Goal: Find specific page/section: Find specific page/section

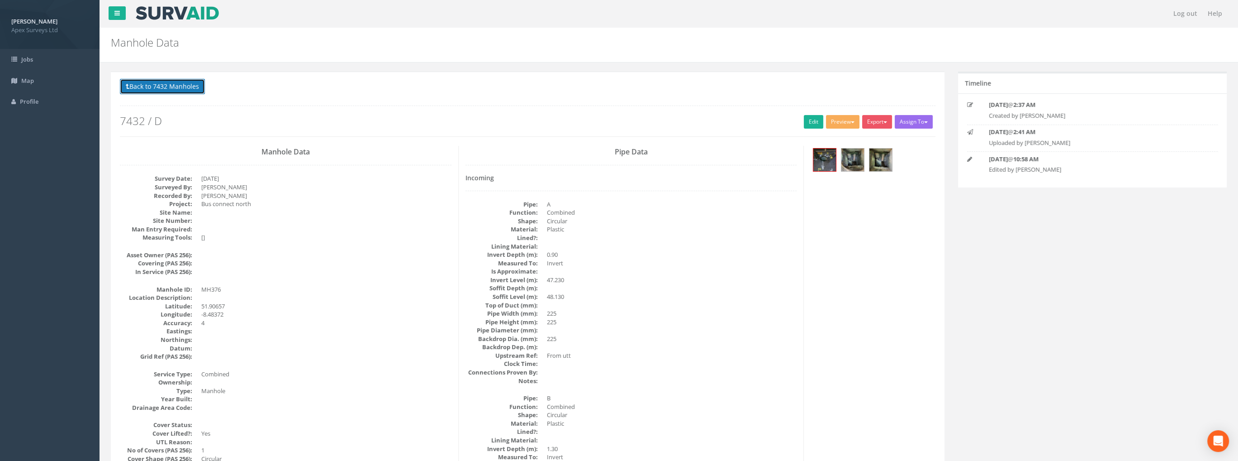
click at [188, 91] on button "Back to 7432 Manholes" at bounding box center [162, 86] width 85 height 15
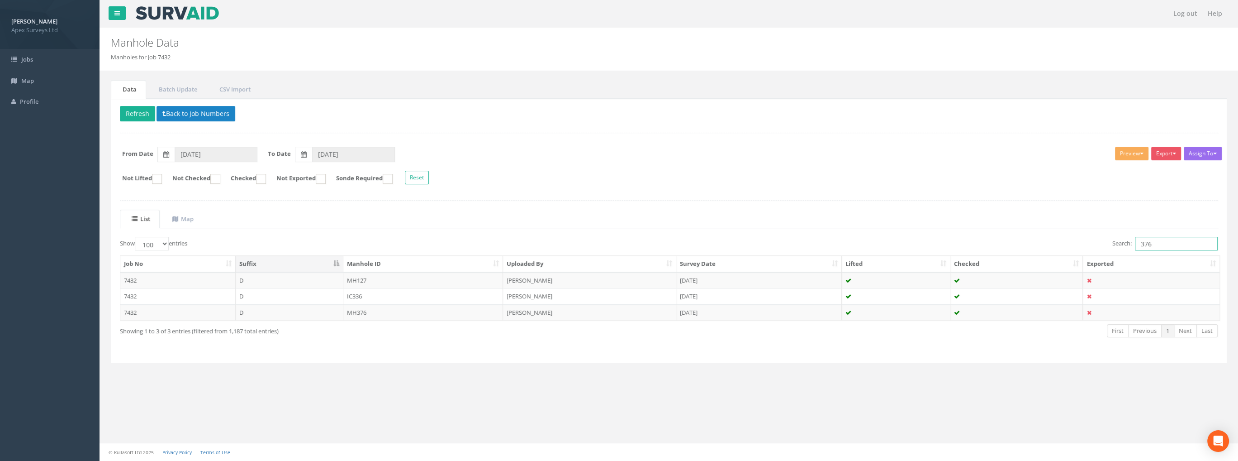
drag, startPoint x: 1161, startPoint y: 241, endPoint x: 1046, endPoint y: 243, distance: 115.0
click at [1049, 244] on div "Search: 376" at bounding box center [947, 245] width 543 height 16
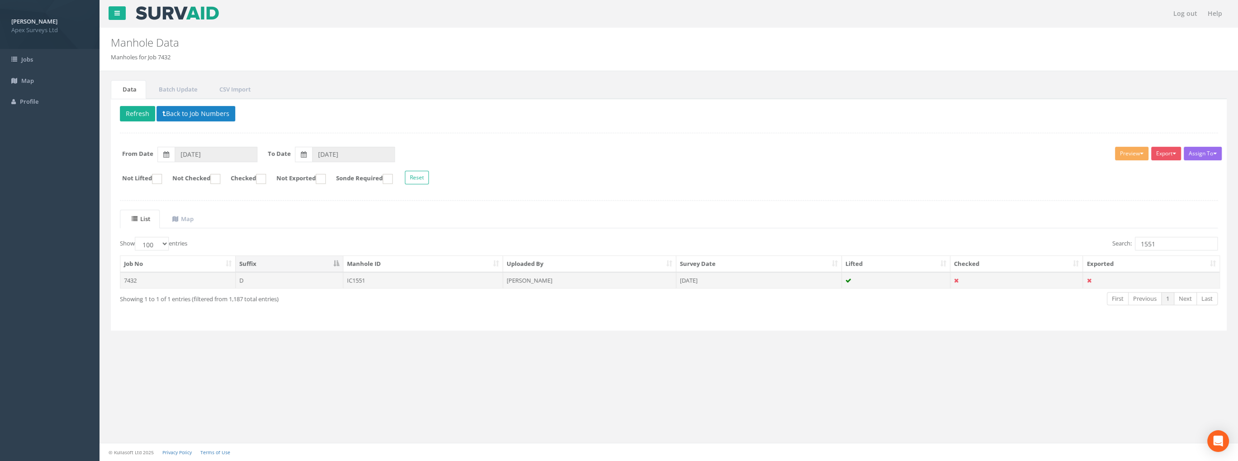
click at [364, 275] on td "IC1551" at bounding box center [423, 280] width 160 height 16
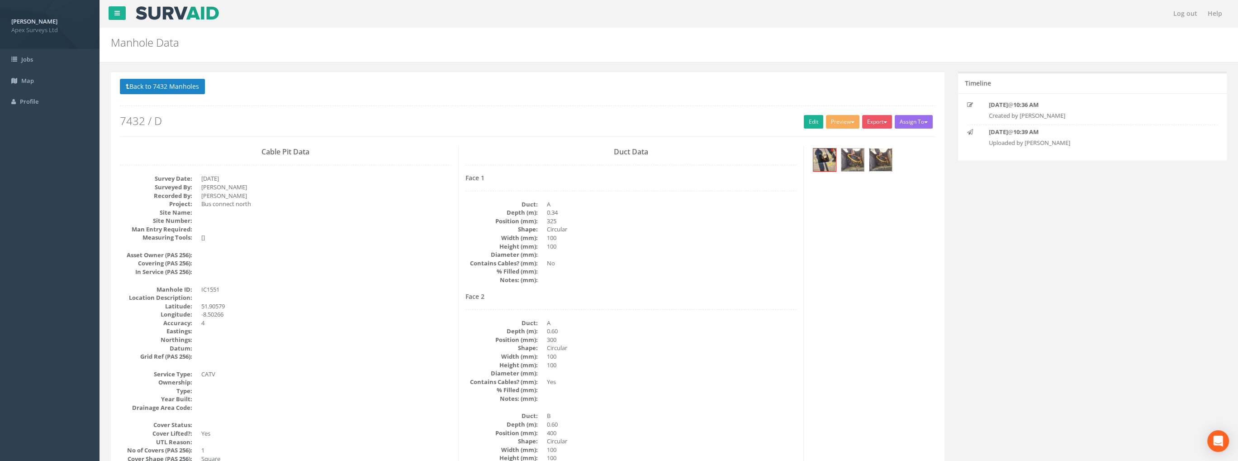
click at [880, 159] on img at bounding box center [881, 159] width 23 height 23
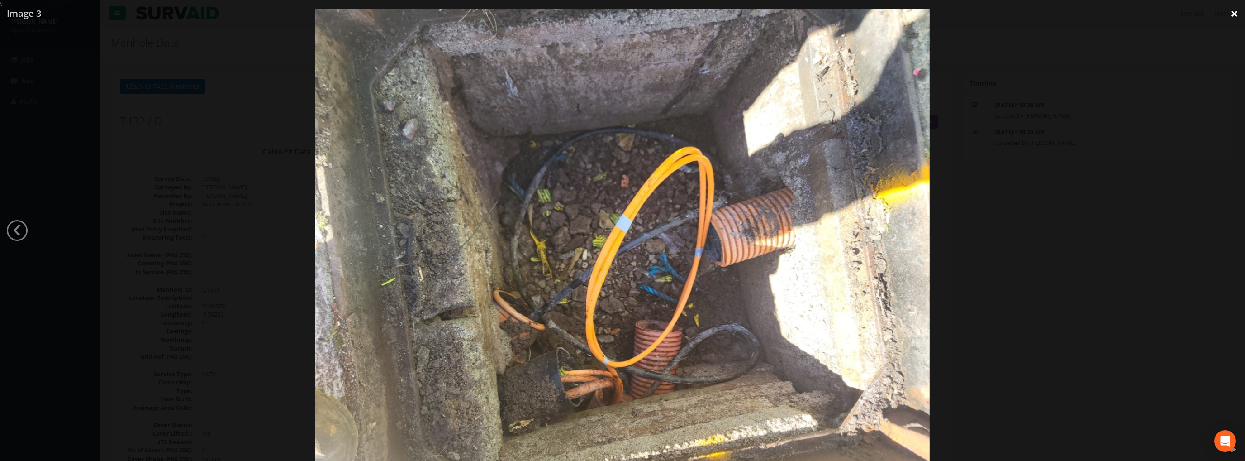
click at [1234, 13] on link "×" at bounding box center [1234, 13] width 21 height 27
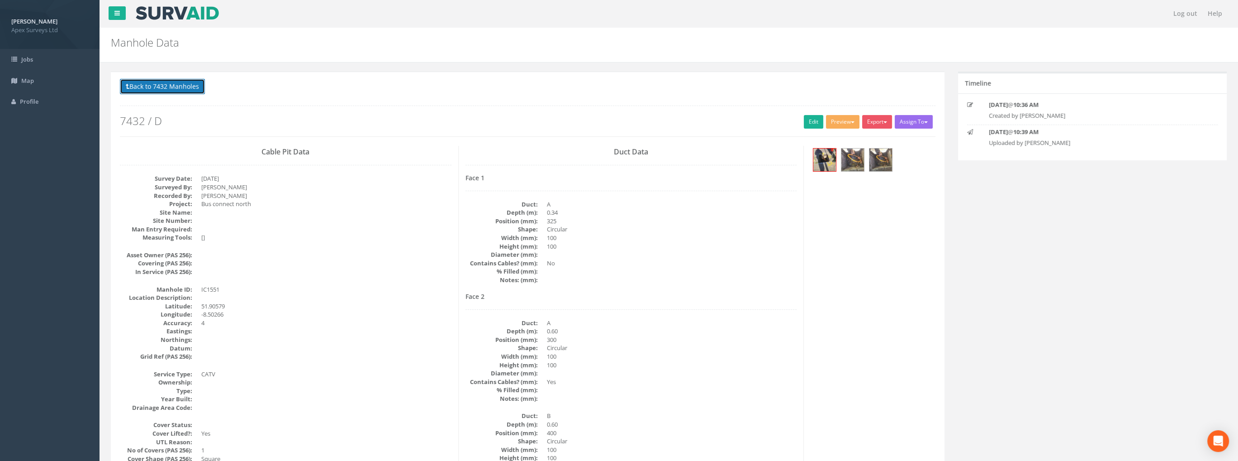
click at [154, 82] on button "Back to 7432 Manholes" at bounding box center [162, 86] width 85 height 15
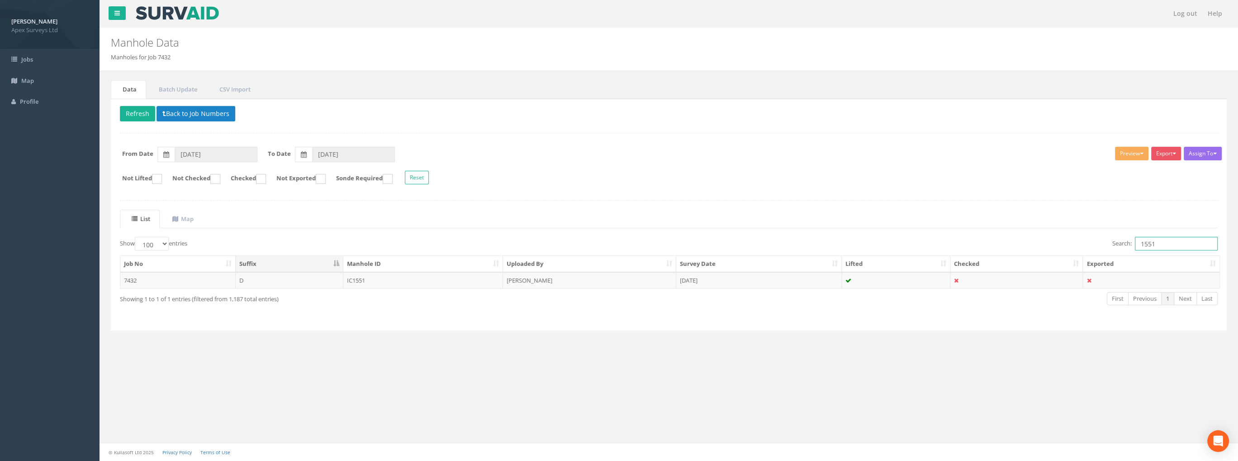
drag, startPoint x: 1144, startPoint y: 243, endPoint x: 1157, endPoint y: 243, distance: 12.7
click at [1157, 243] on input "1551" at bounding box center [1176, 244] width 83 height 14
click at [358, 281] on td "IC1566" at bounding box center [423, 280] width 160 height 16
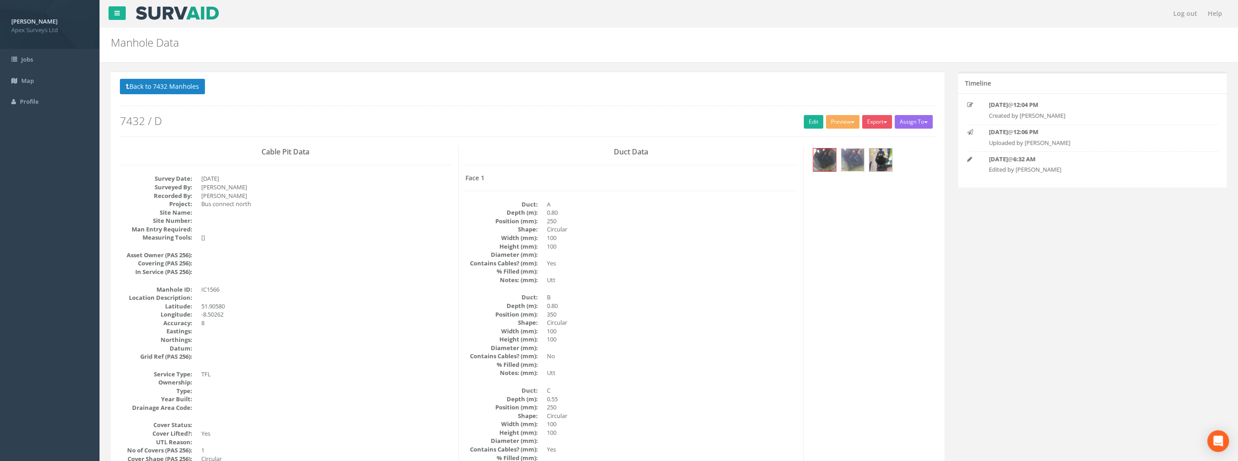
click at [858, 157] on img at bounding box center [853, 159] width 23 height 23
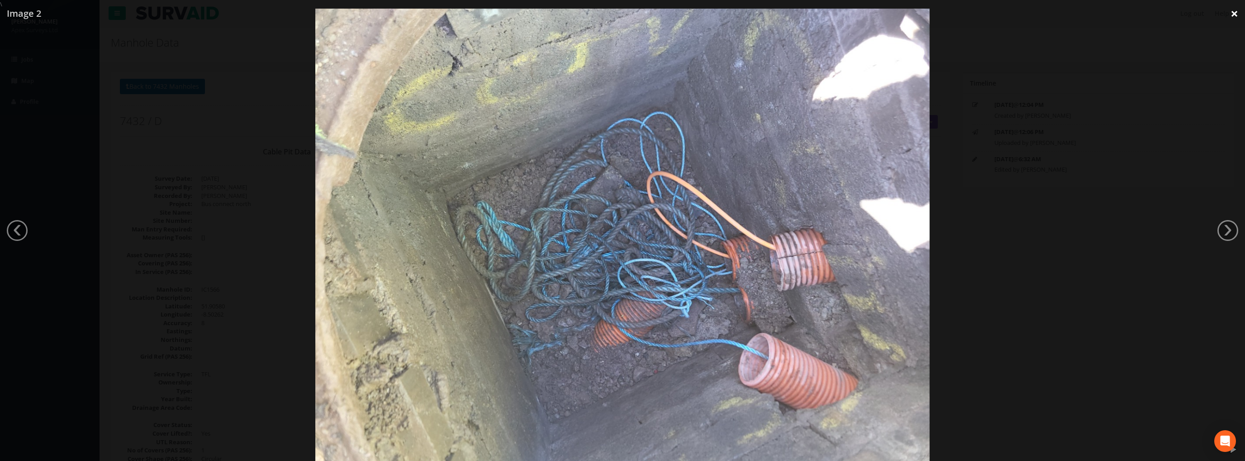
click at [1234, 13] on link "×" at bounding box center [1234, 13] width 21 height 27
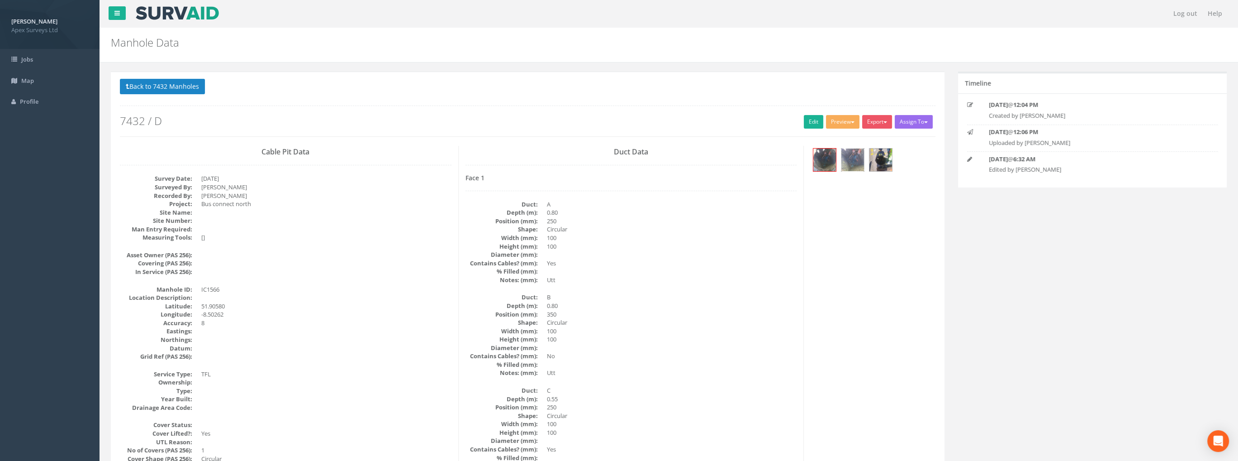
click at [845, 162] on img at bounding box center [853, 159] width 23 height 23
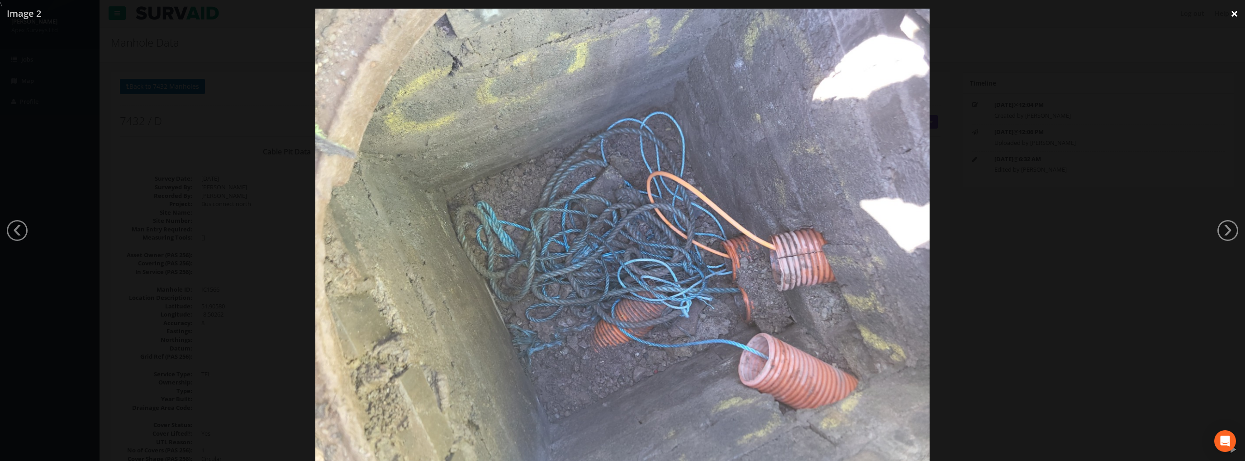
click at [1233, 14] on link "×" at bounding box center [1234, 13] width 21 height 27
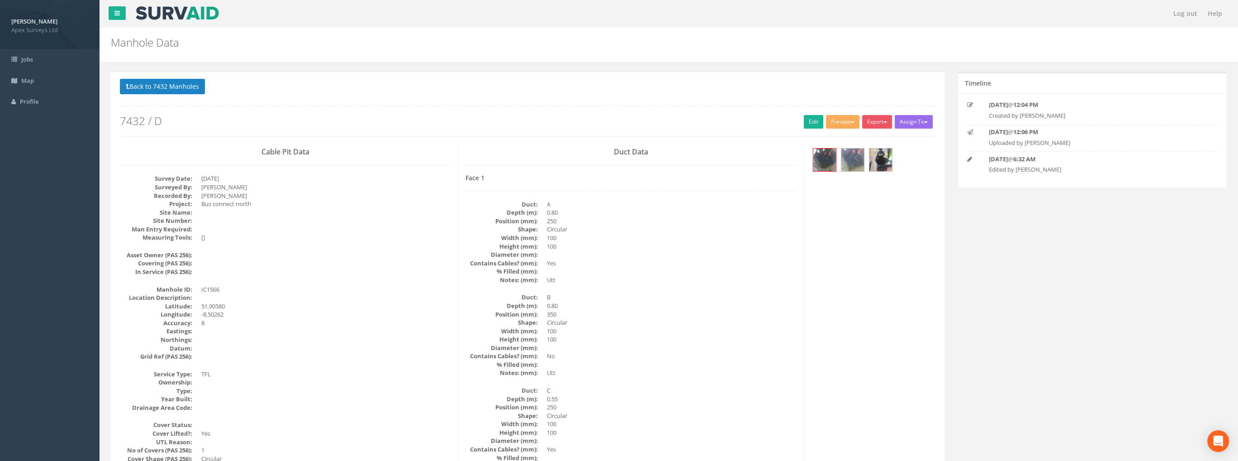
click at [189, 95] on p "Back to 7432 Manholes Back to Map" at bounding box center [528, 88] width 816 height 18
drag, startPoint x: 200, startPoint y: 87, endPoint x: 217, endPoint y: 93, distance: 18.0
click at [200, 87] on button "Back to 7432 Manholes" at bounding box center [162, 86] width 85 height 15
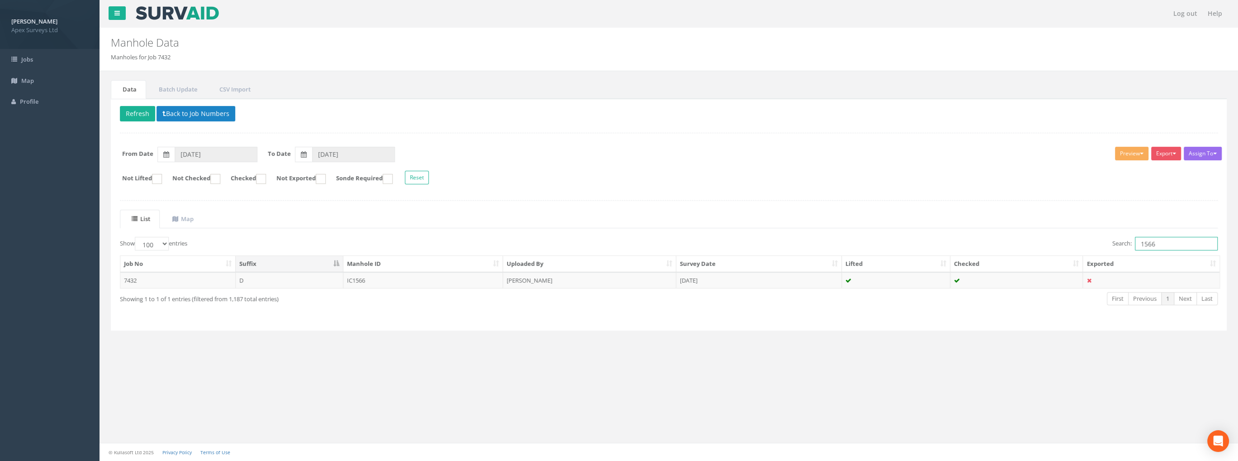
drag, startPoint x: 1146, startPoint y: 239, endPoint x: 1162, endPoint y: 243, distance: 16.2
click at [1162, 243] on input "1566" at bounding box center [1176, 244] width 83 height 14
click at [364, 276] on td "IC1551" at bounding box center [423, 280] width 160 height 16
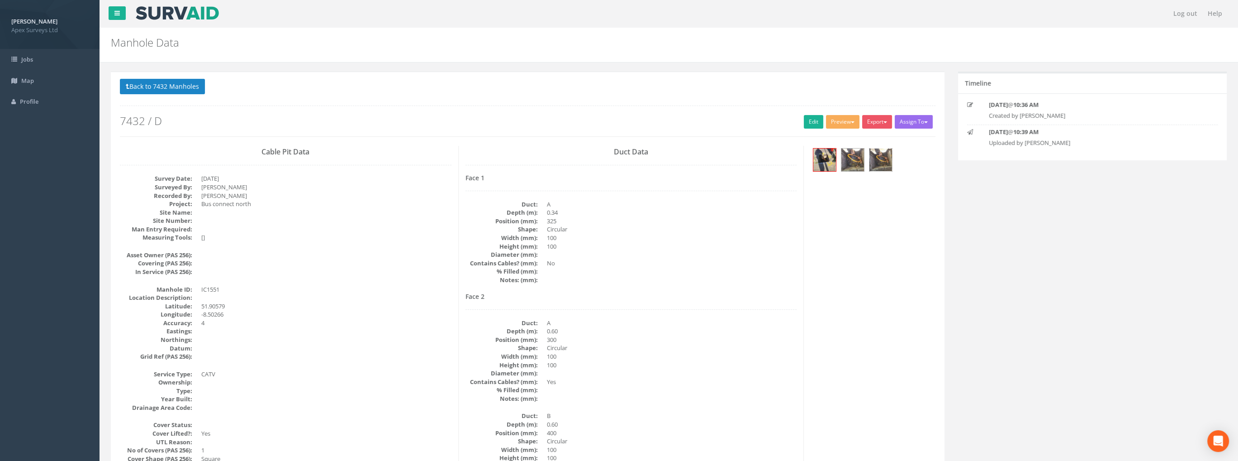
click at [875, 162] on img at bounding box center [881, 159] width 23 height 23
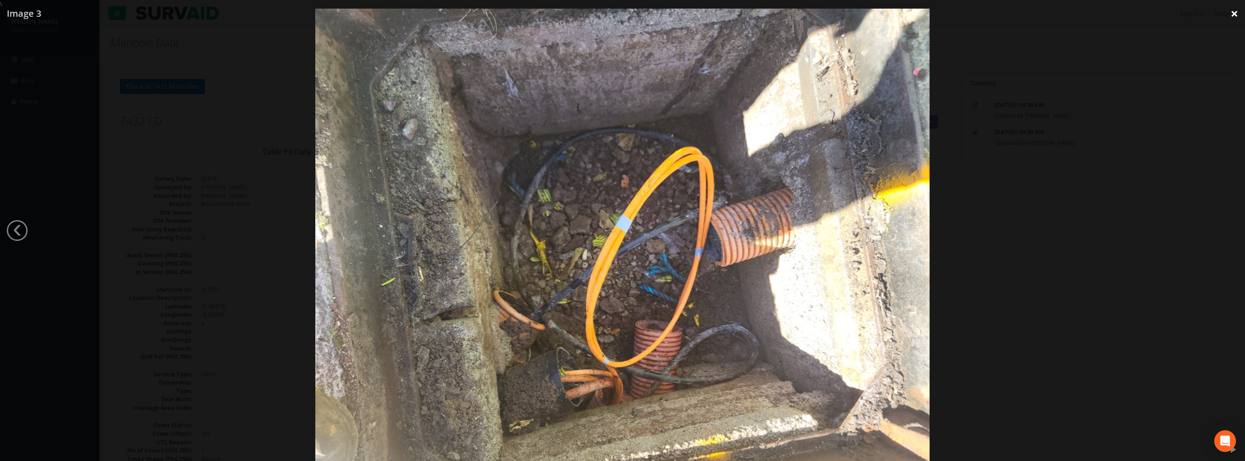
click at [1232, 13] on link "×" at bounding box center [1234, 13] width 21 height 27
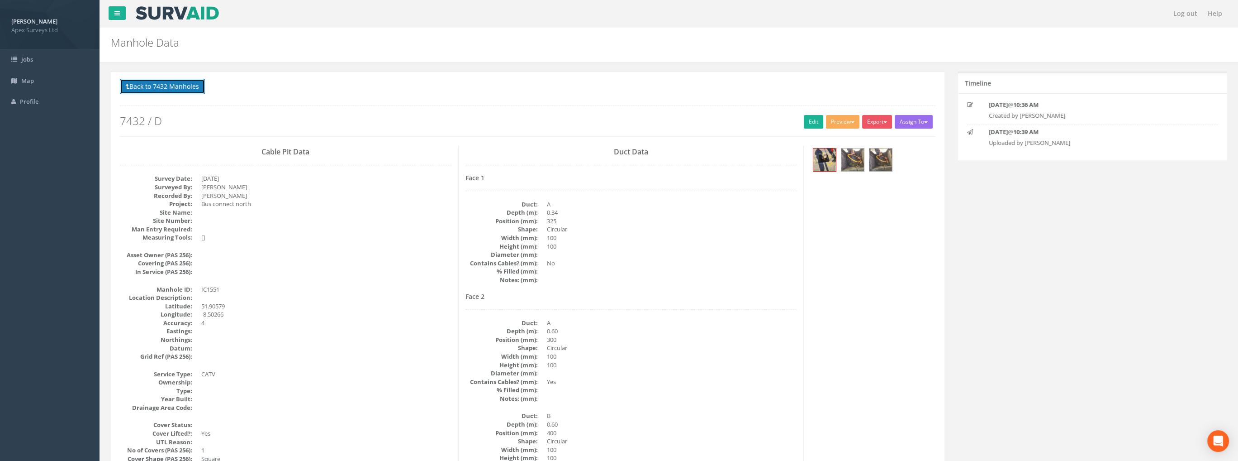
click at [183, 87] on button "Back to 7432 Manholes" at bounding box center [162, 86] width 85 height 15
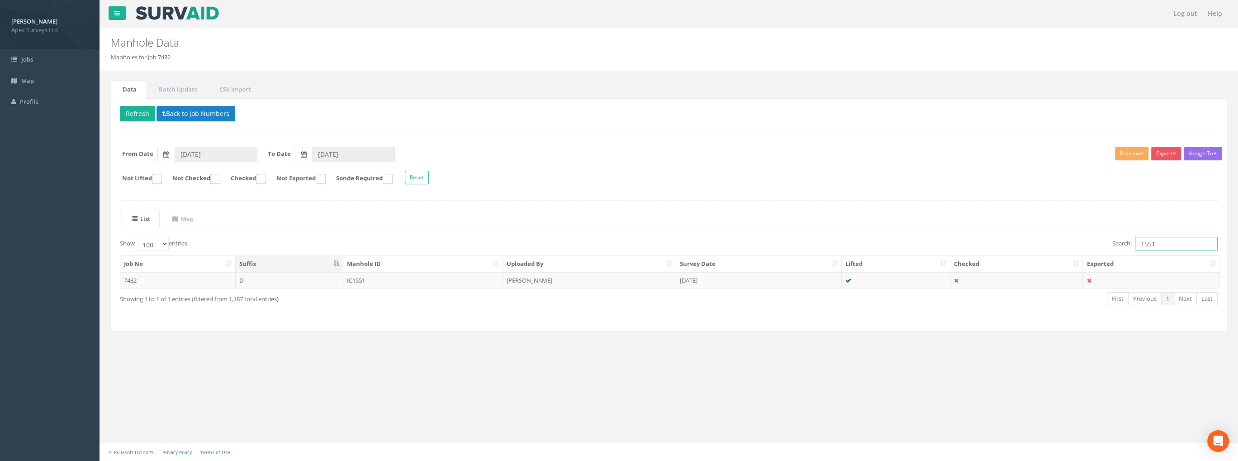
drag, startPoint x: 1158, startPoint y: 243, endPoint x: 1071, endPoint y: 248, distance: 86.6
click at [1073, 248] on div "Search: 1551" at bounding box center [947, 245] width 543 height 16
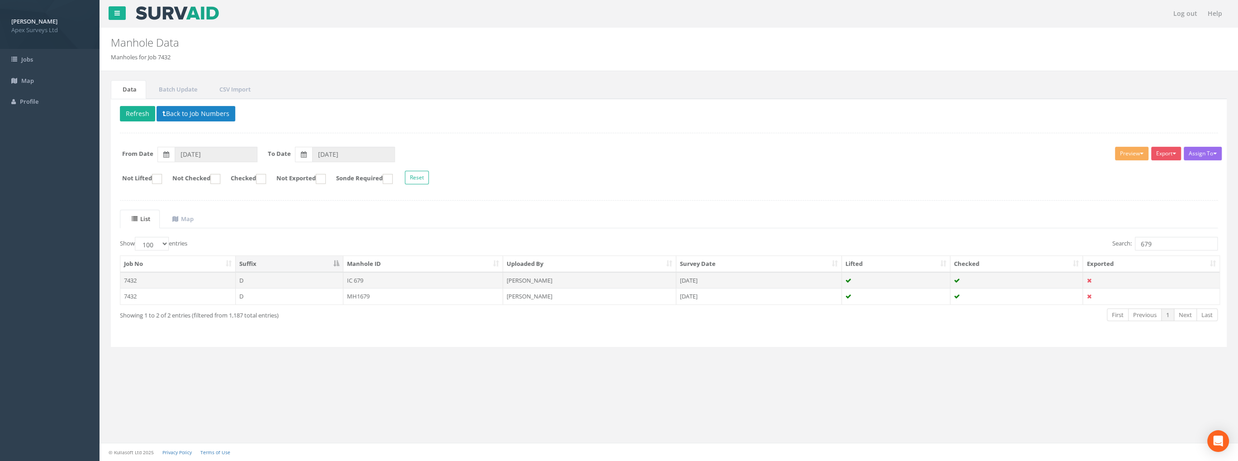
click at [357, 276] on td "IC 679" at bounding box center [423, 280] width 160 height 16
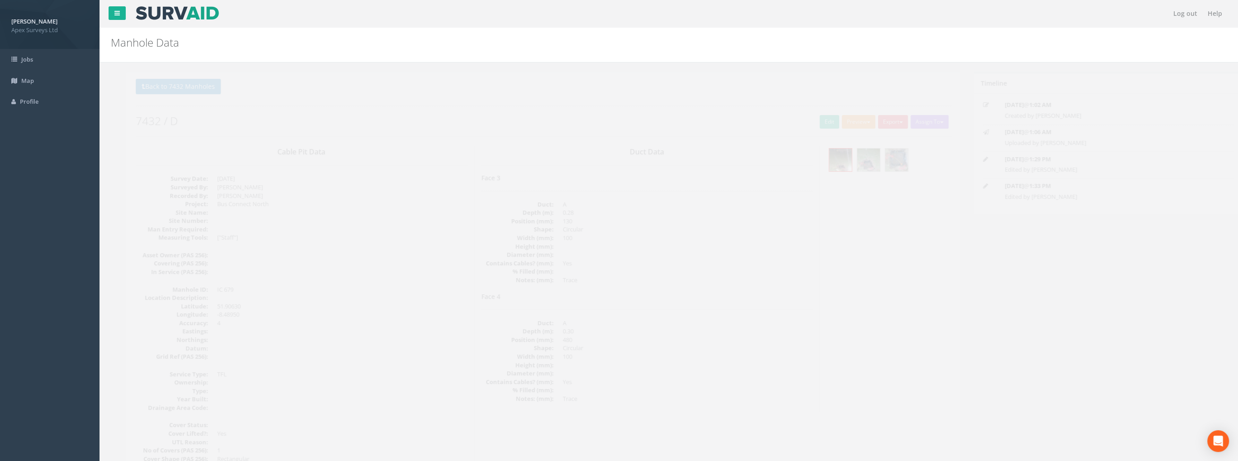
click at [867, 156] on div at bounding box center [873, 161] width 124 height 30
click at [883, 157] on img at bounding box center [881, 159] width 23 height 23
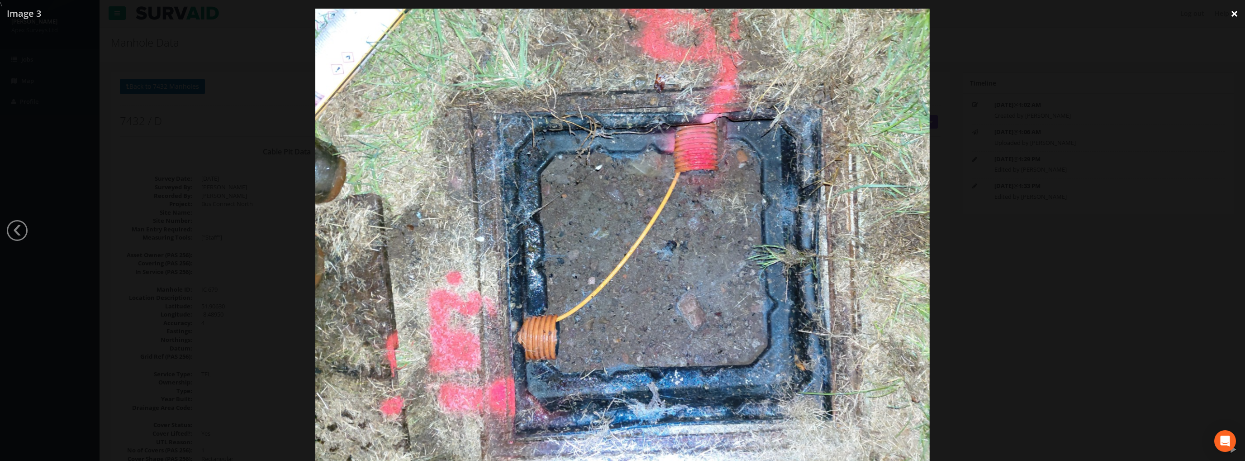
click at [1233, 19] on link "×" at bounding box center [1234, 13] width 21 height 27
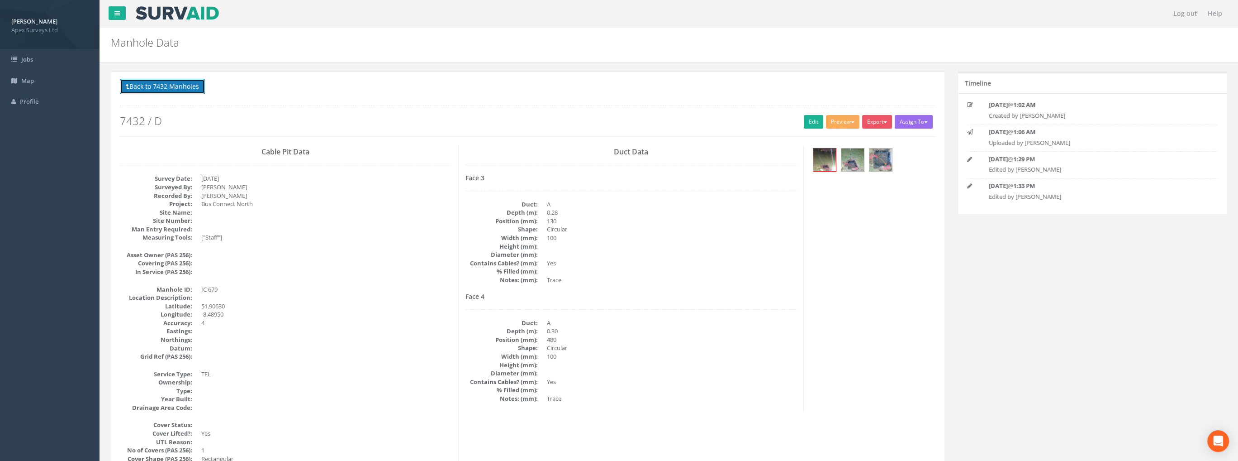
click at [169, 88] on button "Back to 7432 Manholes" at bounding box center [162, 86] width 85 height 15
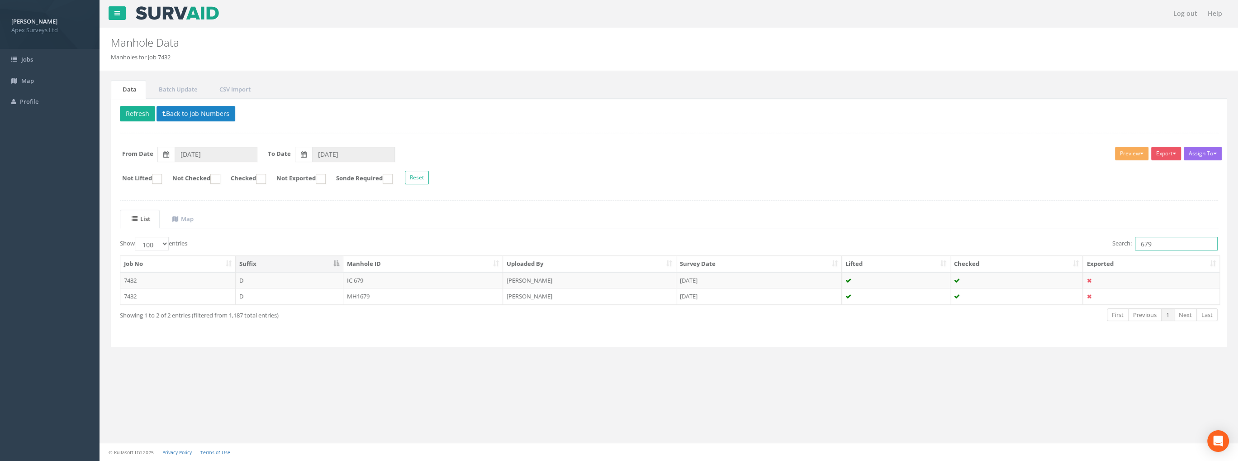
drag, startPoint x: 1157, startPoint y: 243, endPoint x: 1105, endPoint y: 247, distance: 51.3
click at [1109, 248] on div "Search: 679" at bounding box center [947, 245] width 543 height 16
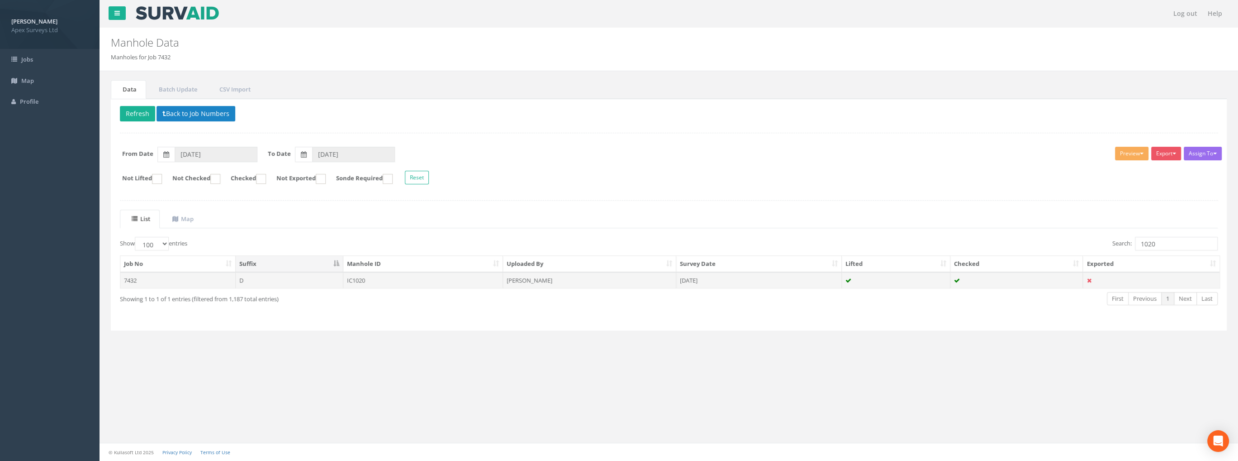
click at [351, 277] on td "IC1020" at bounding box center [423, 280] width 160 height 16
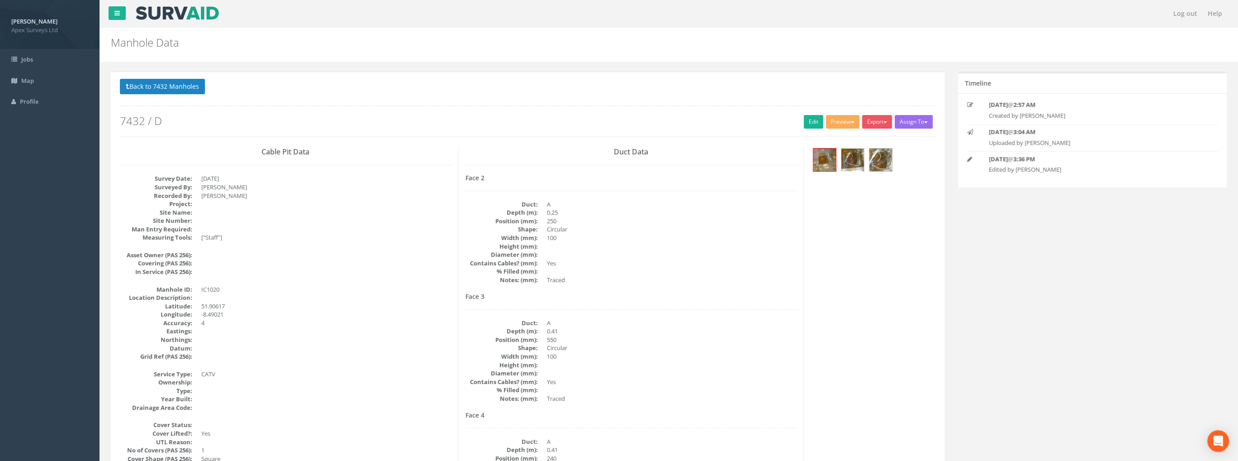
click at [849, 161] on img at bounding box center [853, 159] width 23 height 23
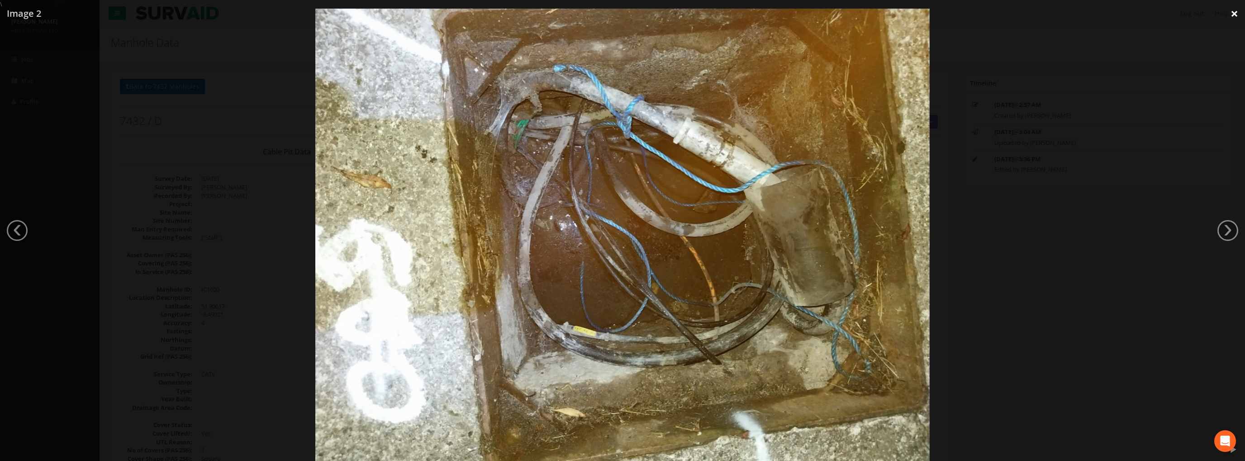
click at [1230, 10] on link "×" at bounding box center [1234, 13] width 21 height 27
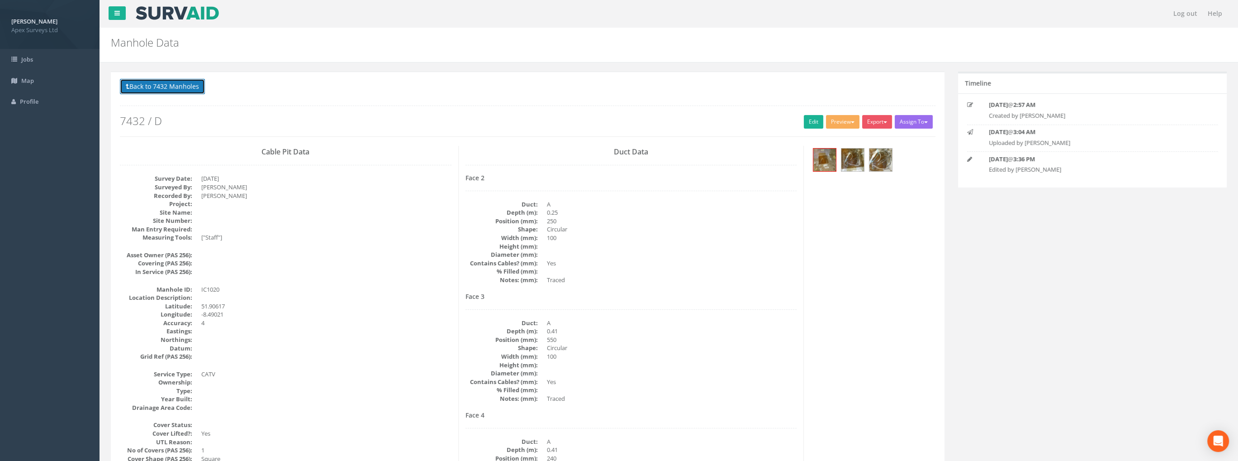
click at [187, 84] on button "Back to 7432 Manholes" at bounding box center [162, 86] width 85 height 15
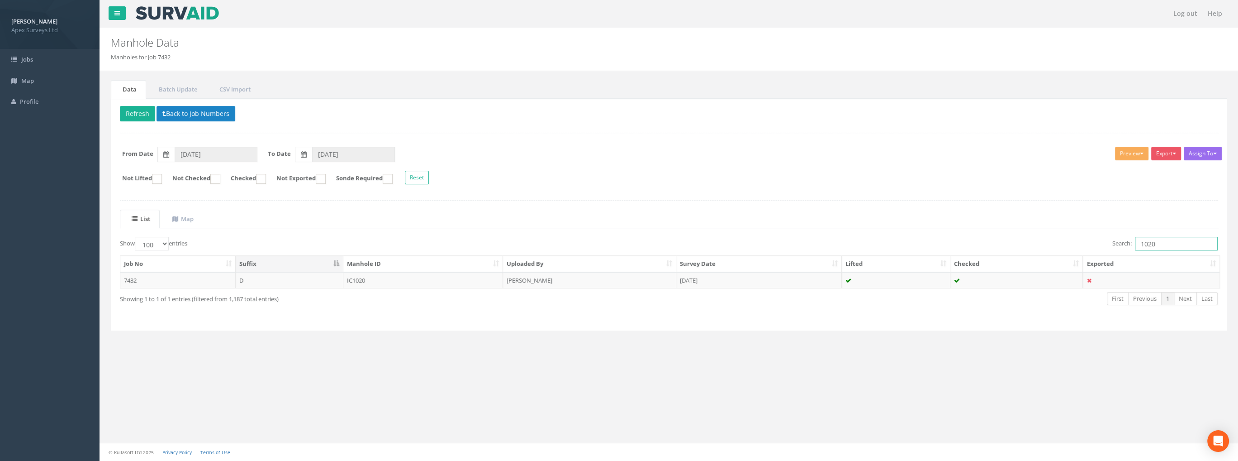
drag, startPoint x: 1156, startPoint y: 240, endPoint x: 994, endPoint y: 247, distance: 162.1
click at [997, 247] on div "Search: 1020" at bounding box center [947, 245] width 543 height 16
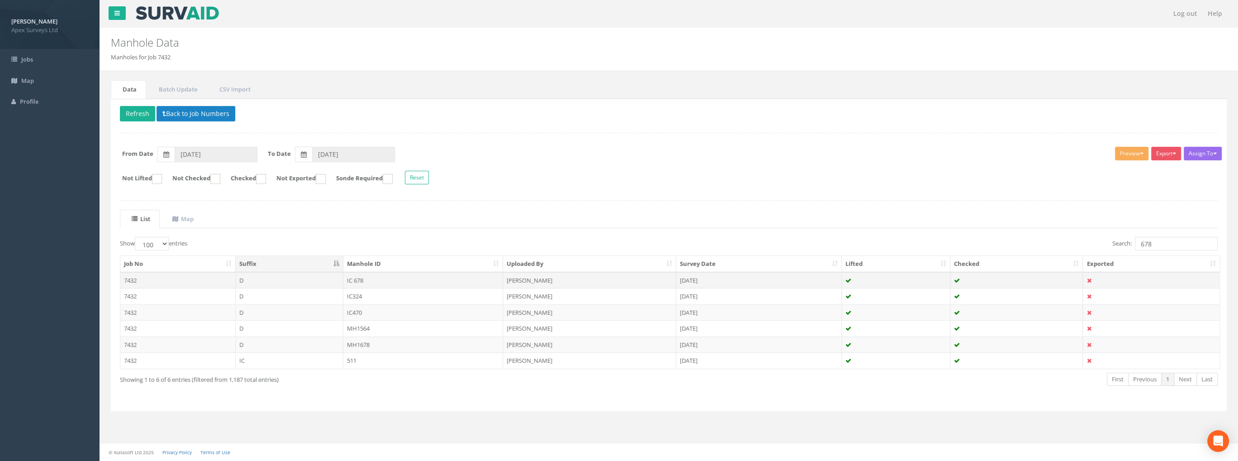
click at [353, 276] on td "IC 678" at bounding box center [423, 280] width 160 height 16
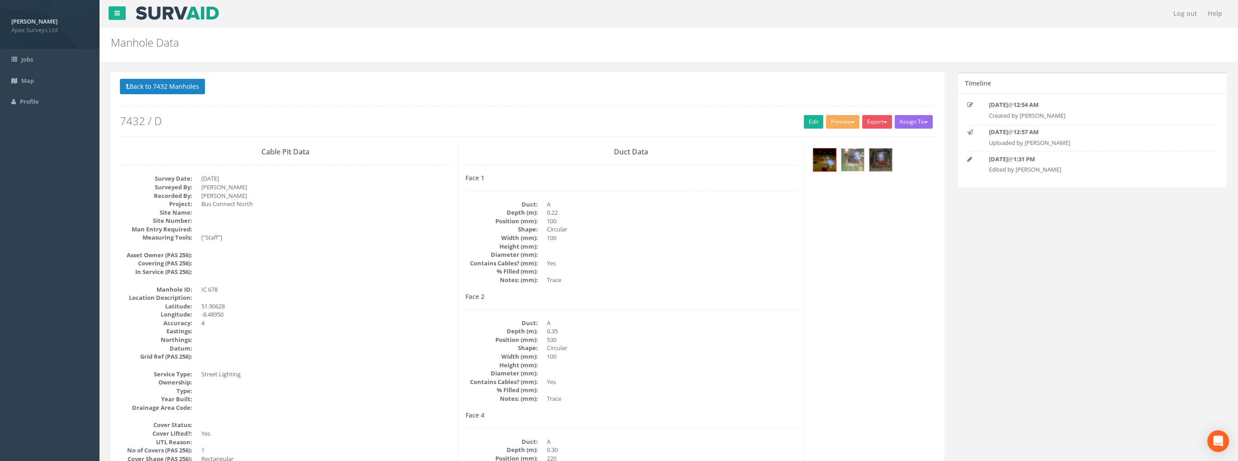
click at [848, 155] on img at bounding box center [853, 159] width 23 height 23
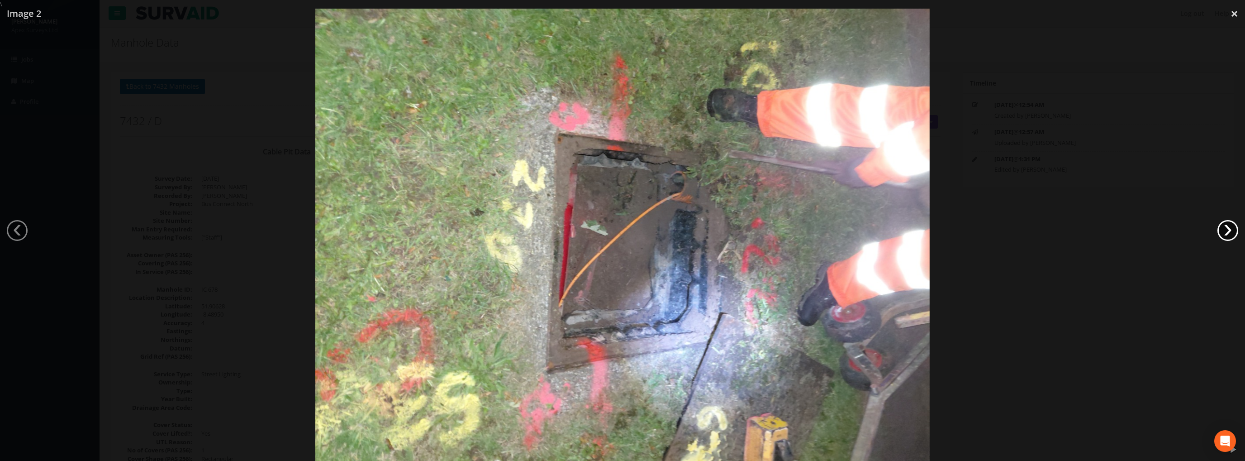
click at [1230, 228] on link "›" at bounding box center [1228, 230] width 21 height 21
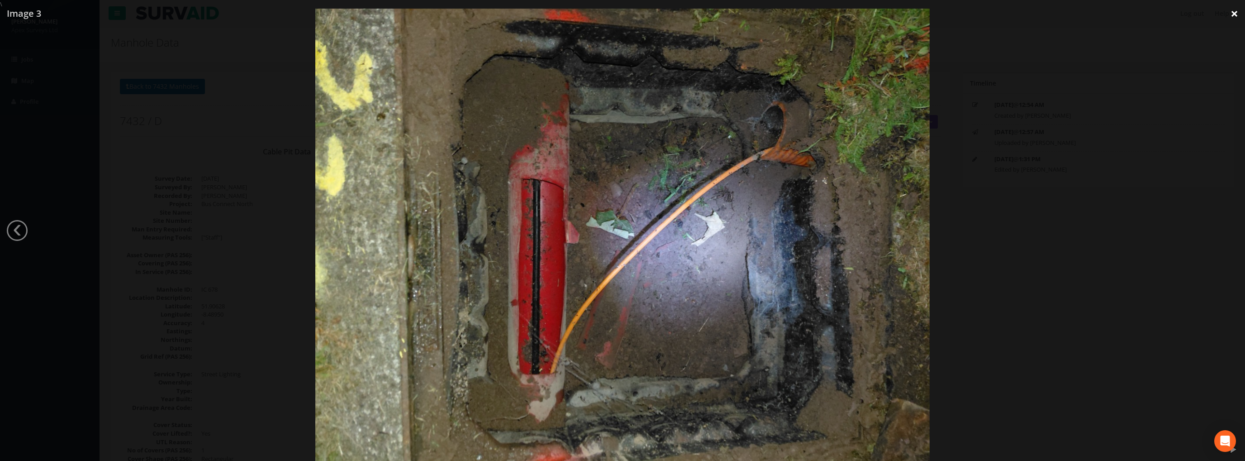
click at [1233, 17] on link "×" at bounding box center [1234, 13] width 21 height 27
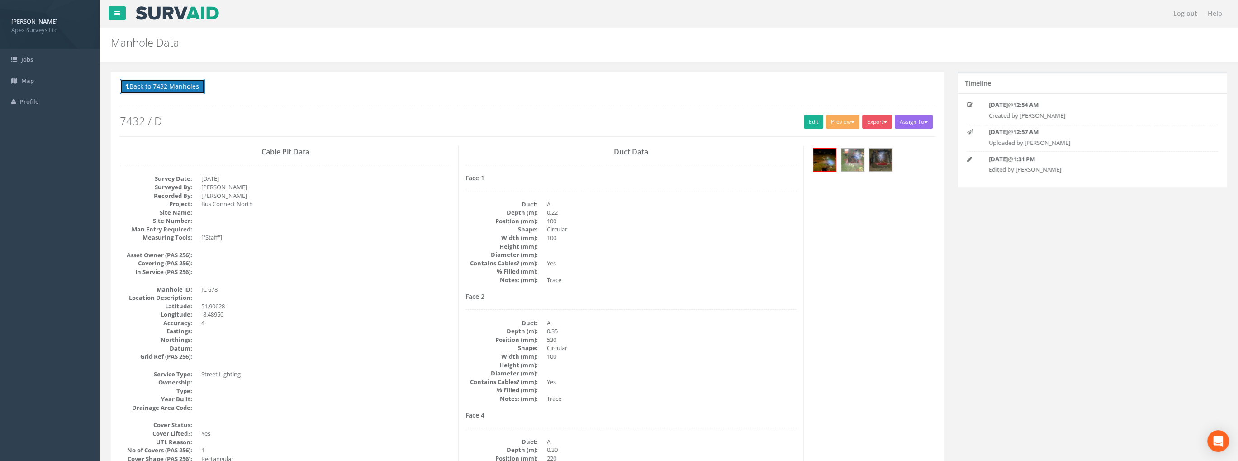
click at [153, 88] on button "Back to 7432 Manholes" at bounding box center [162, 86] width 85 height 15
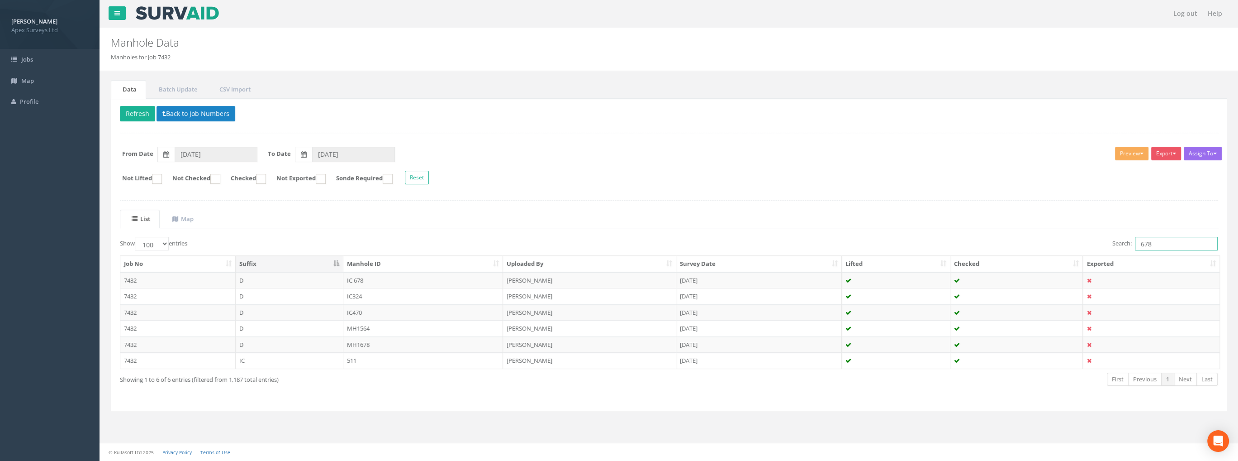
drag, startPoint x: 1164, startPoint y: 240, endPoint x: 1100, endPoint y: 248, distance: 64.3
click at [1100, 248] on div "Search: 678" at bounding box center [947, 245] width 543 height 16
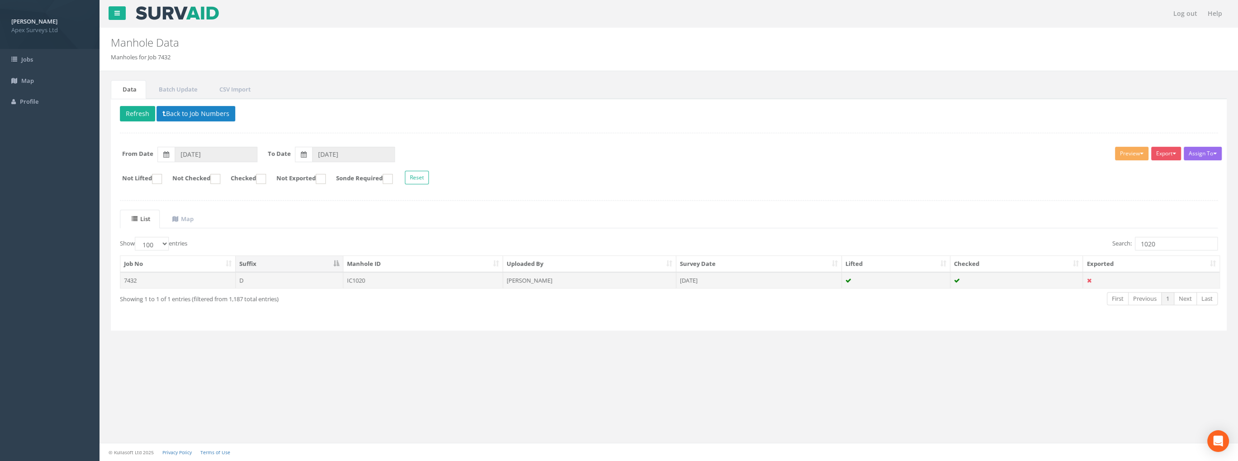
click at [358, 279] on td "IC1020" at bounding box center [423, 280] width 160 height 16
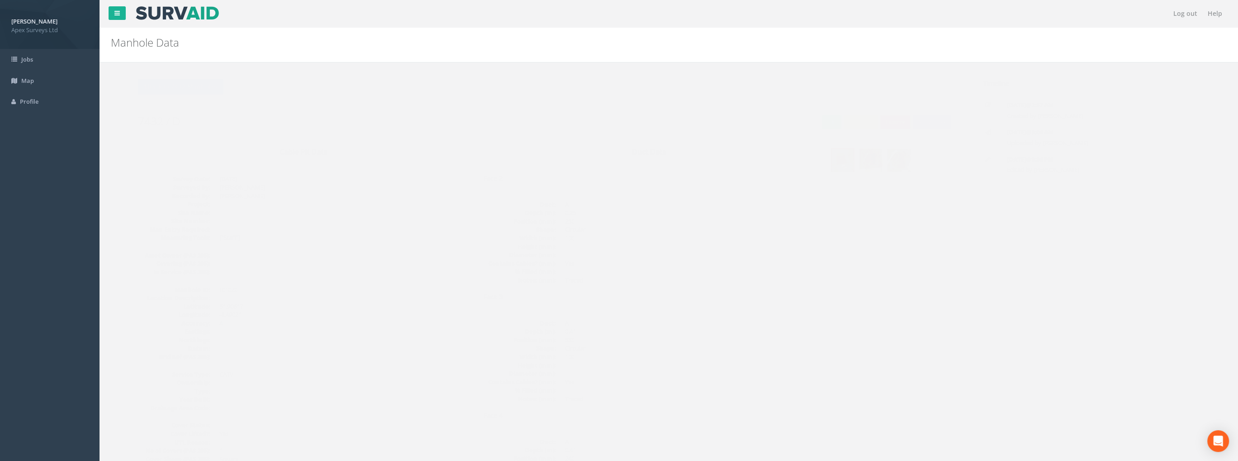
click at [850, 154] on img at bounding box center [853, 159] width 23 height 23
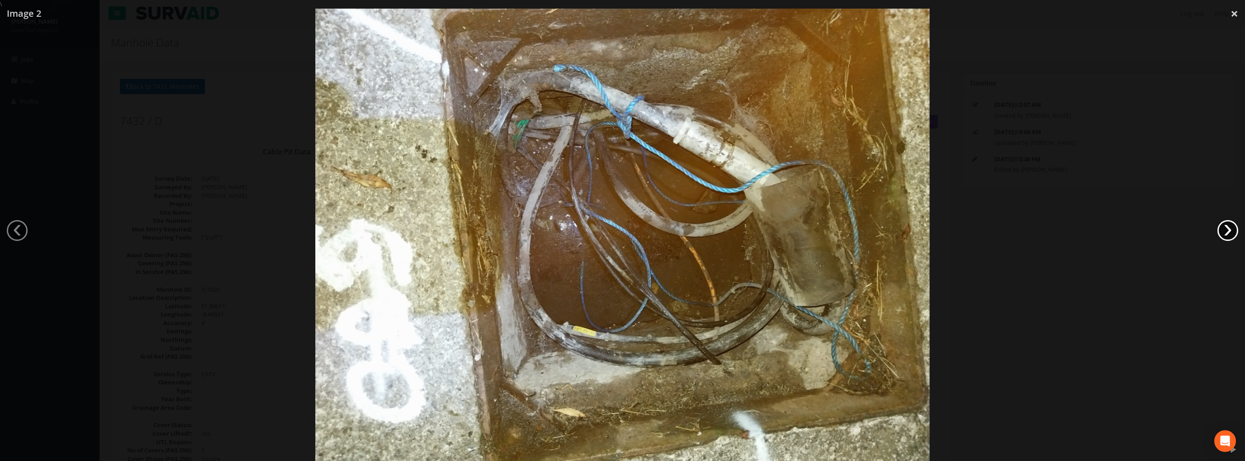
click at [1227, 230] on link "›" at bounding box center [1228, 230] width 21 height 21
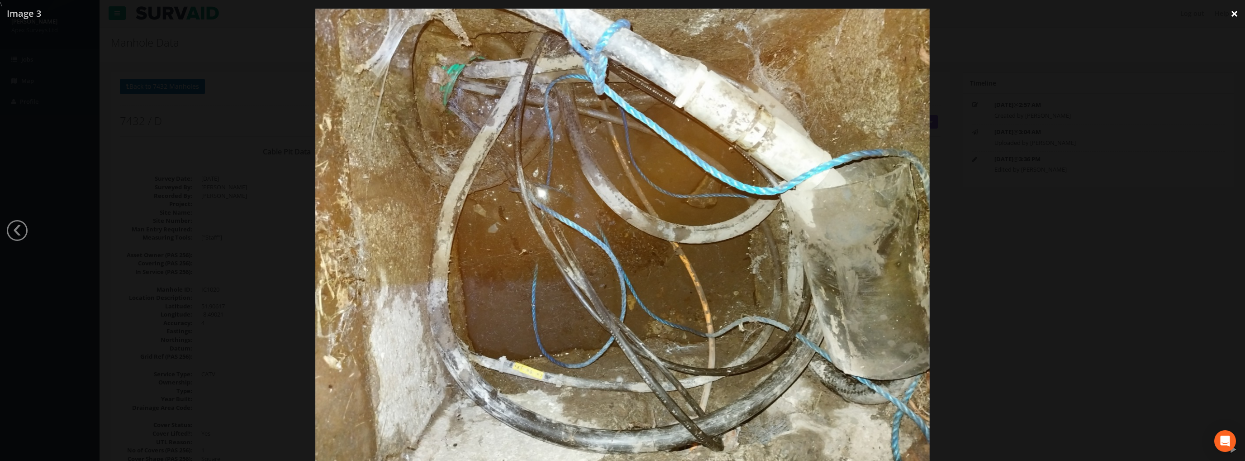
click at [1232, 13] on link "×" at bounding box center [1234, 13] width 21 height 27
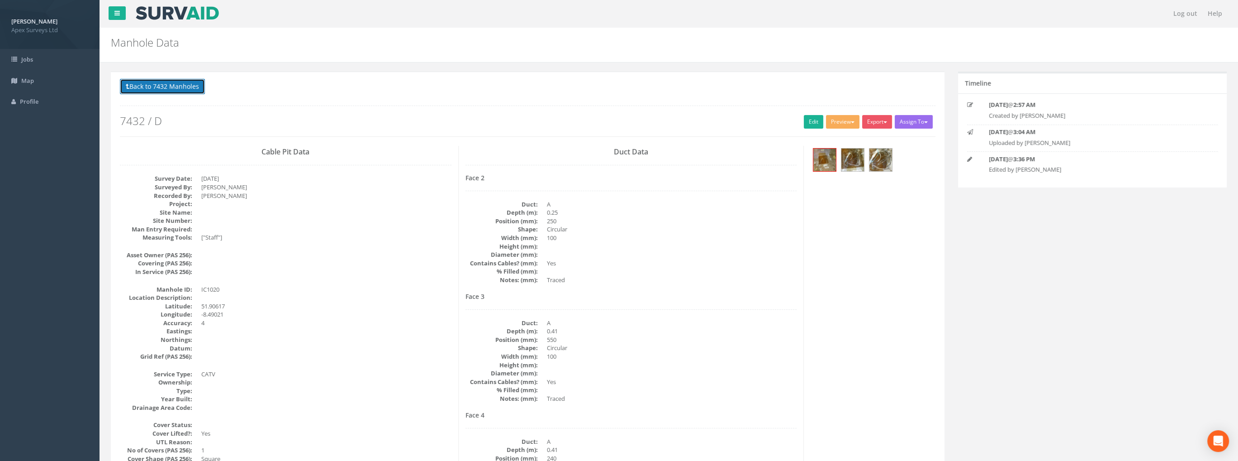
click at [176, 87] on button "Back to 7432 Manholes" at bounding box center [162, 86] width 85 height 15
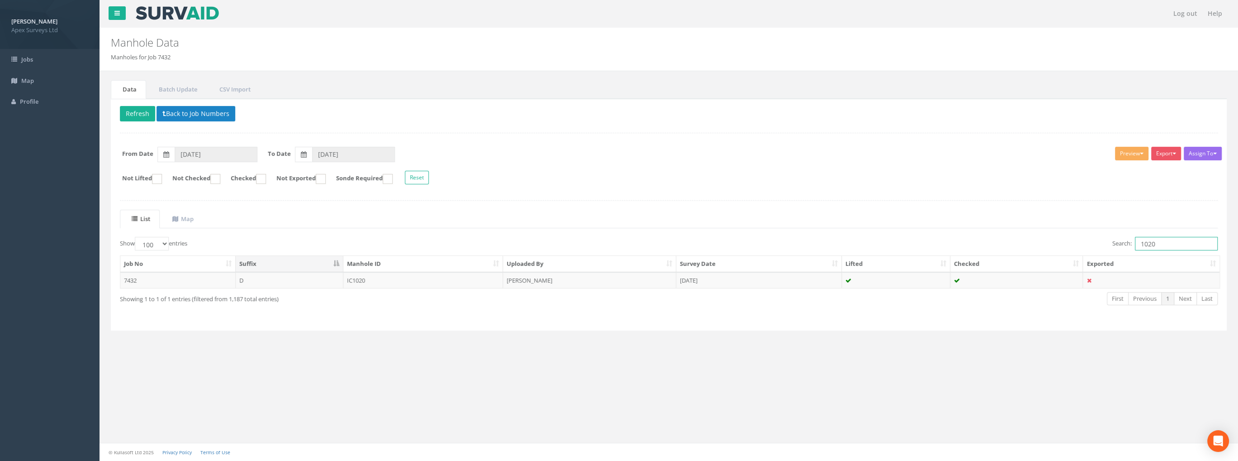
drag, startPoint x: 1153, startPoint y: 242, endPoint x: 1067, endPoint y: 248, distance: 86.1
click at [1068, 248] on div "Search: 1020" at bounding box center [947, 245] width 543 height 16
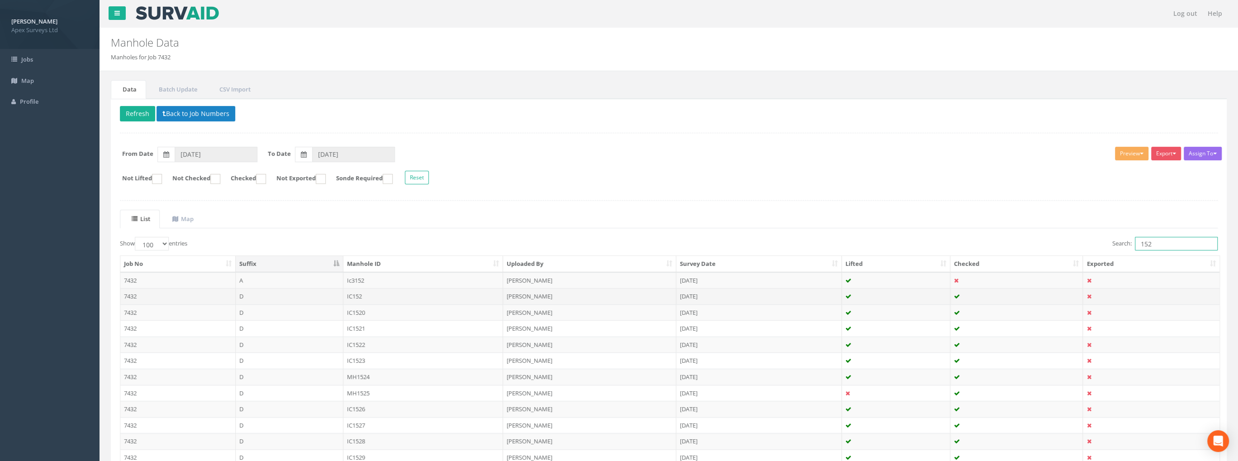
type input "152"
click at [361, 295] on td "IC152" at bounding box center [423, 296] width 160 height 16
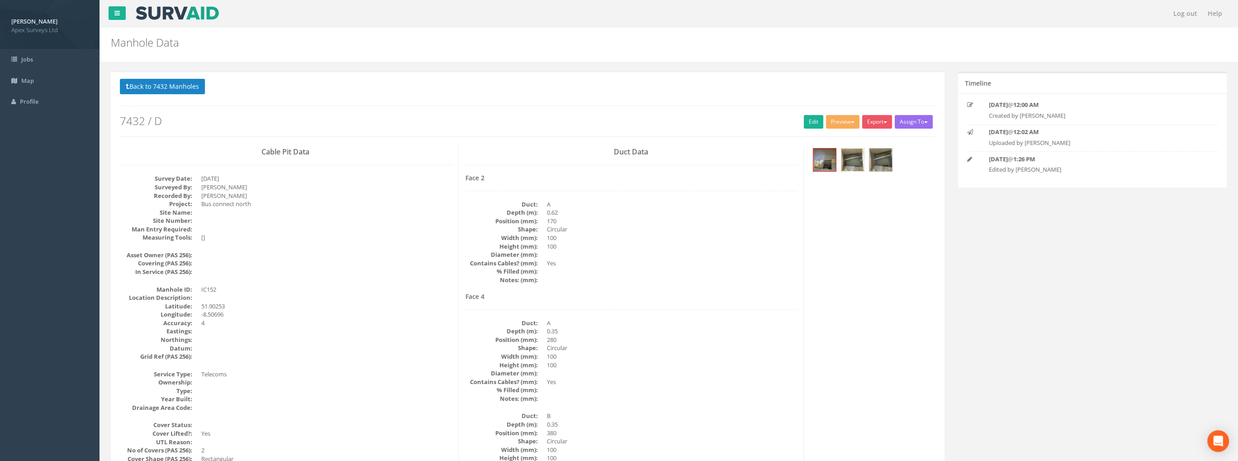
click at [849, 157] on img at bounding box center [853, 159] width 23 height 23
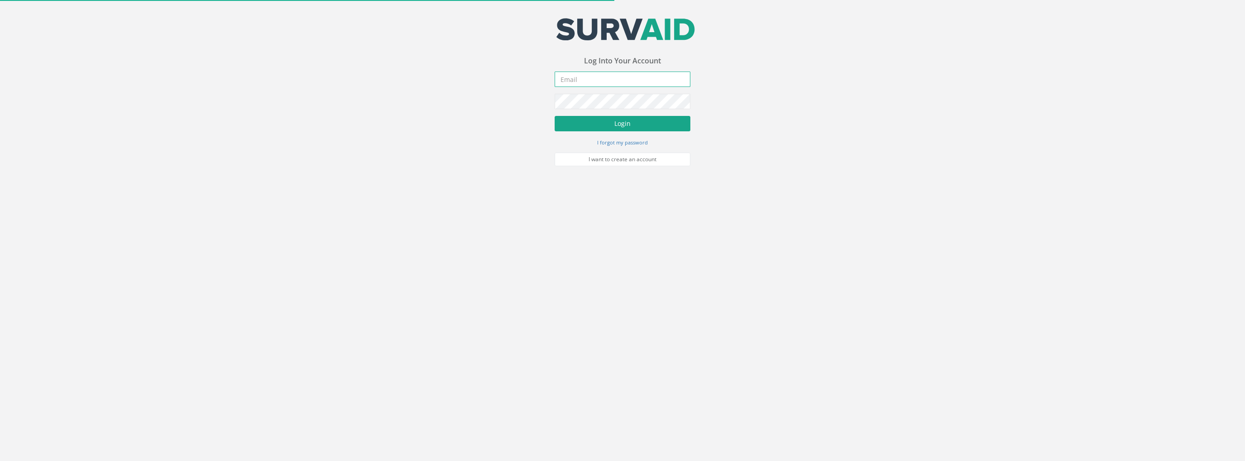
type input "[PERSON_NAME][EMAIL_ADDRESS][PERSON_NAME][DOMAIN_NAME]"
click at [610, 124] on button "Login" at bounding box center [623, 123] width 136 height 15
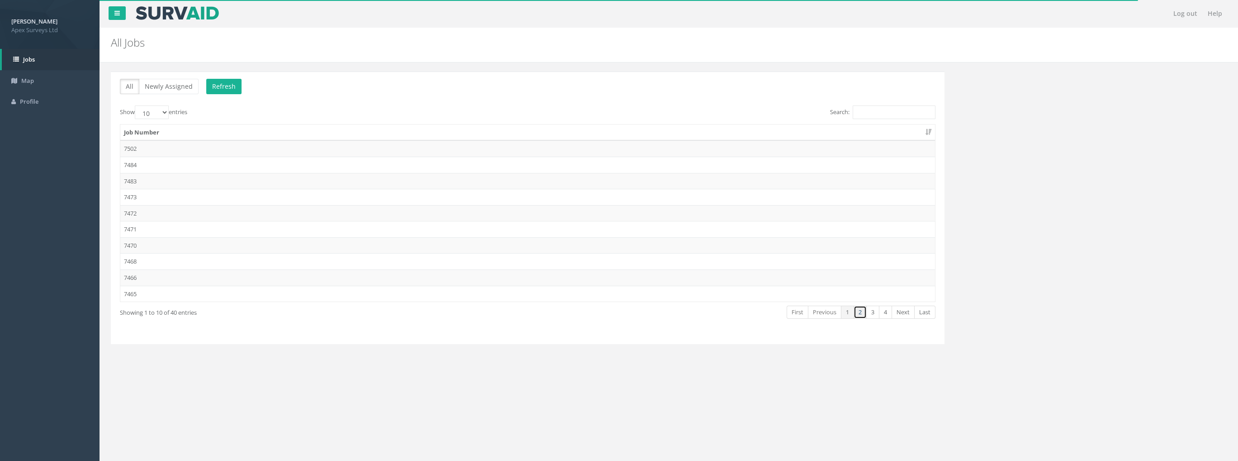
click at [860, 314] on link "2" at bounding box center [860, 311] width 13 height 13
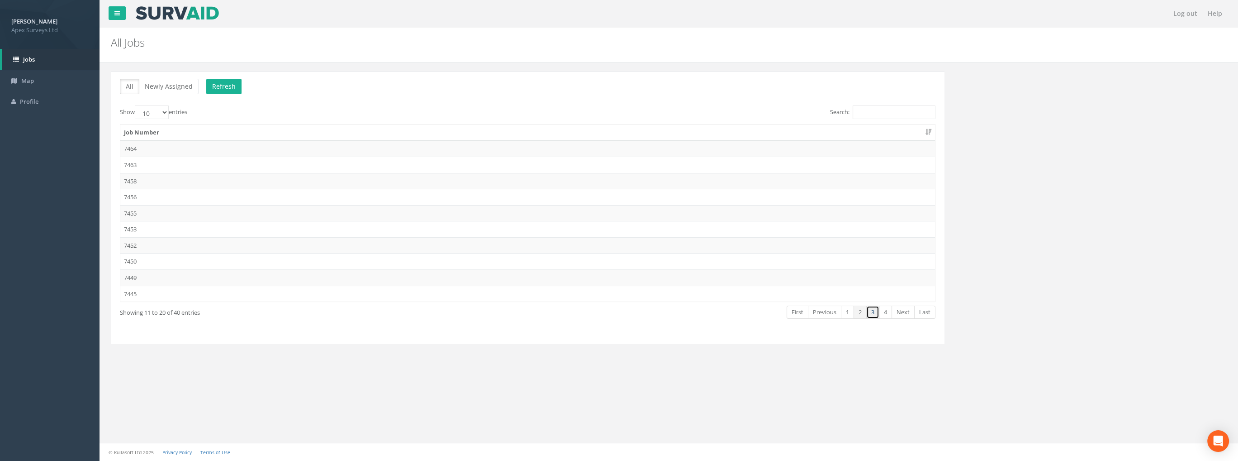
click at [876, 306] on link "3" at bounding box center [872, 311] width 13 height 13
click at [134, 277] on td "7432" at bounding box center [527, 277] width 815 height 16
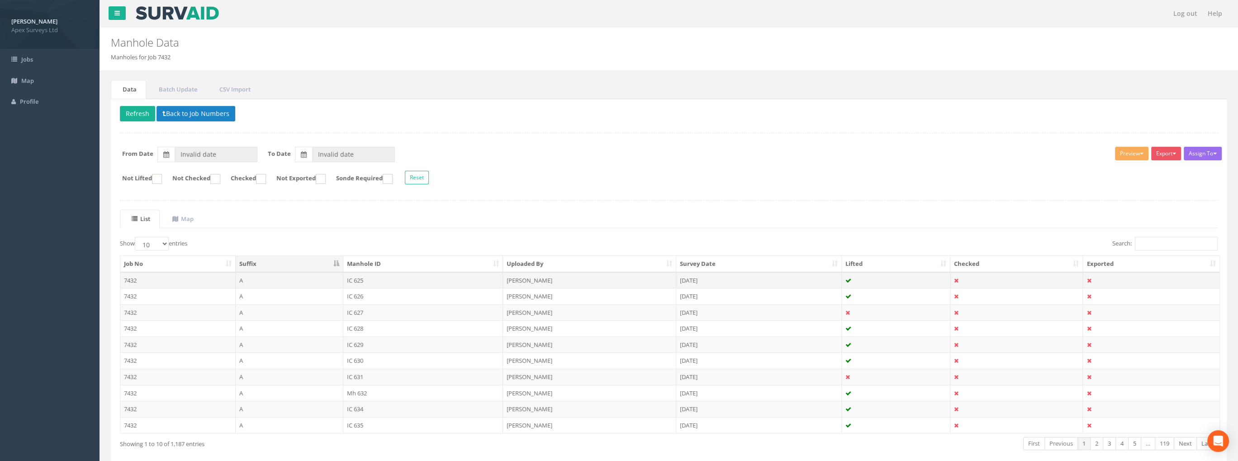
type input "[DATE]"
click at [150, 245] on select "10 25 50 100" at bounding box center [152, 244] width 34 height 14
select select "100"
click at [136, 237] on select "10 25 50 100" at bounding box center [152, 244] width 34 height 14
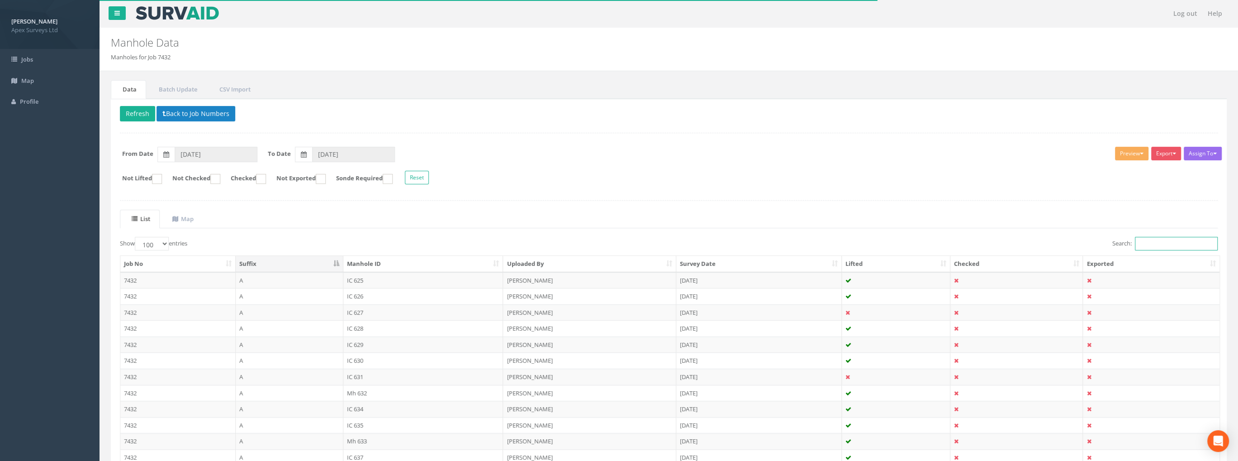
click at [1151, 238] on input "Search:" at bounding box center [1176, 244] width 83 height 14
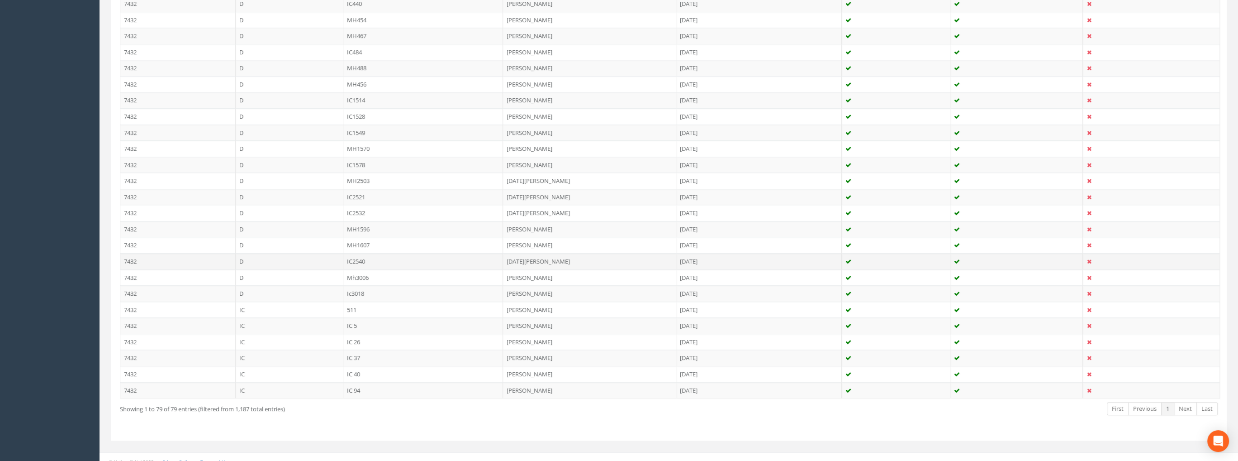
scroll to position [1146, 0]
click at [358, 365] on td "IC 40" at bounding box center [423, 373] width 160 height 16
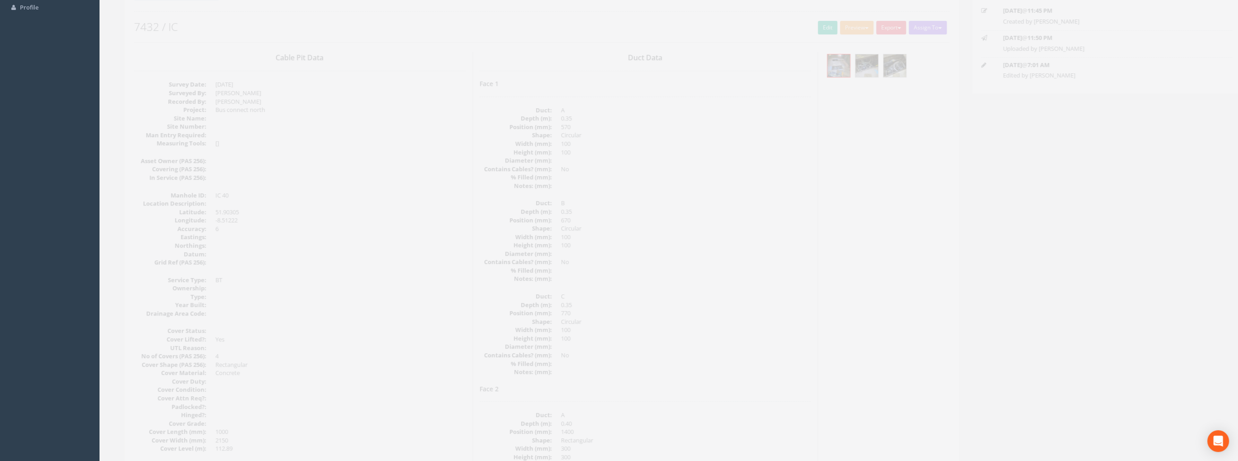
scroll to position [0, 0]
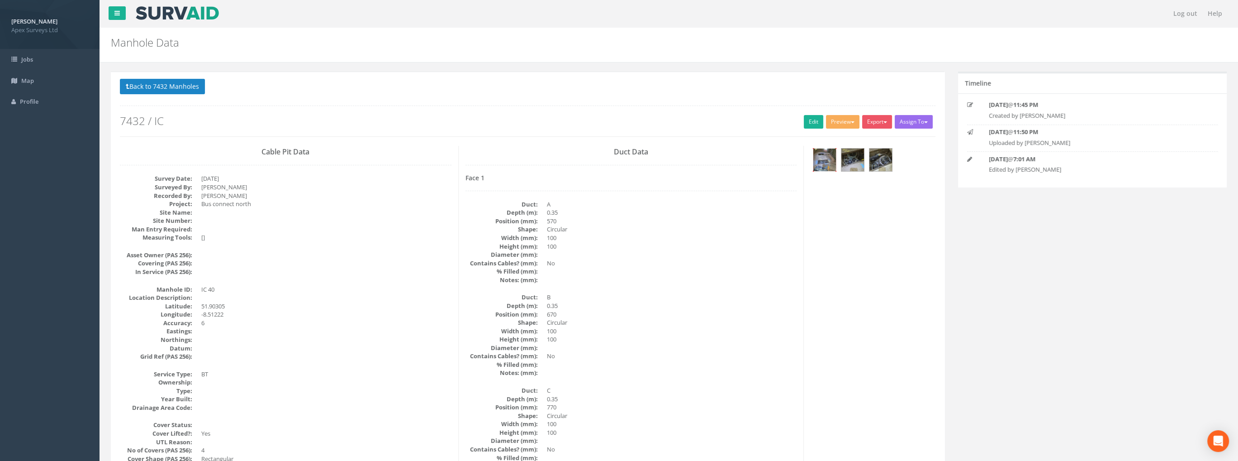
click at [819, 164] on img at bounding box center [825, 159] width 23 height 23
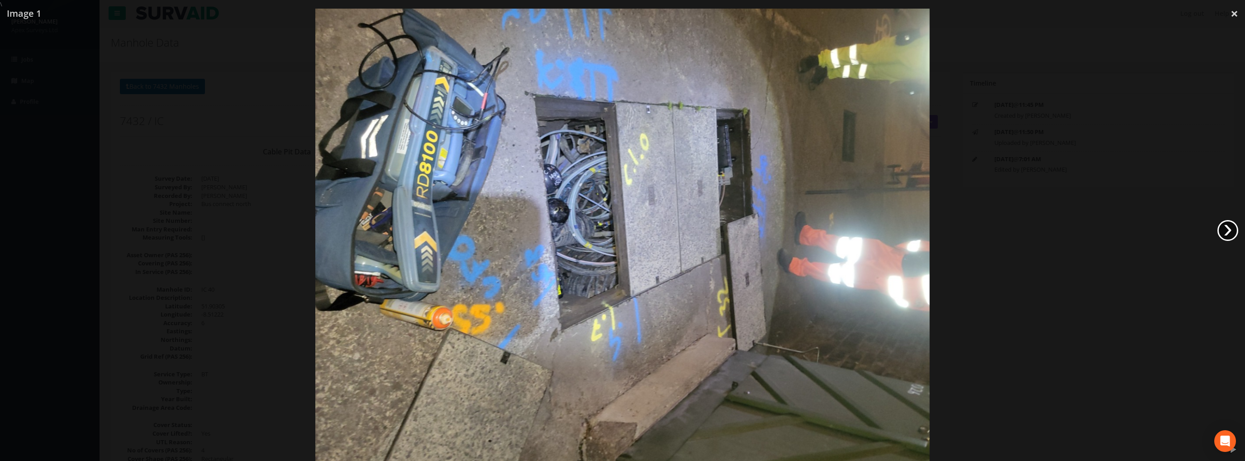
click at [1231, 230] on link "›" at bounding box center [1228, 230] width 21 height 21
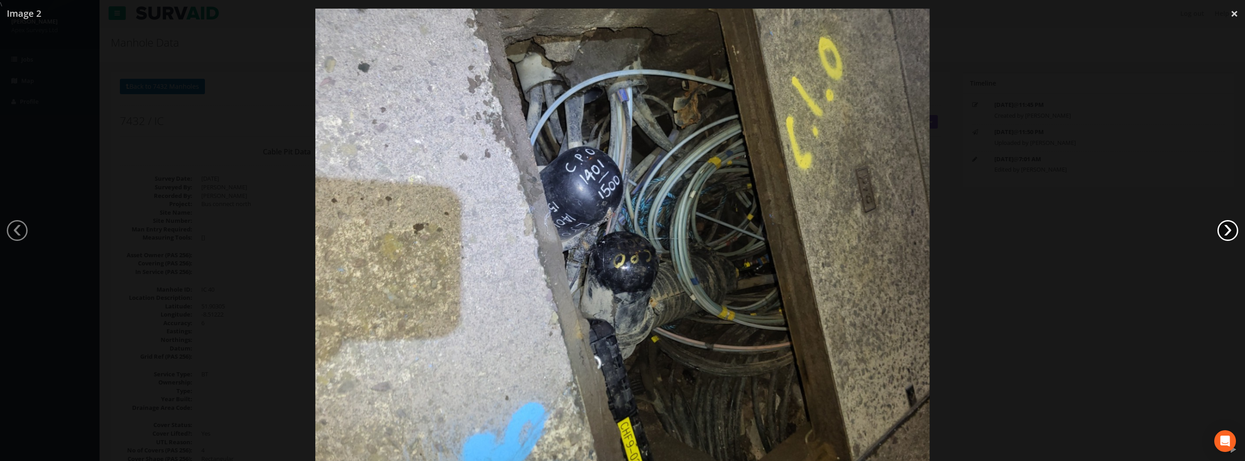
click at [1231, 230] on link "›" at bounding box center [1228, 230] width 21 height 21
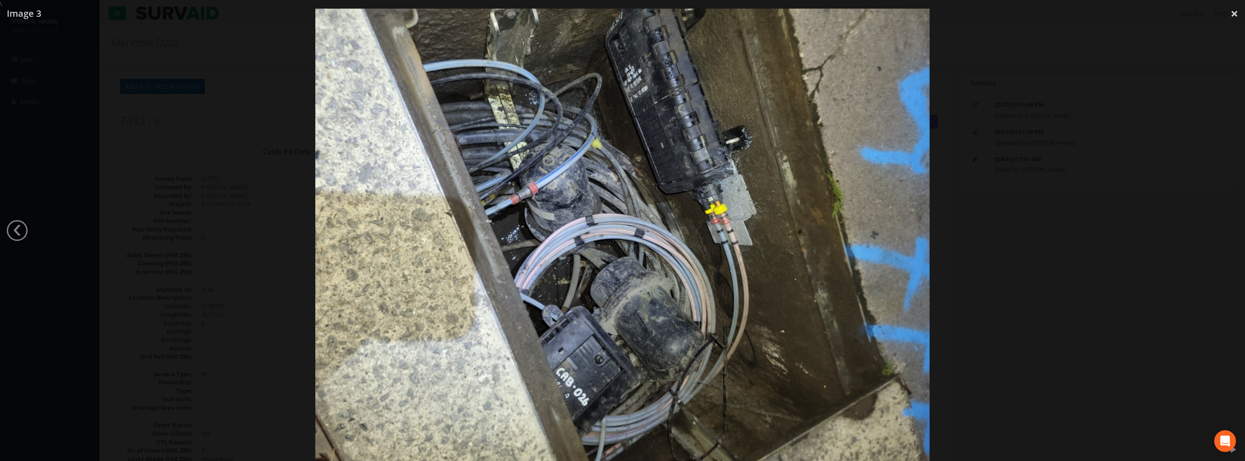
click at [1231, 230] on div at bounding box center [622, 239] width 1245 height 461
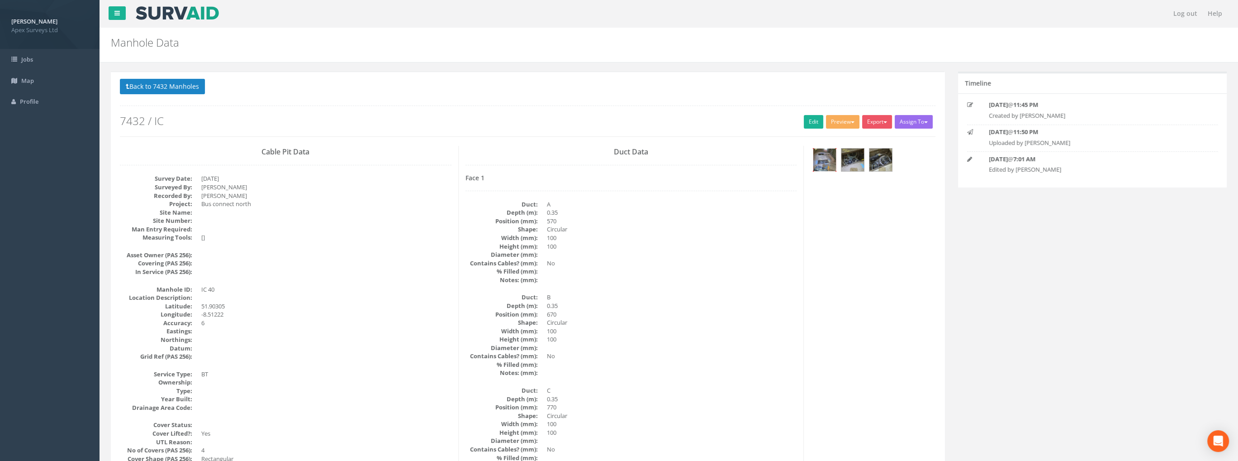
click at [824, 161] on img at bounding box center [825, 159] width 23 height 23
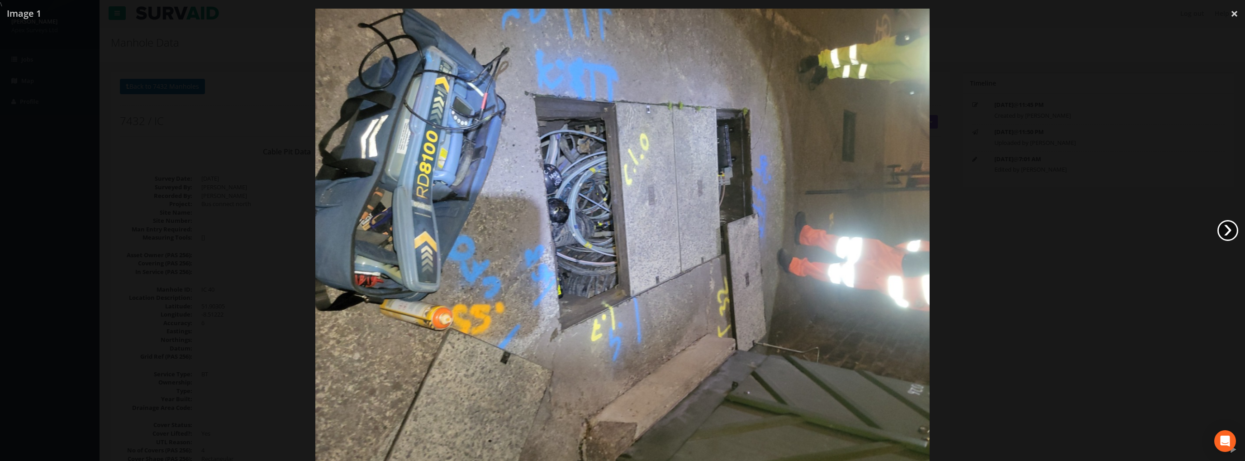
click at [1225, 232] on link "›" at bounding box center [1228, 230] width 21 height 21
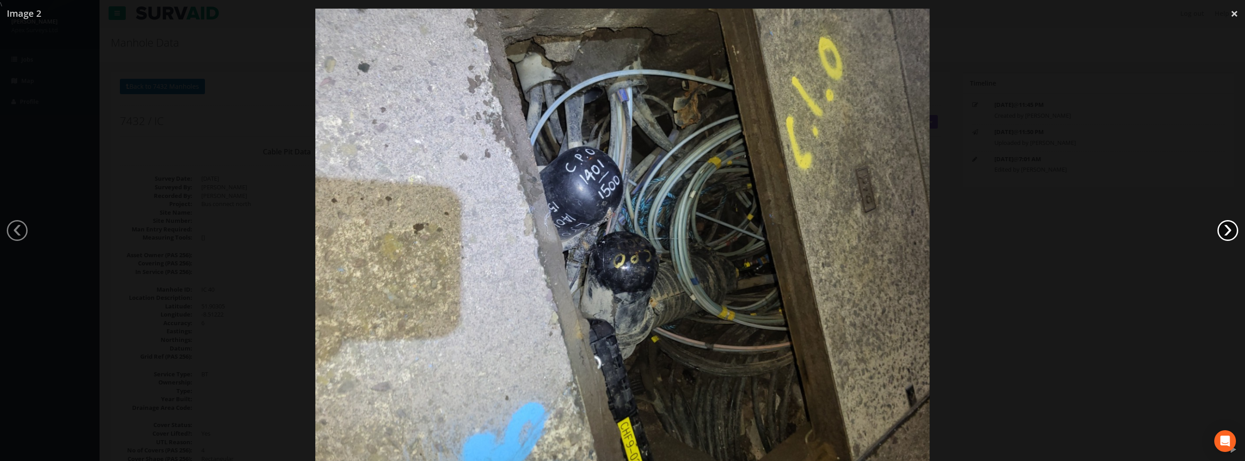
click at [1223, 232] on link "›" at bounding box center [1228, 230] width 21 height 21
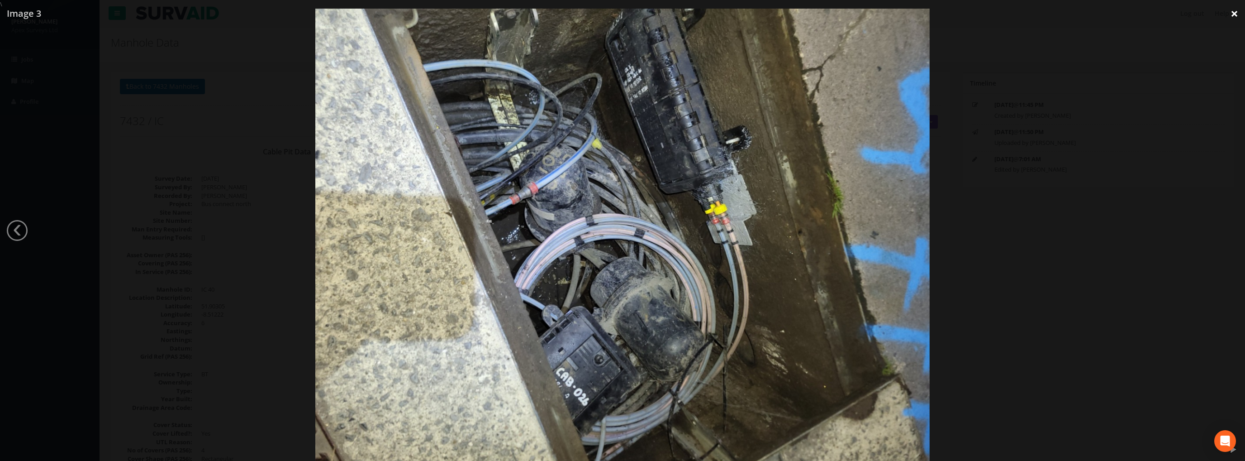
click at [1235, 15] on link "×" at bounding box center [1234, 13] width 21 height 27
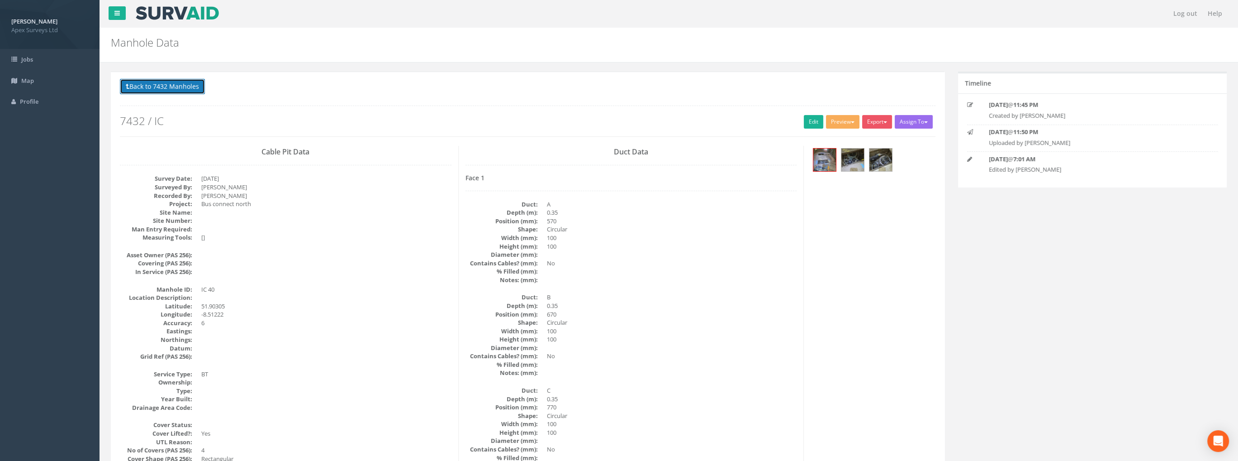
click at [165, 87] on button "Back to 7432 Manholes" at bounding box center [162, 86] width 85 height 15
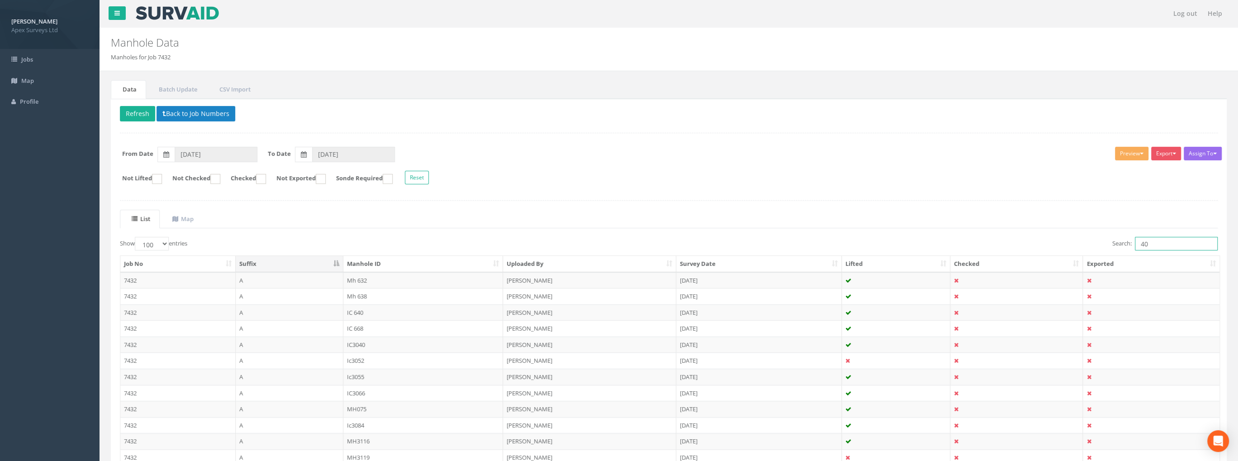
drag, startPoint x: 1151, startPoint y: 244, endPoint x: 1107, endPoint y: 253, distance: 44.5
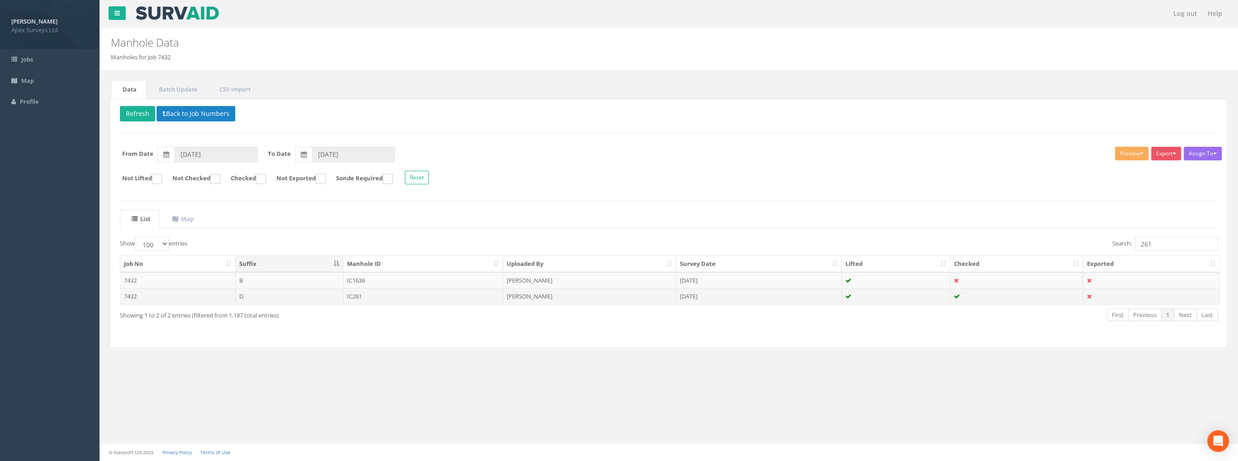
click at [353, 295] on td "IC261" at bounding box center [423, 296] width 160 height 16
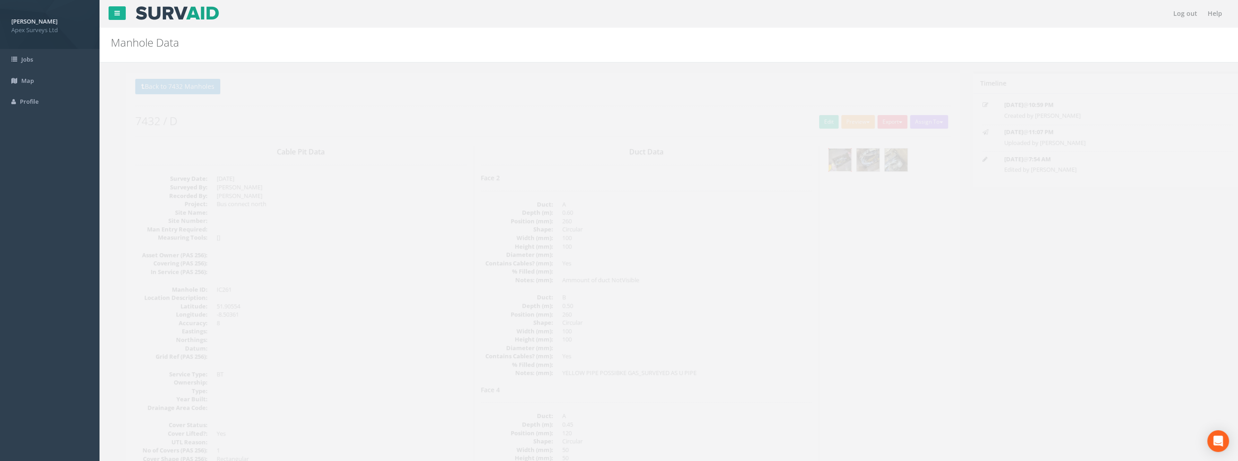
click at [824, 166] on img at bounding box center [825, 159] width 23 height 23
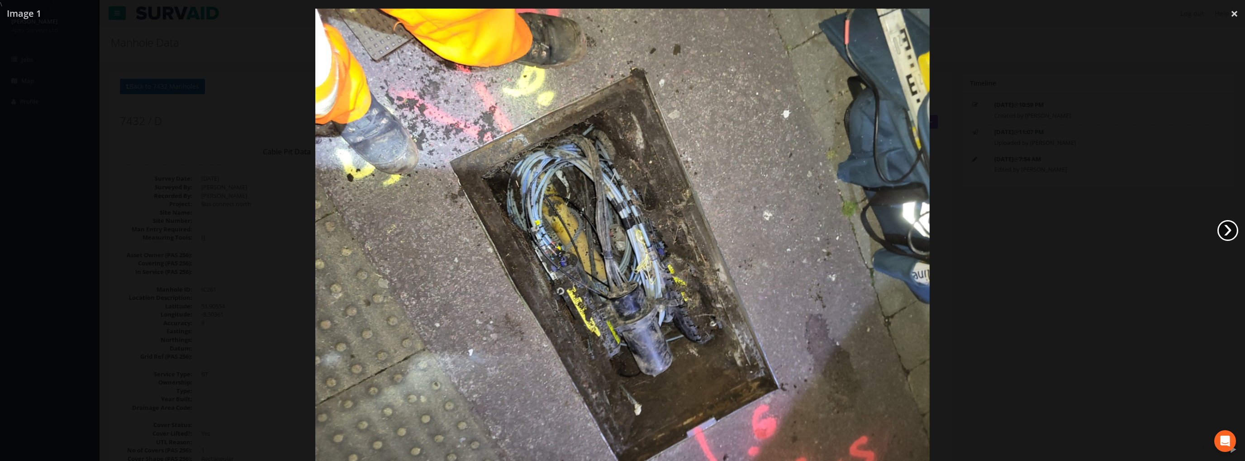
click at [1229, 227] on link "›" at bounding box center [1228, 230] width 21 height 21
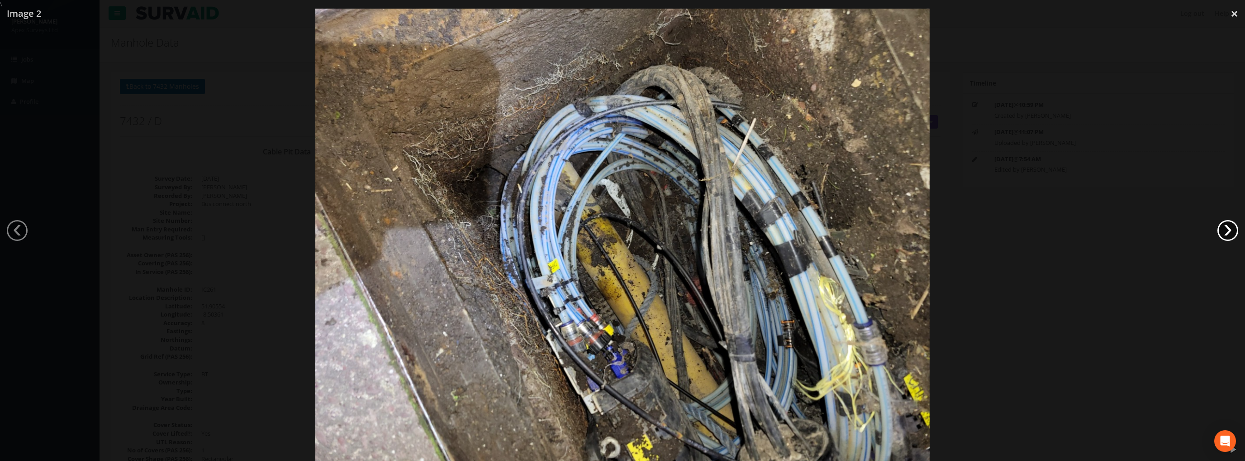
click at [1229, 227] on link "›" at bounding box center [1228, 230] width 21 height 21
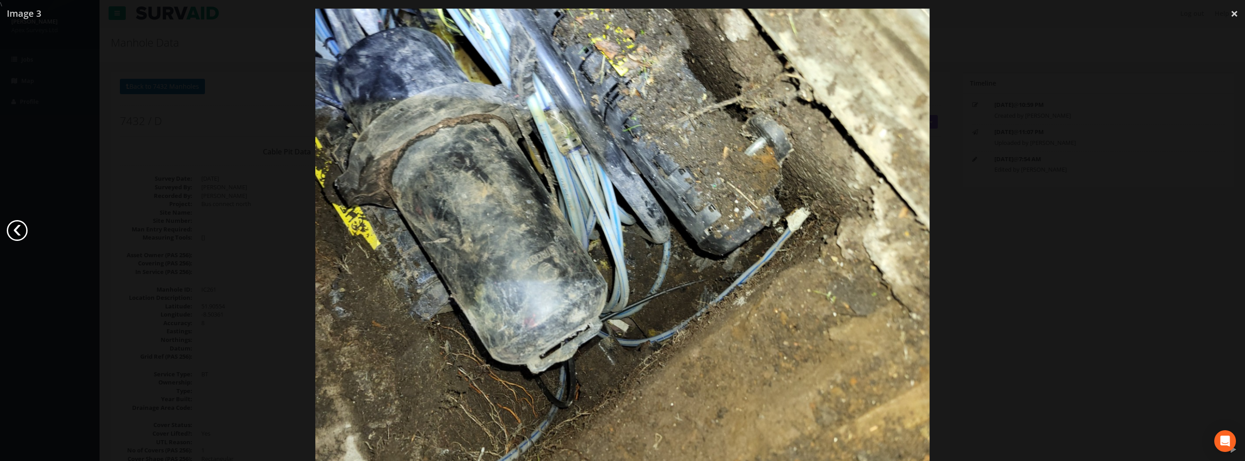
click at [22, 226] on link "‹" at bounding box center [17, 230] width 21 height 21
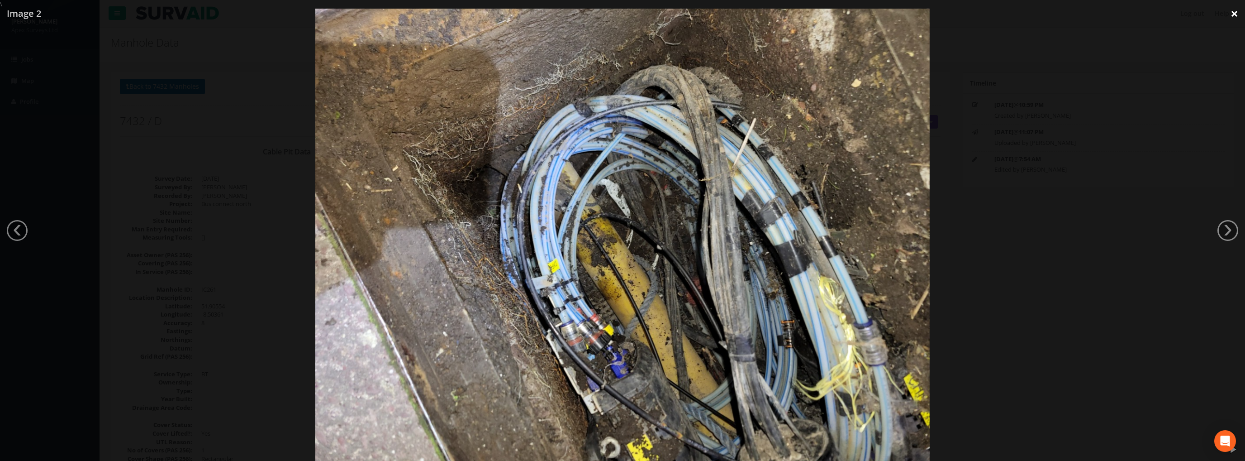
click at [1232, 16] on link "×" at bounding box center [1234, 13] width 21 height 27
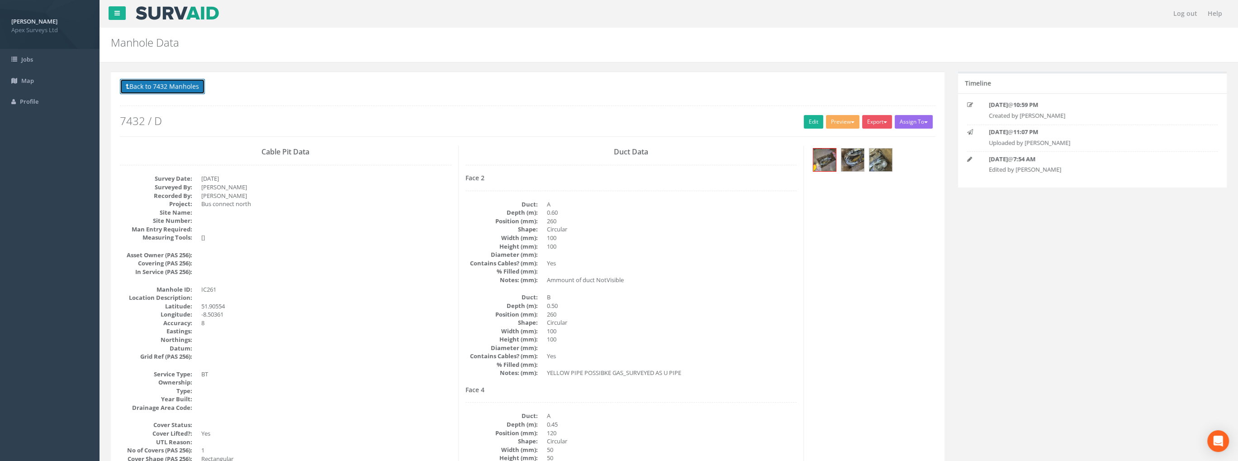
click at [155, 90] on button "Back to 7432 Manholes" at bounding box center [162, 86] width 85 height 15
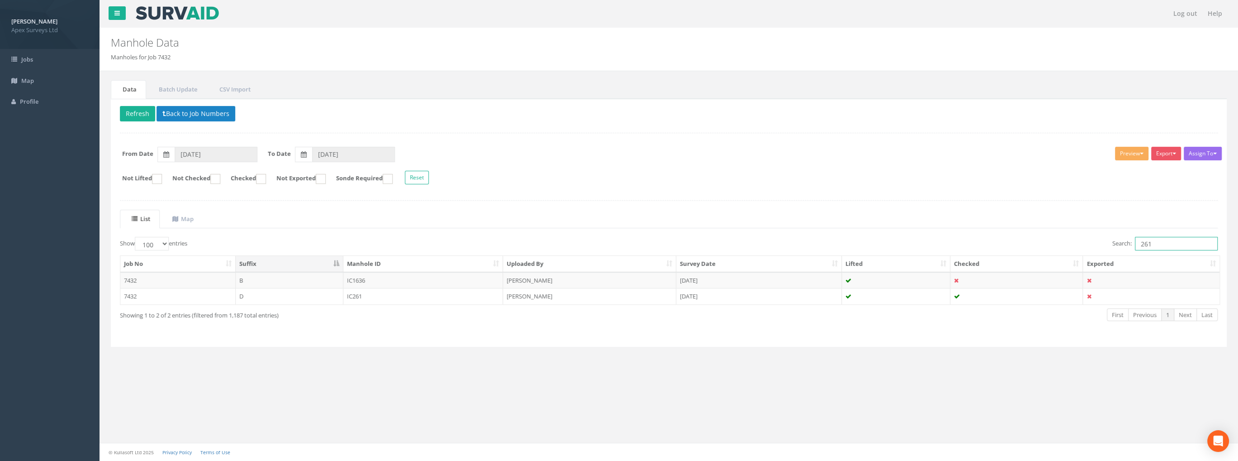
drag, startPoint x: 1154, startPoint y: 245, endPoint x: 1145, endPoint y: 243, distance: 9.2
click at [1145, 243] on input "261" at bounding box center [1176, 244] width 83 height 14
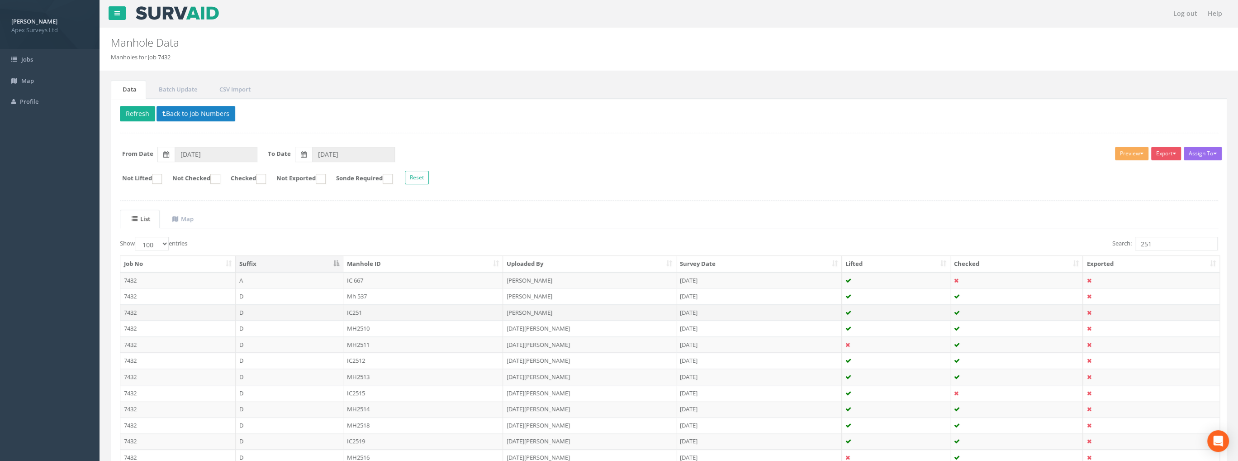
click at [357, 311] on td "IC251" at bounding box center [423, 312] width 160 height 16
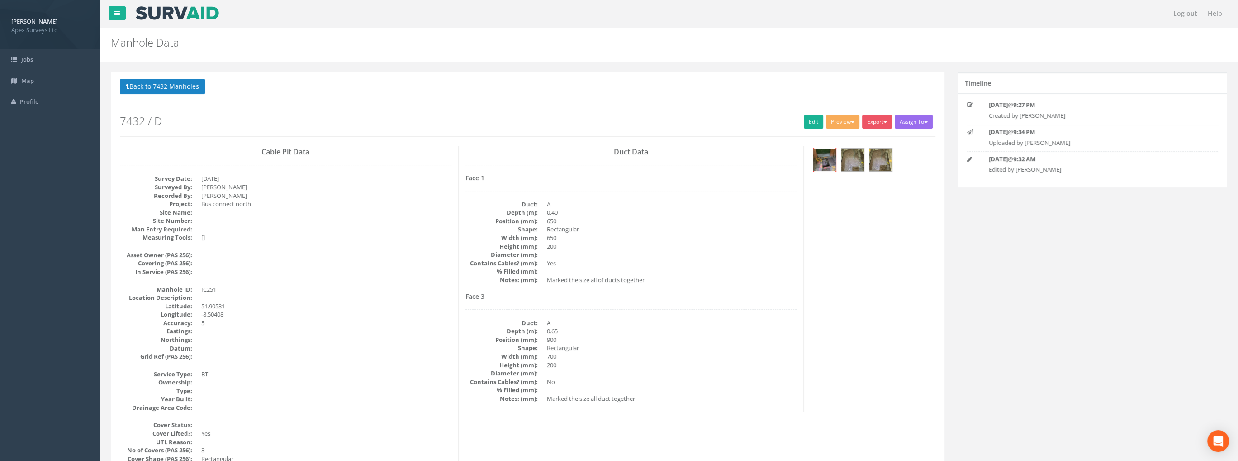
click at [825, 158] on img at bounding box center [825, 159] width 23 height 23
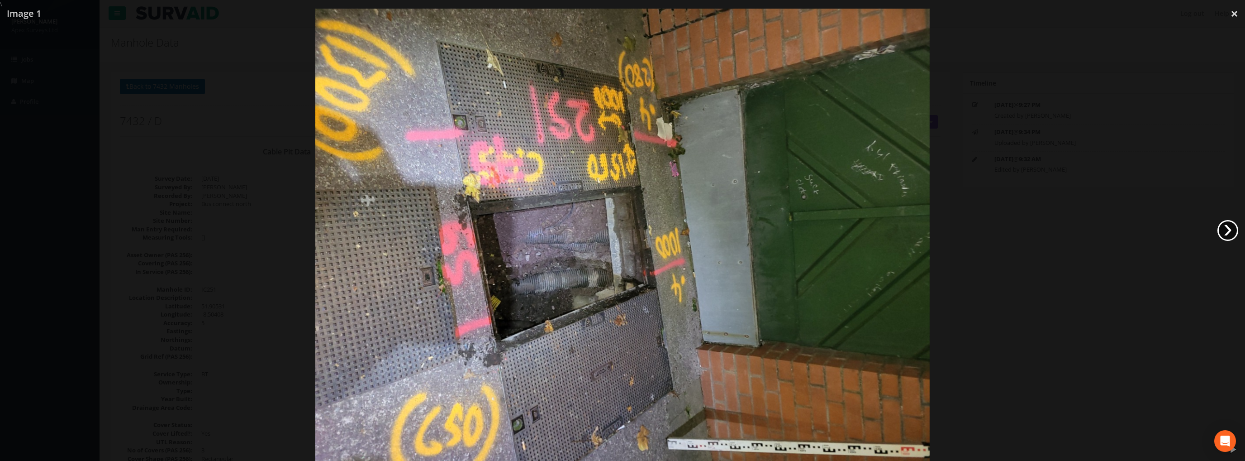
click at [1225, 228] on link "›" at bounding box center [1228, 230] width 21 height 21
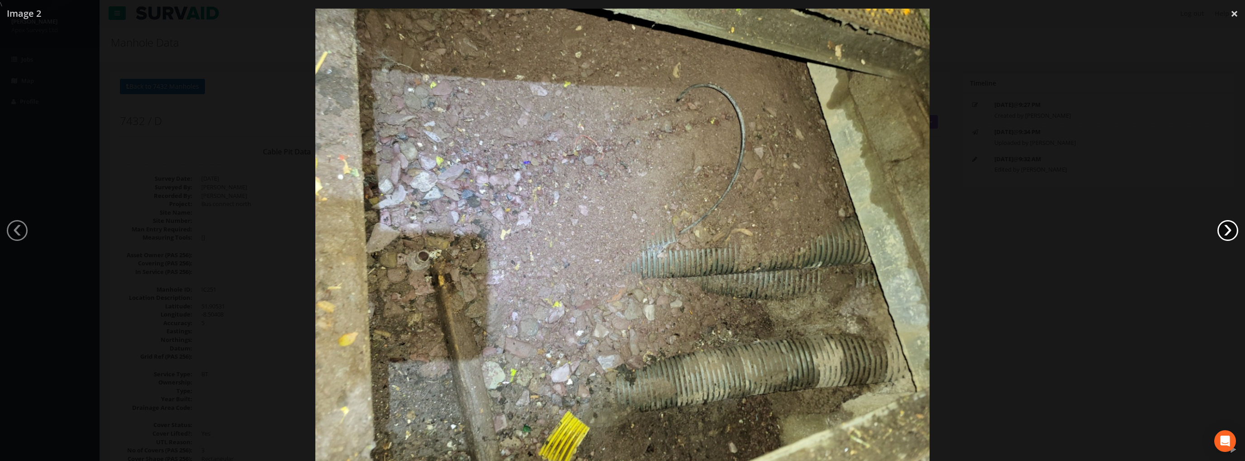
click at [1225, 228] on link "›" at bounding box center [1228, 230] width 21 height 21
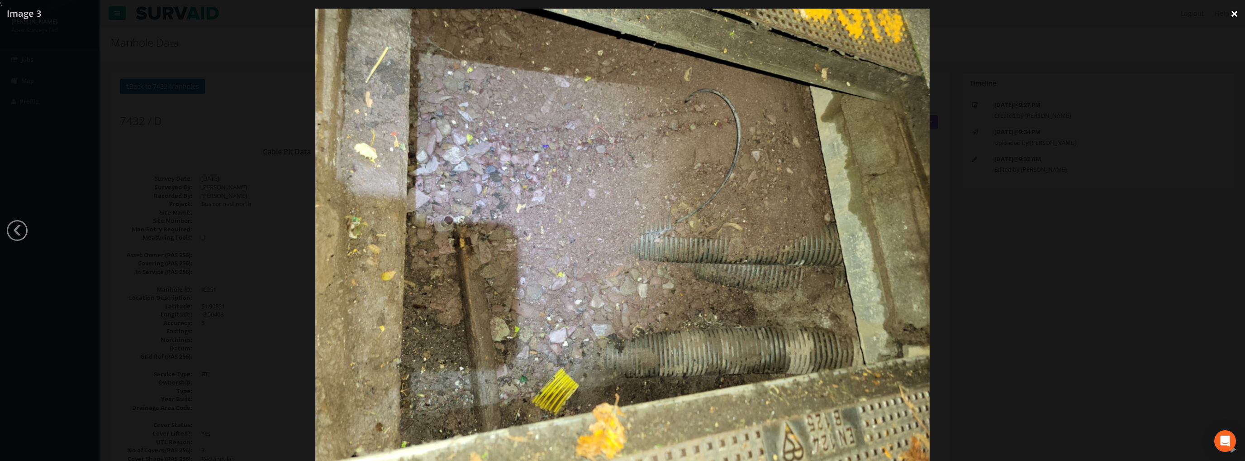
click at [1233, 14] on link "×" at bounding box center [1234, 13] width 21 height 27
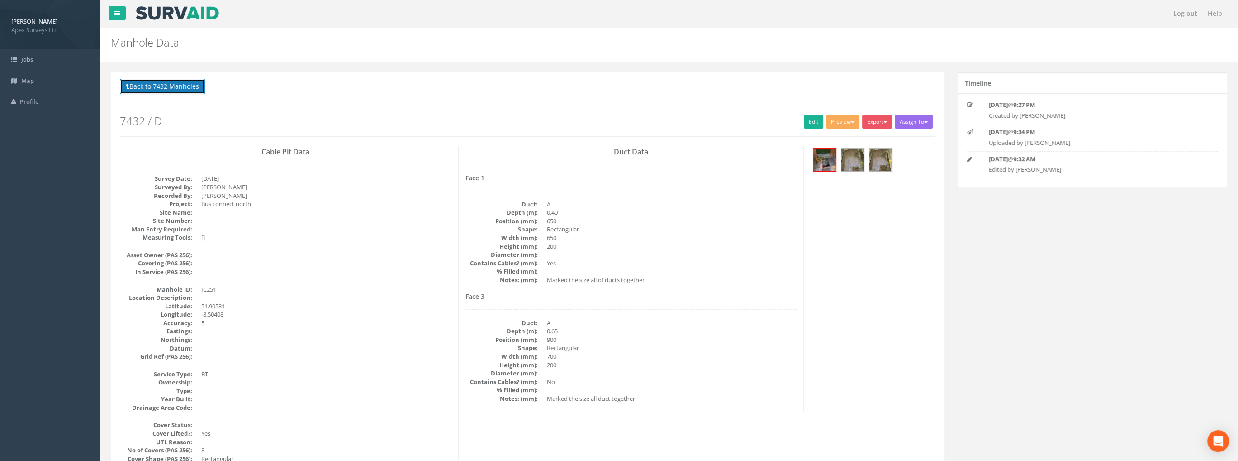
drag, startPoint x: 175, startPoint y: 83, endPoint x: 191, endPoint y: 86, distance: 16.2
click at [175, 83] on button "Back to 7432 Manholes" at bounding box center [162, 86] width 85 height 15
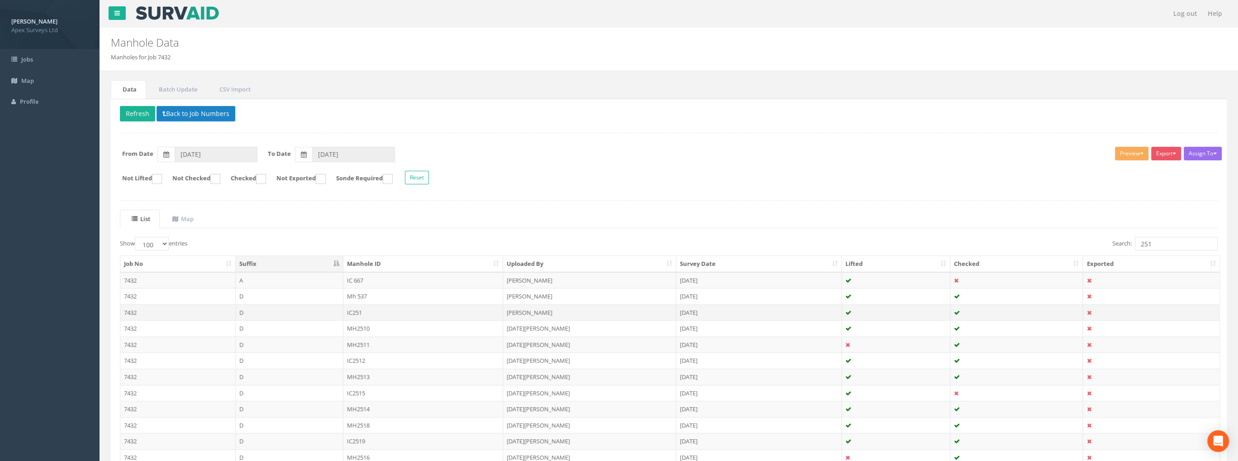
click at [357, 310] on td "IC251" at bounding box center [423, 312] width 160 height 16
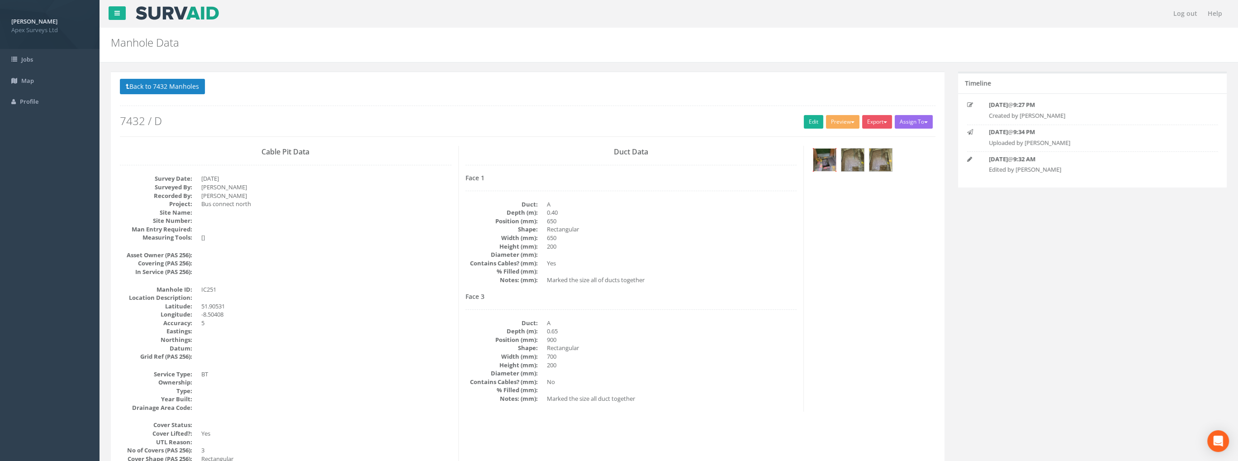
click at [829, 159] on img at bounding box center [825, 159] width 23 height 23
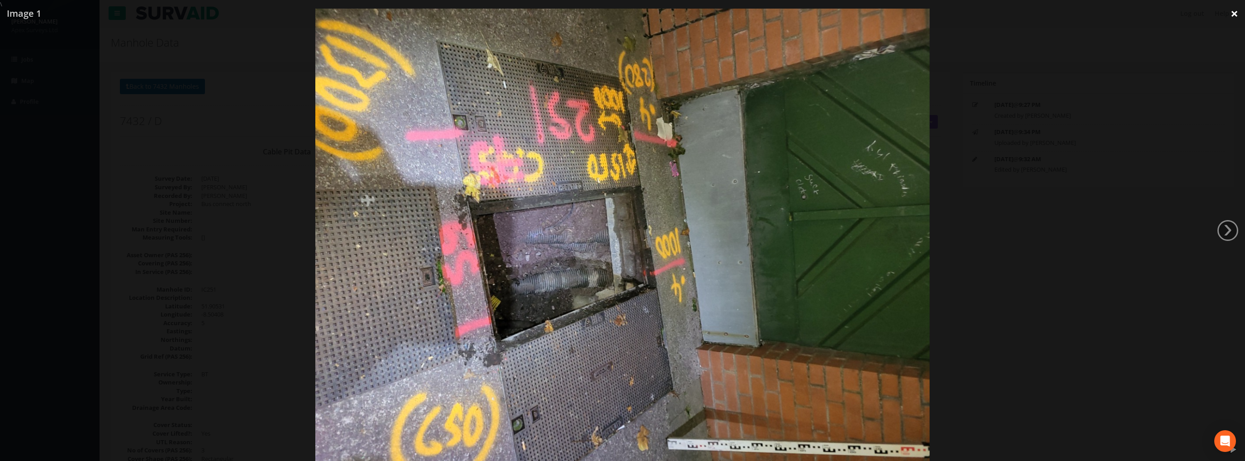
click at [1238, 18] on link "×" at bounding box center [1234, 13] width 21 height 27
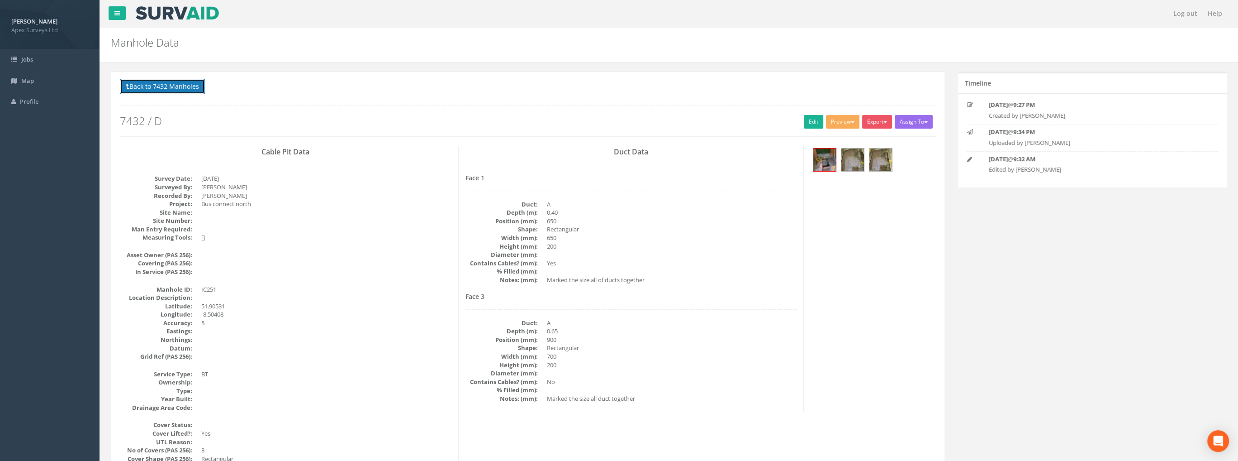
click at [180, 89] on button "Back to 7432 Manholes" at bounding box center [162, 86] width 85 height 15
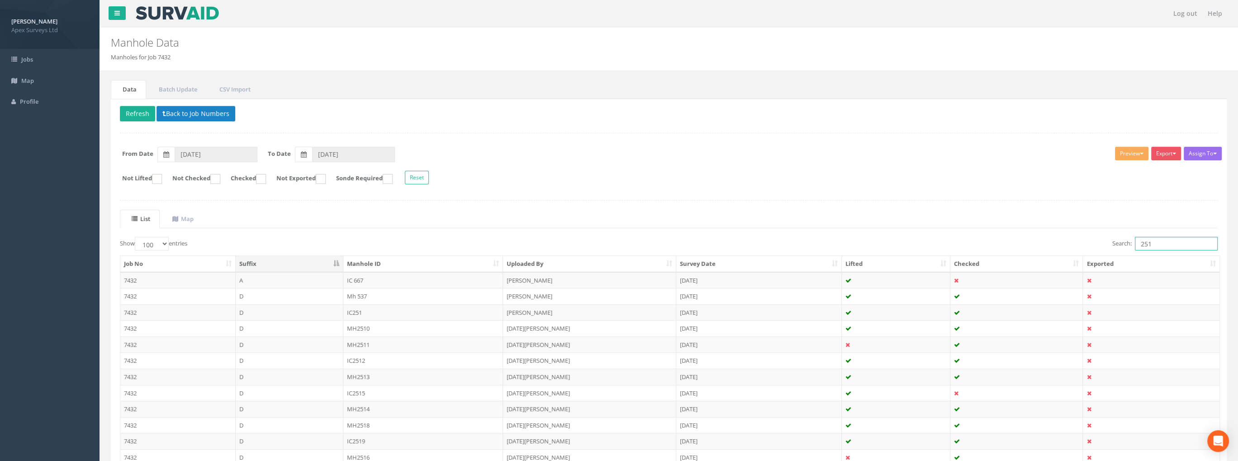
drag, startPoint x: 1154, startPoint y: 241, endPoint x: 1148, endPoint y: 244, distance: 7.1
click at [1148, 244] on input "251" at bounding box center [1176, 244] width 83 height 14
click at [353, 292] on td "IC250" at bounding box center [423, 296] width 160 height 16
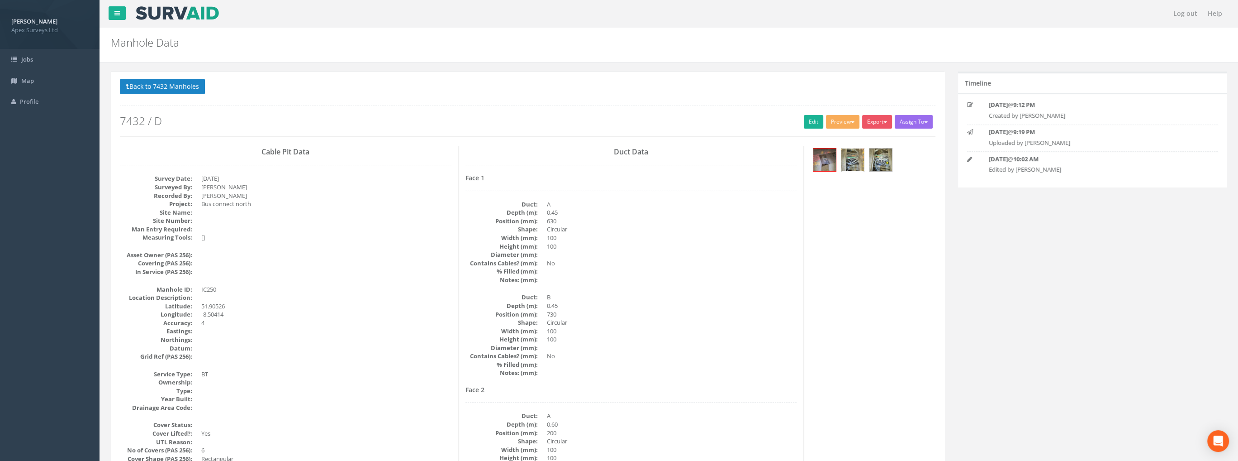
click at [859, 158] on img at bounding box center [853, 159] width 23 height 23
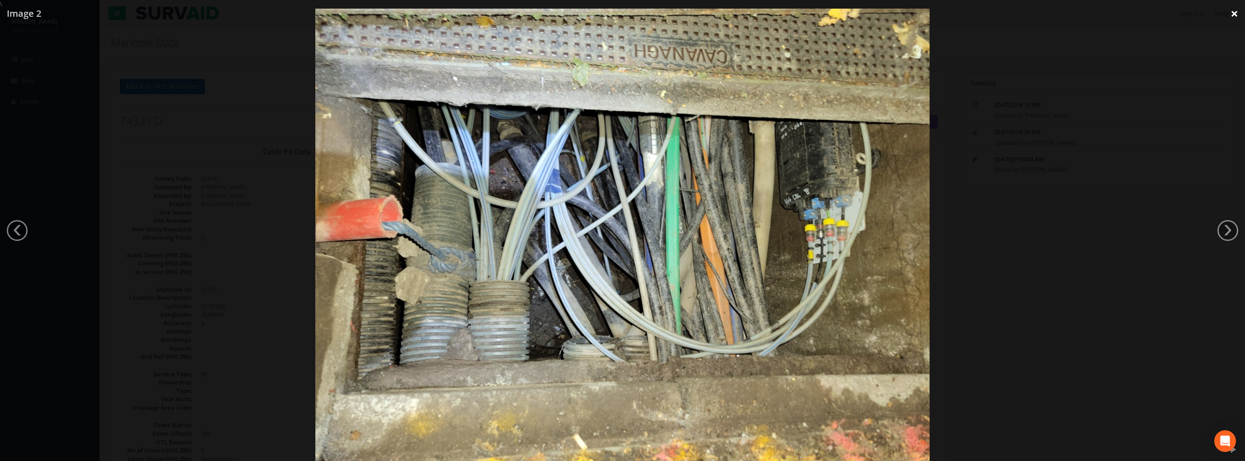
click at [1231, 10] on link "×" at bounding box center [1234, 13] width 21 height 27
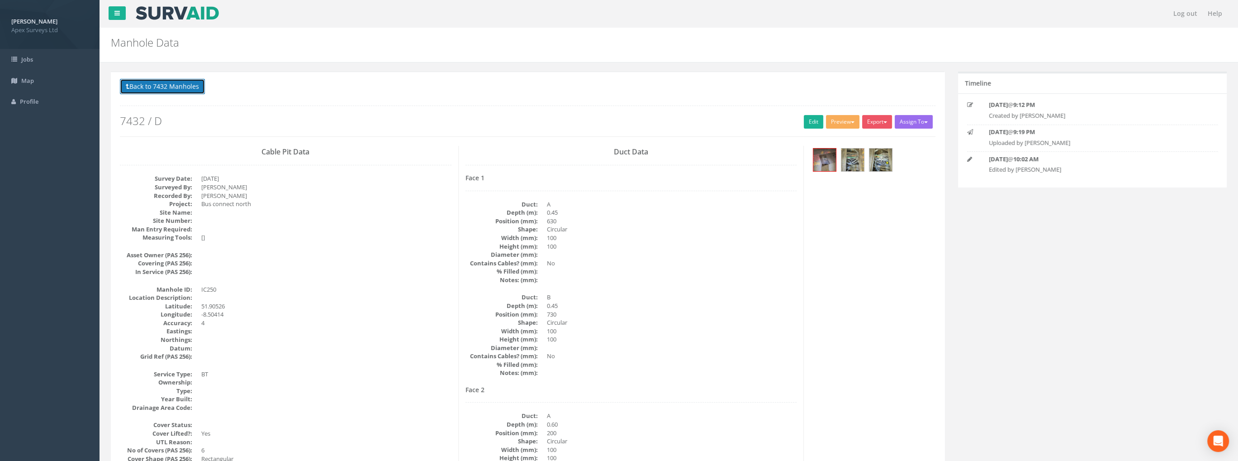
click at [197, 85] on button "Back to 7432 Manholes" at bounding box center [162, 86] width 85 height 15
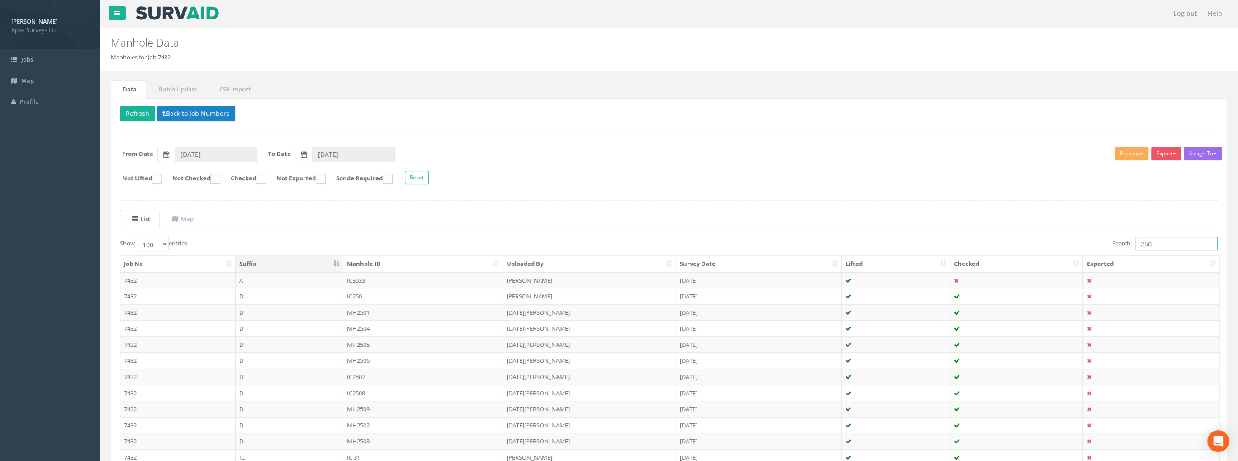
drag, startPoint x: 1160, startPoint y: 238, endPoint x: 1119, endPoint y: 241, distance: 40.4
click at [1124, 244] on label "Search: 250" at bounding box center [1165, 244] width 105 height 14
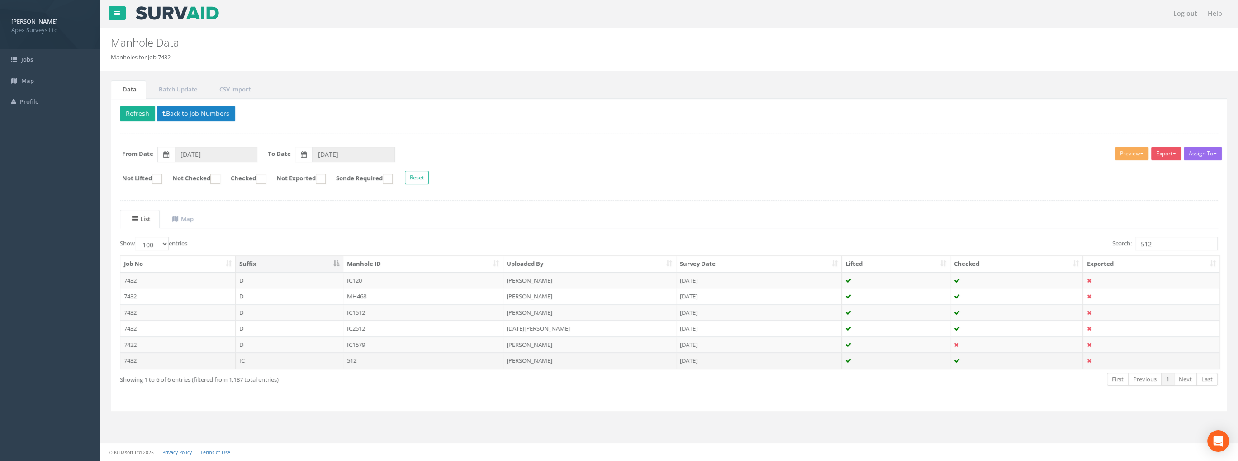
click at [356, 356] on td "512" at bounding box center [423, 360] width 160 height 16
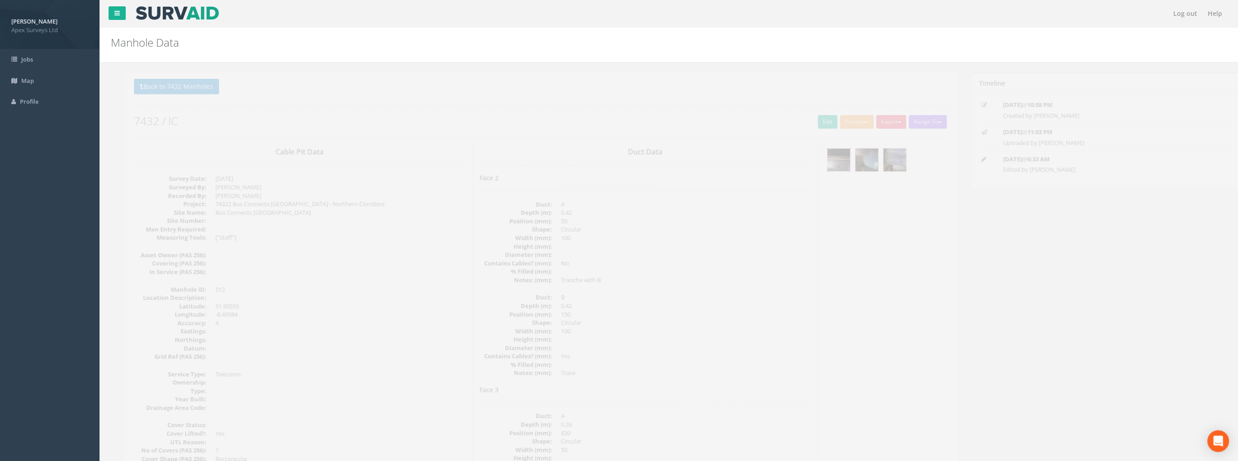
click at [821, 164] on img at bounding box center [825, 159] width 23 height 23
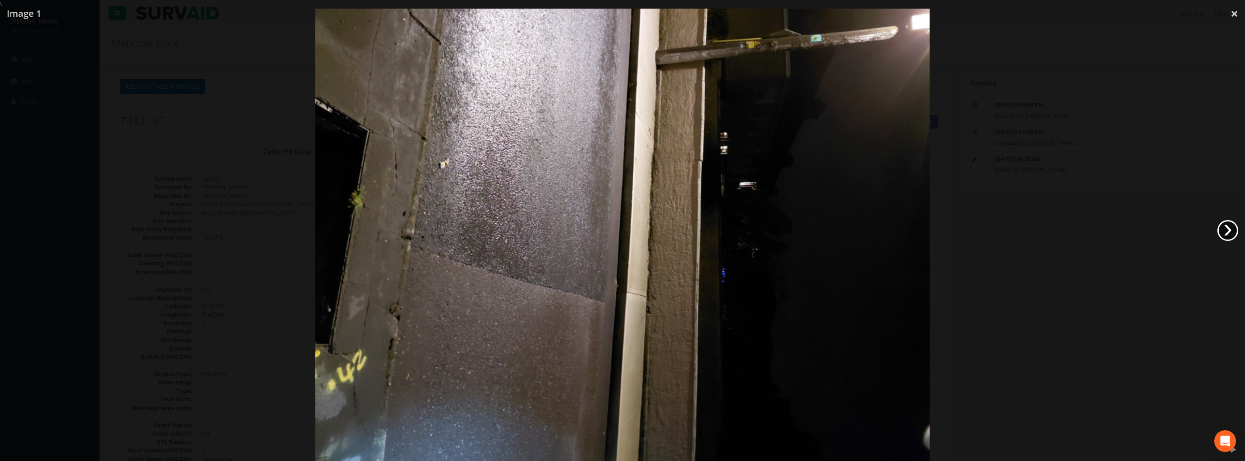
click at [1225, 227] on link "›" at bounding box center [1228, 230] width 21 height 21
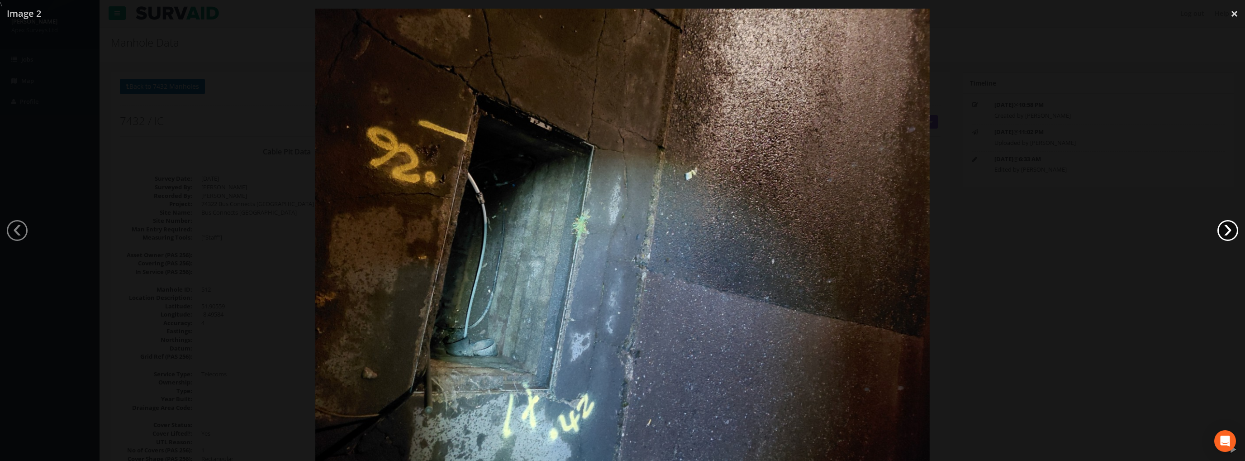
click at [1223, 227] on link "›" at bounding box center [1228, 230] width 21 height 21
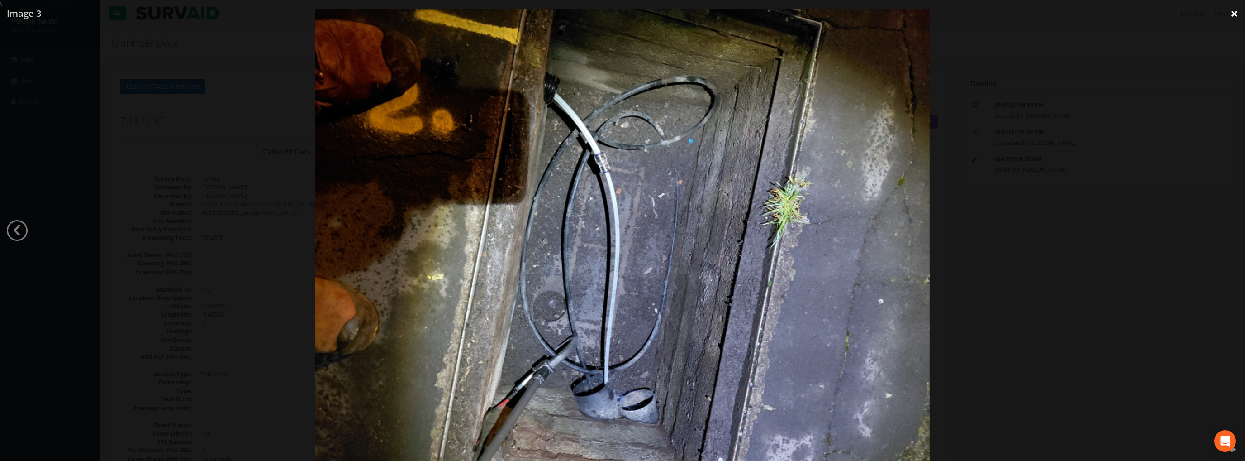
click at [1238, 14] on link "×" at bounding box center [1234, 13] width 21 height 27
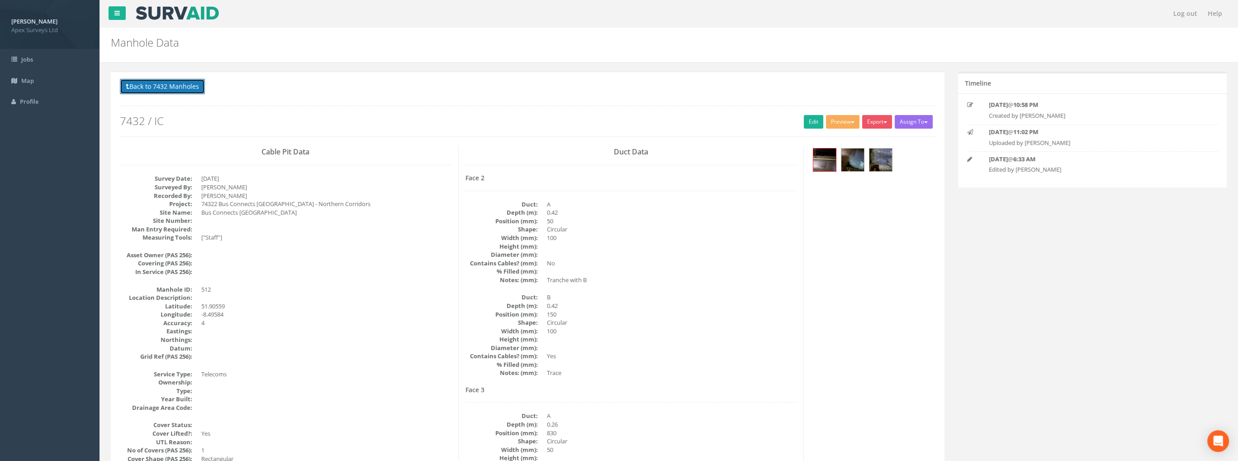
click at [188, 87] on button "Back to 7432 Manholes" at bounding box center [162, 86] width 85 height 15
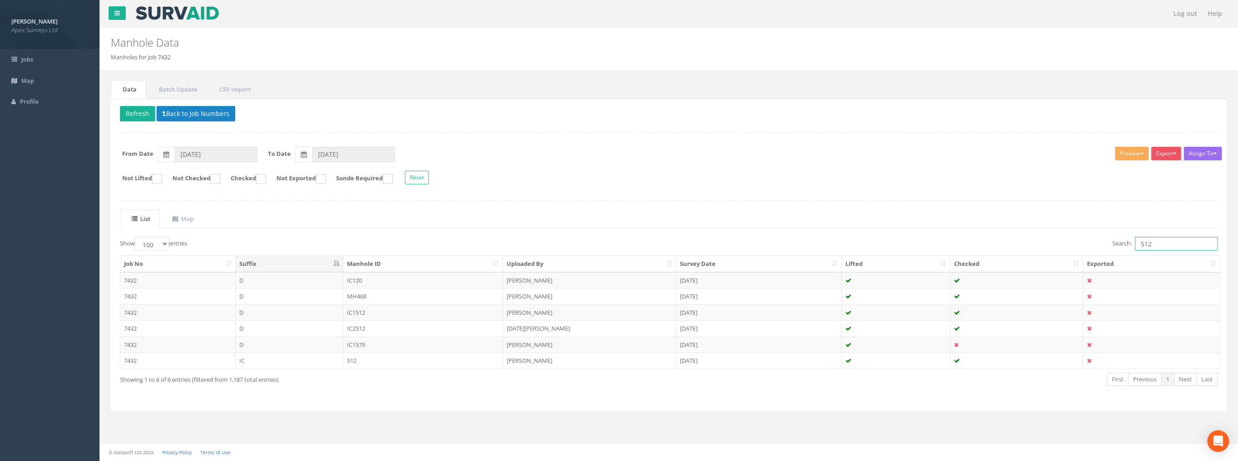
drag, startPoint x: 1154, startPoint y: 243, endPoint x: 1097, endPoint y: 244, distance: 57.5
click at [1098, 244] on div "Search: 512" at bounding box center [947, 245] width 543 height 16
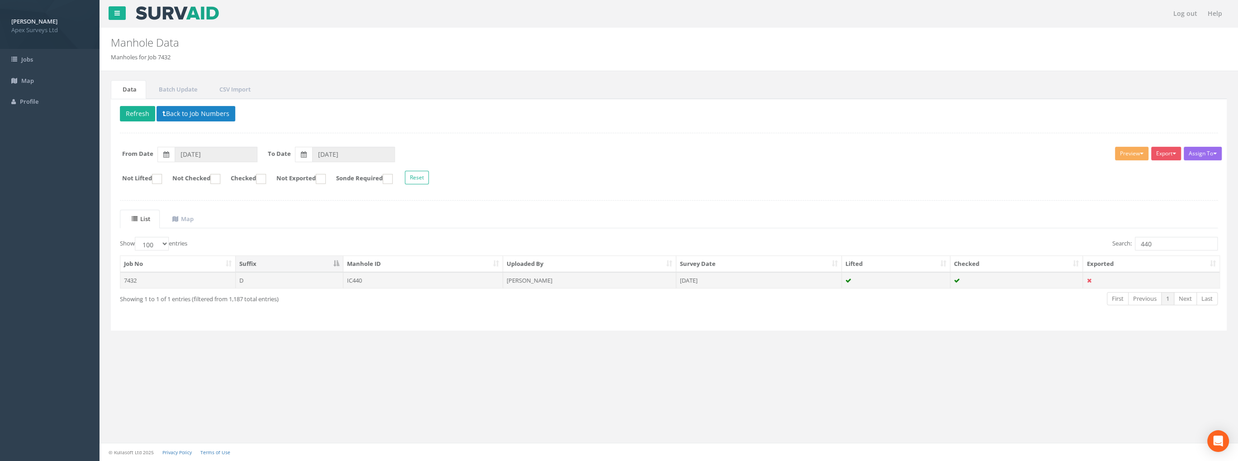
click at [363, 279] on td "IC440" at bounding box center [423, 280] width 160 height 16
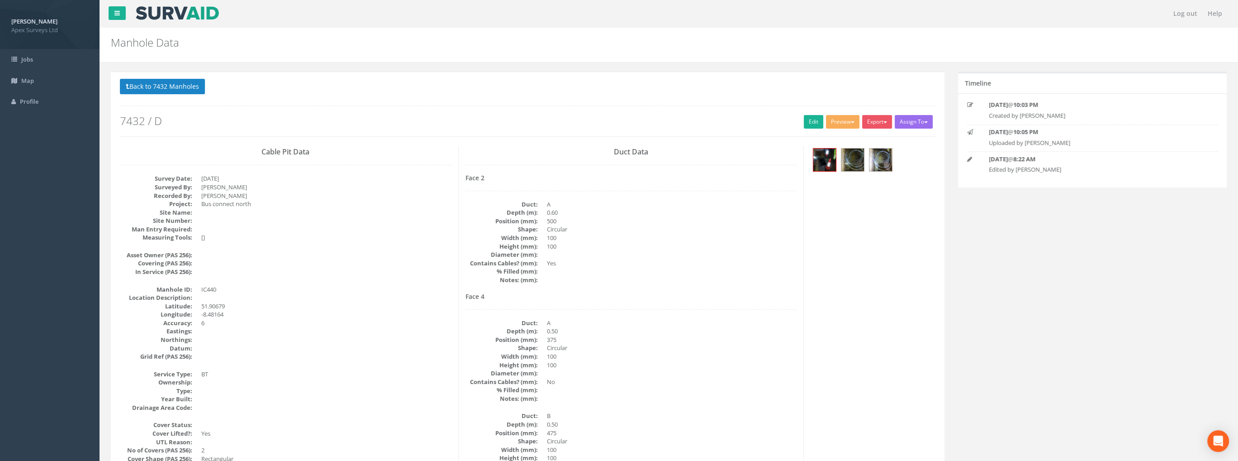
click at [812, 158] on div at bounding box center [873, 161] width 124 height 30
click at [828, 159] on img at bounding box center [825, 159] width 23 height 23
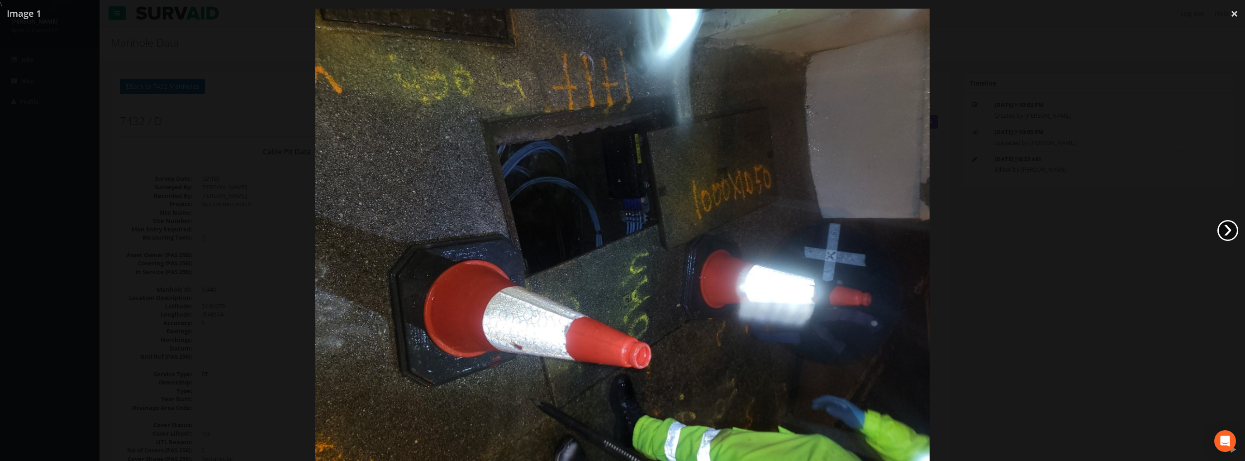
click at [1228, 231] on link "›" at bounding box center [1228, 230] width 21 height 21
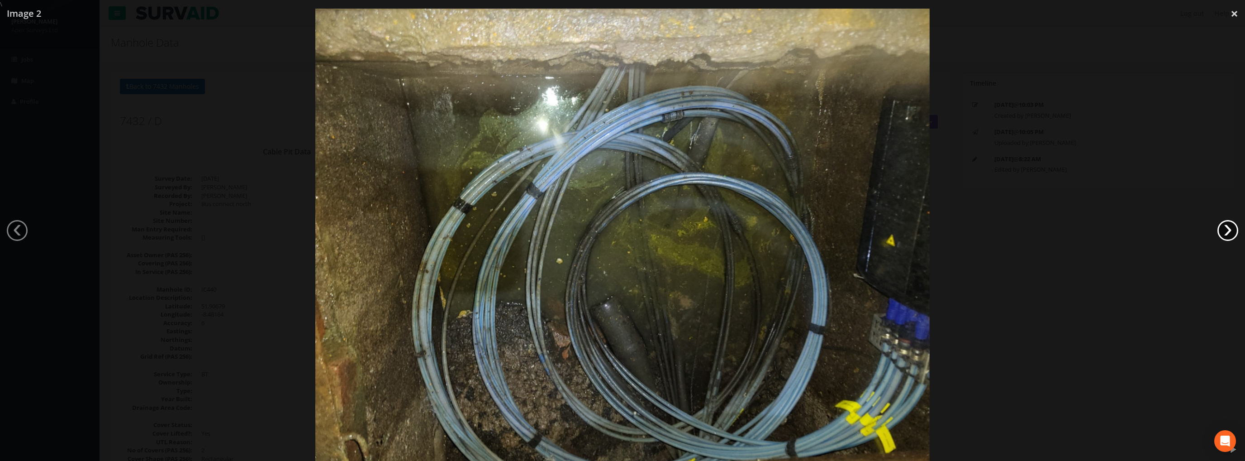
click at [1228, 230] on link "›" at bounding box center [1228, 230] width 21 height 21
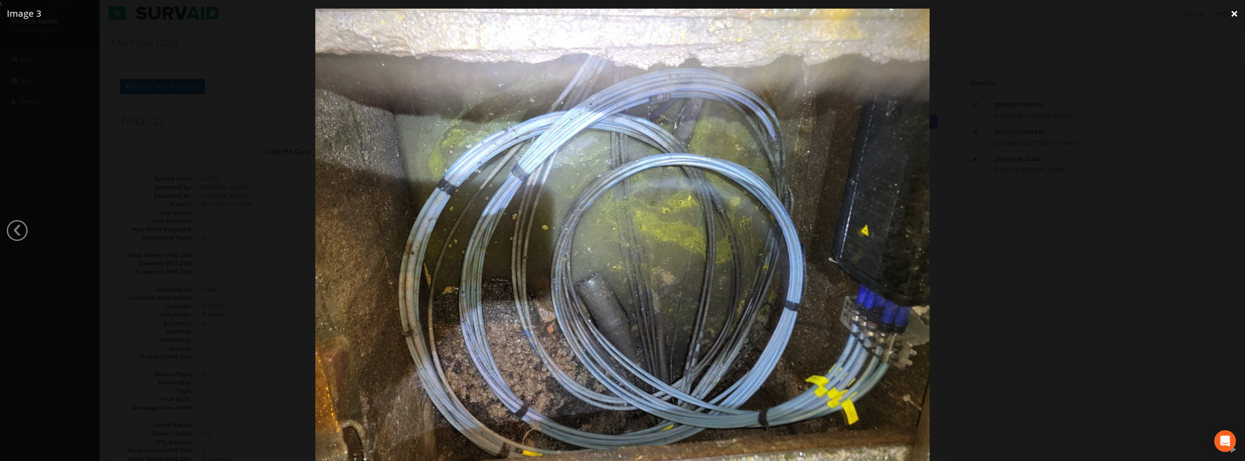
click at [1233, 14] on link "×" at bounding box center [1234, 13] width 21 height 27
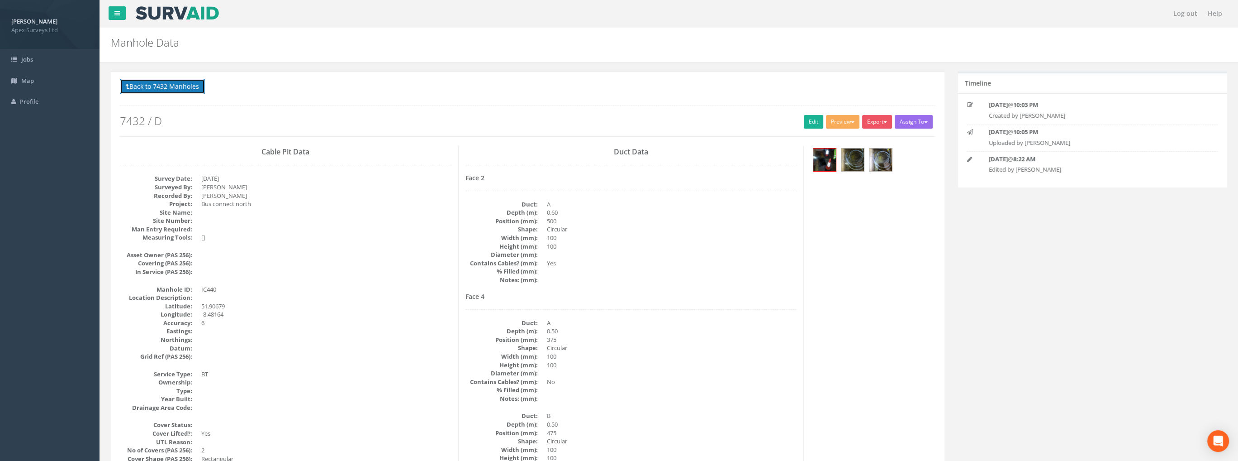
drag, startPoint x: 195, startPoint y: 86, endPoint x: 209, endPoint y: 91, distance: 14.9
click at [195, 86] on button "Back to 7432 Manholes" at bounding box center [162, 86] width 85 height 15
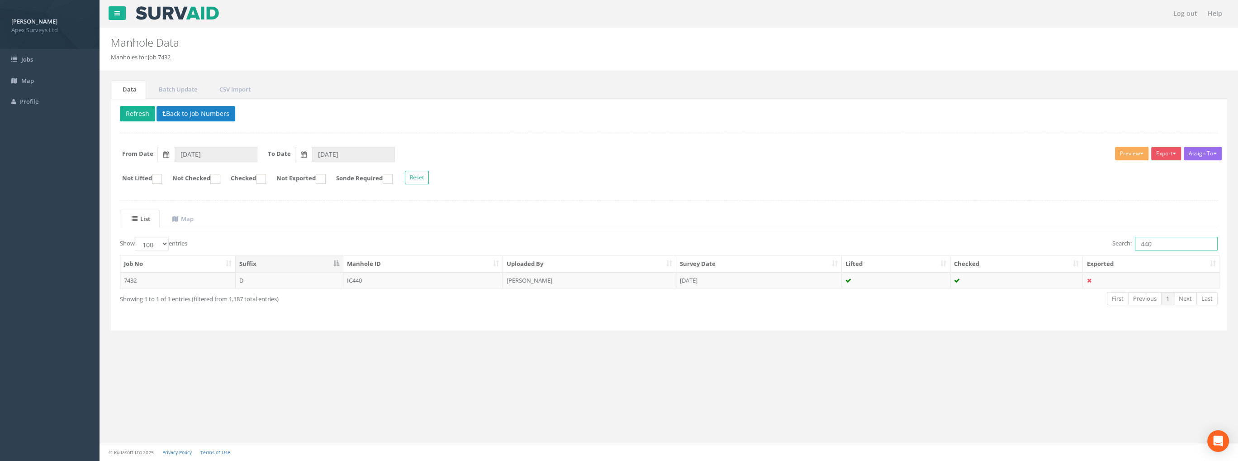
drag, startPoint x: 1157, startPoint y: 241, endPoint x: 1069, endPoint y: 247, distance: 88.0
click at [1070, 247] on div "Search: 440" at bounding box center [947, 245] width 543 height 16
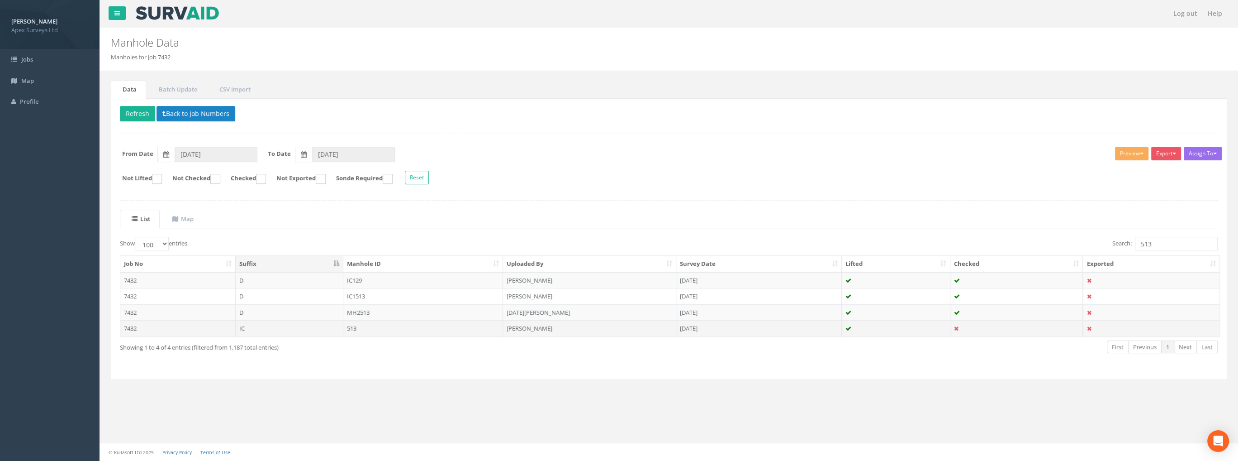
click at [362, 328] on td "513" at bounding box center [423, 328] width 160 height 16
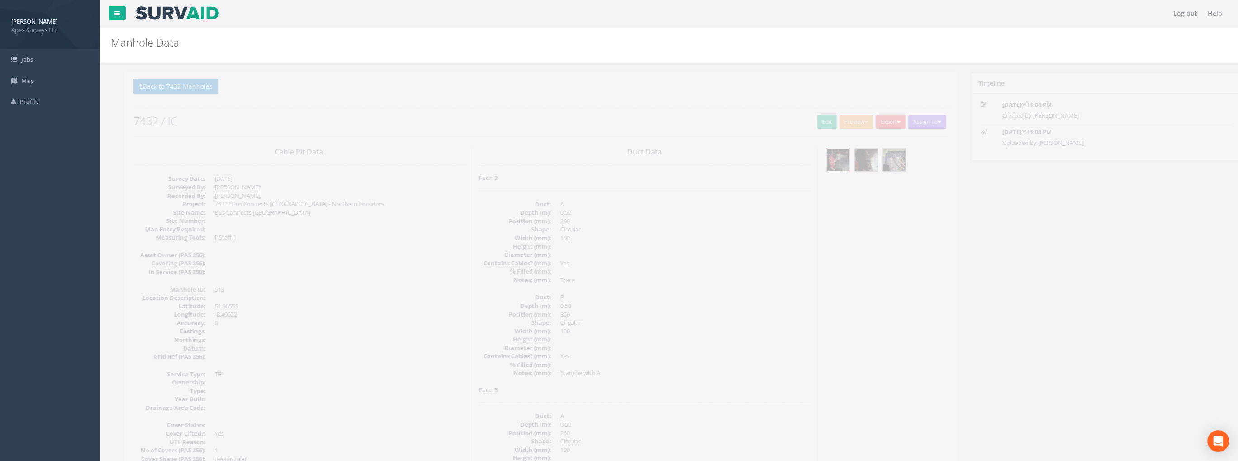
click at [815, 152] on img at bounding box center [825, 159] width 23 height 23
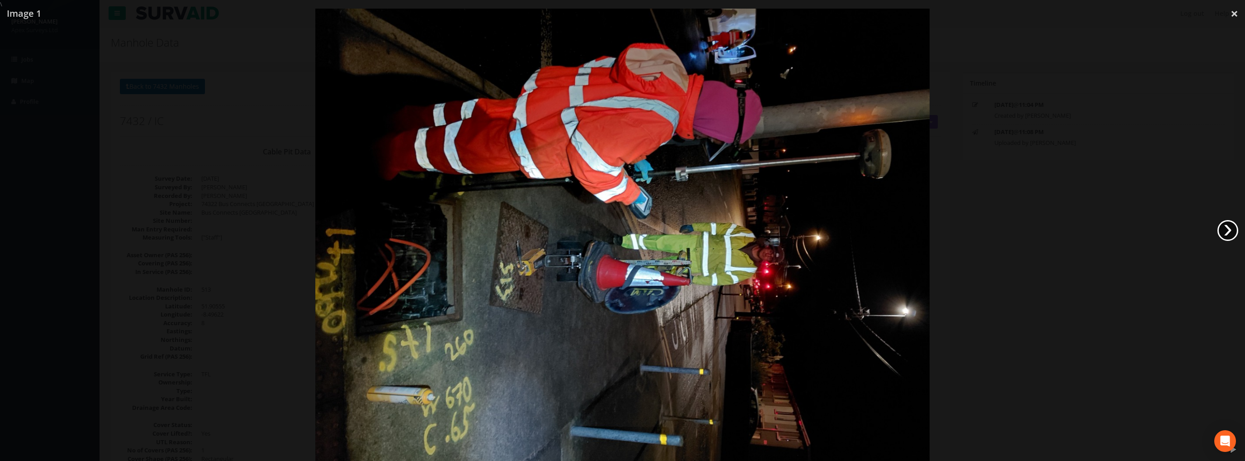
click at [1227, 234] on link "›" at bounding box center [1228, 230] width 21 height 21
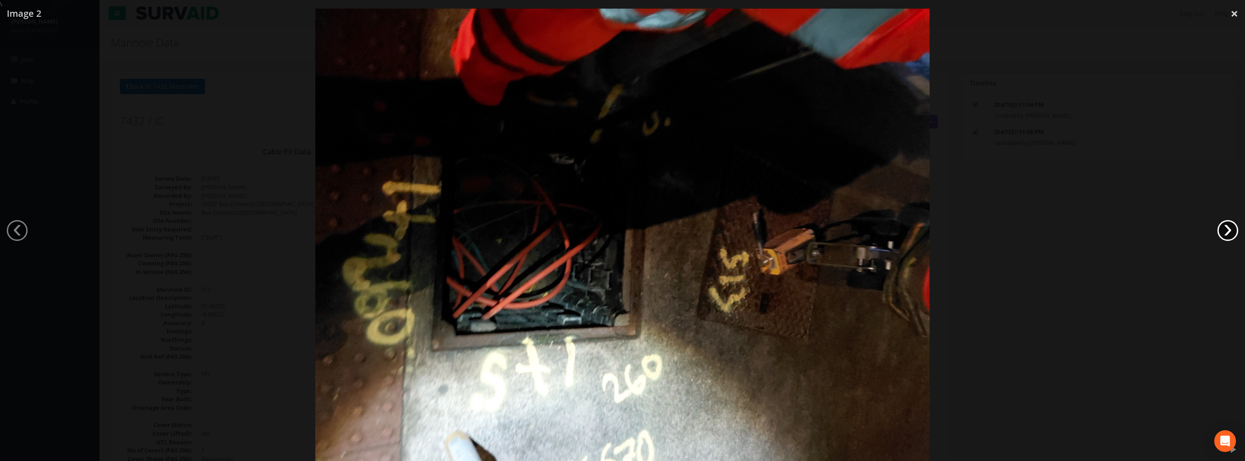
click at [1227, 234] on link "›" at bounding box center [1228, 230] width 21 height 21
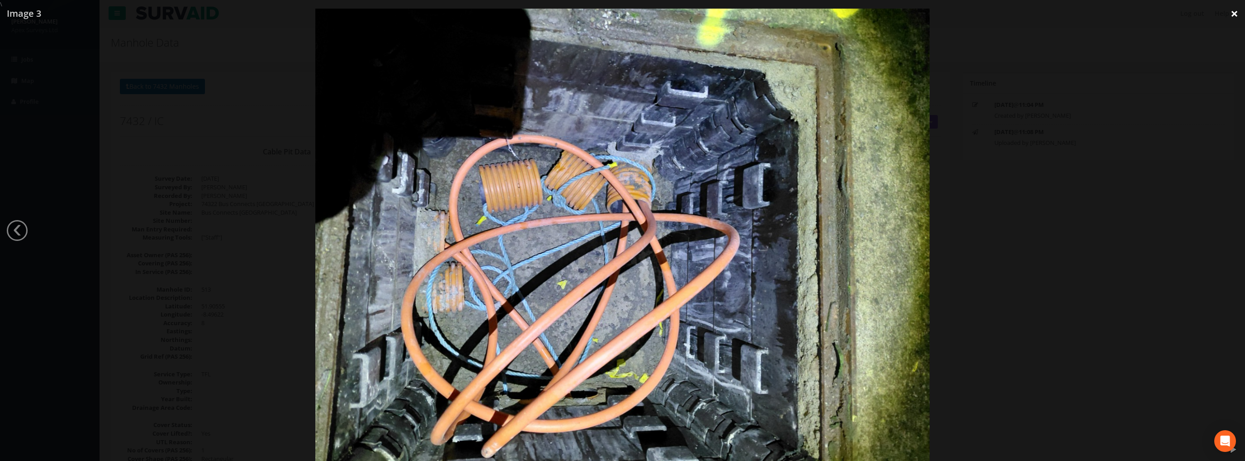
click at [1230, 15] on link "×" at bounding box center [1234, 13] width 21 height 27
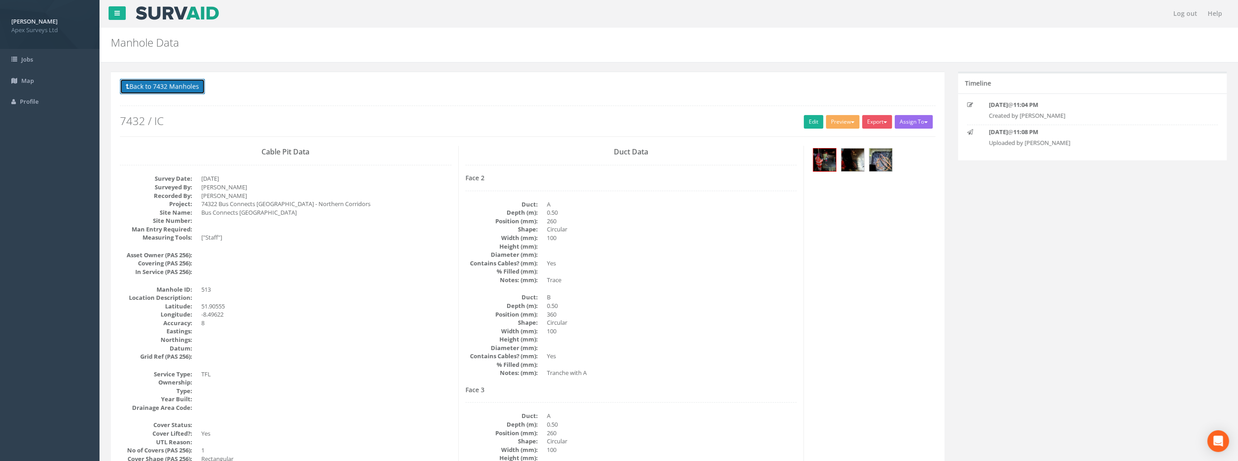
click at [167, 84] on button "Back to 7432 Manholes" at bounding box center [162, 86] width 85 height 15
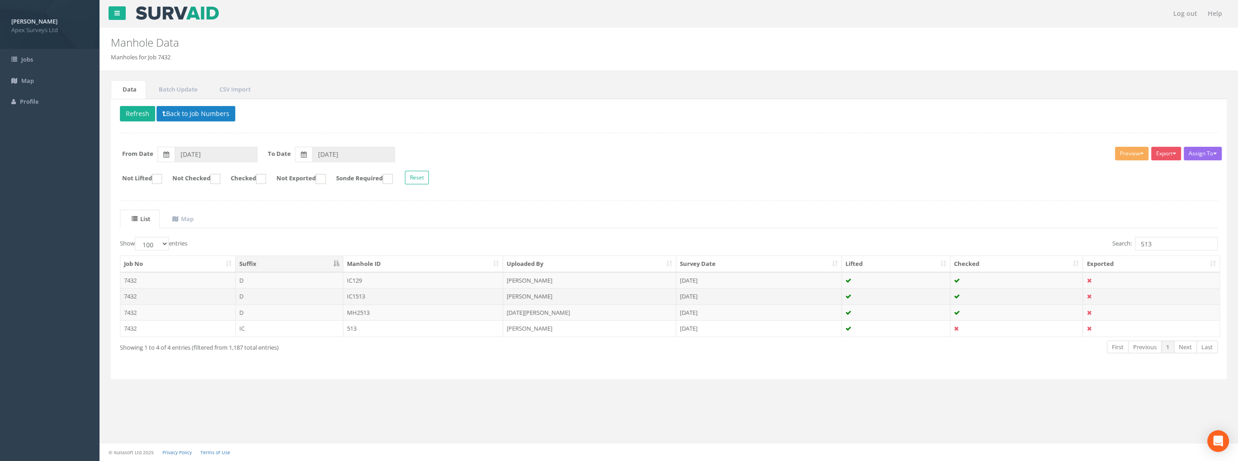
click at [357, 292] on td "IC1513" at bounding box center [423, 296] width 160 height 16
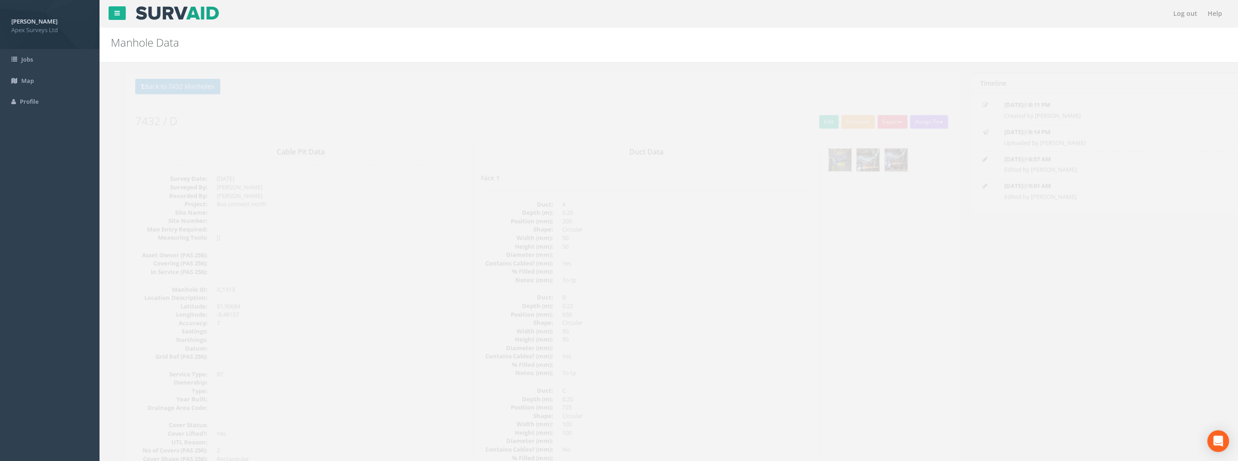
click at [822, 161] on img at bounding box center [825, 159] width 23 height 23
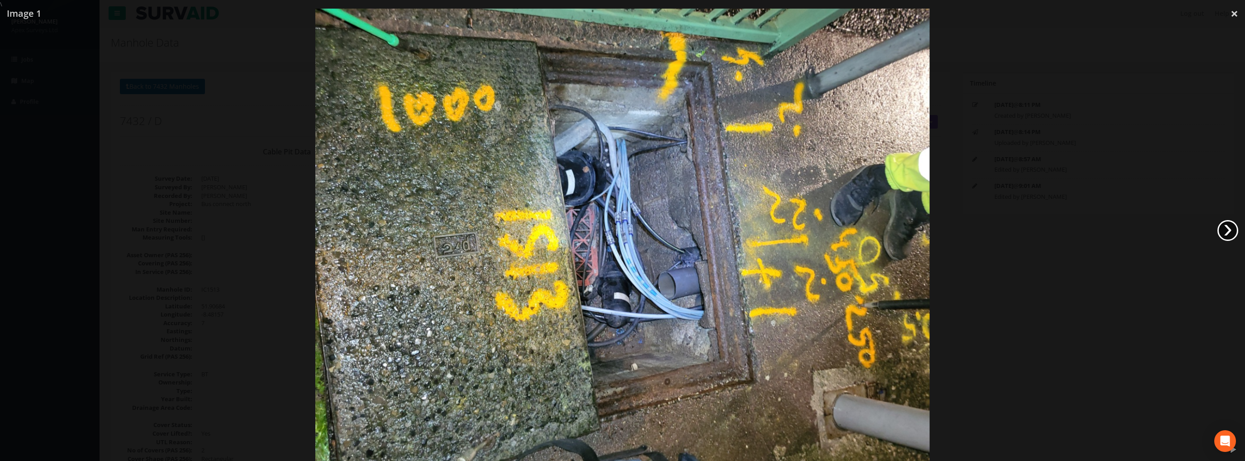
click at [1228, 232] on link "›" at bounding box center [1228, 230] width 21 height 21
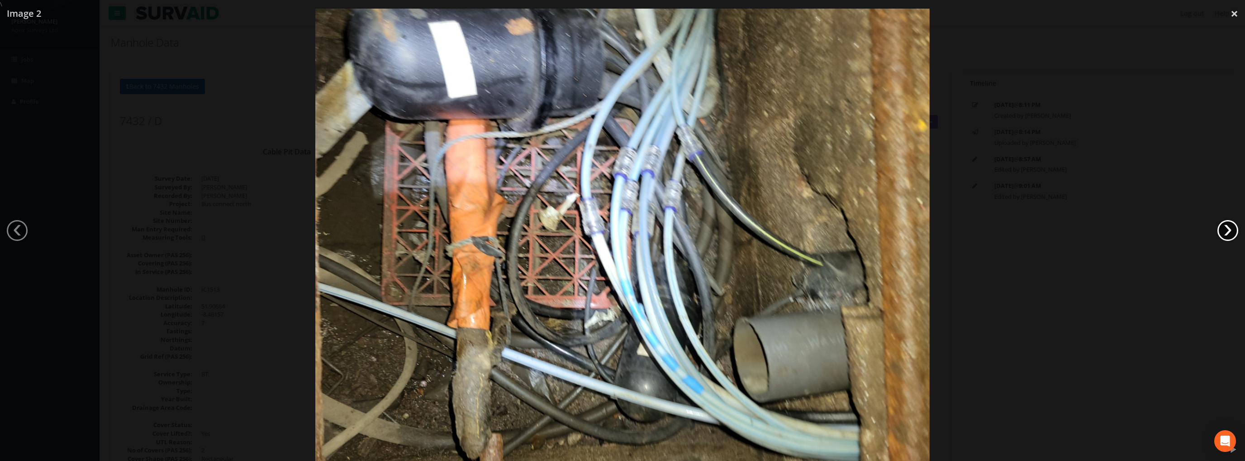
click at [1228, 232] on link "›" at bounding box center [1228, 230] width 21 height 21
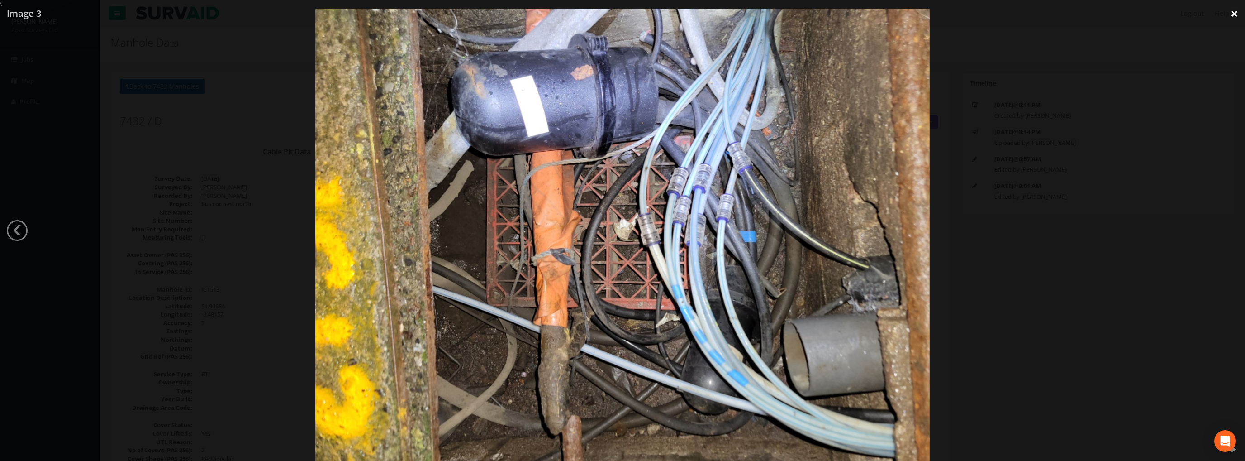
click at [1236, 14] on link "×" at bounding box center [1234, 13] width 21 height 27
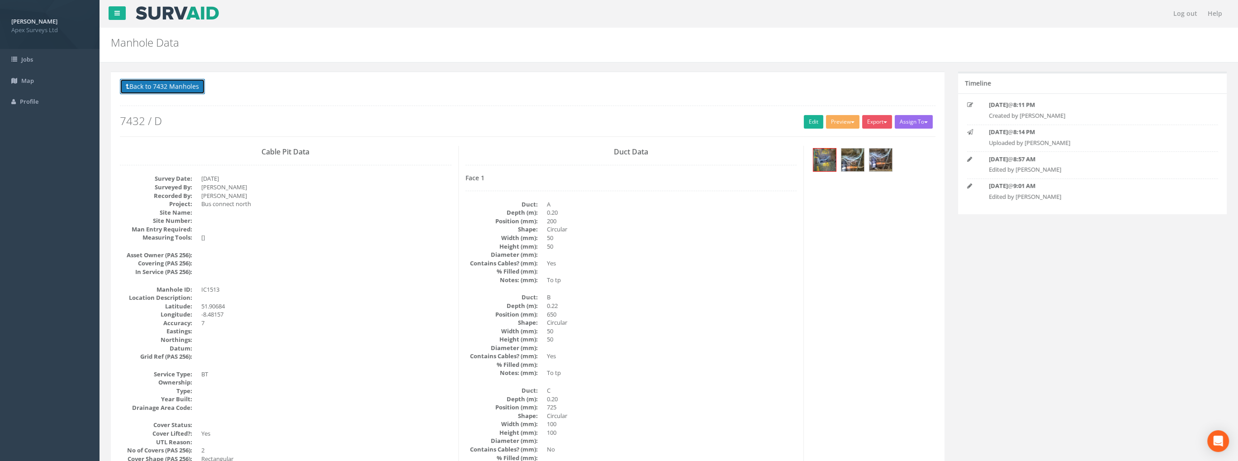
click at [178, 88] on button "Back to 7432 Manholes" at bounding box center [162, 86] width 85 height 15
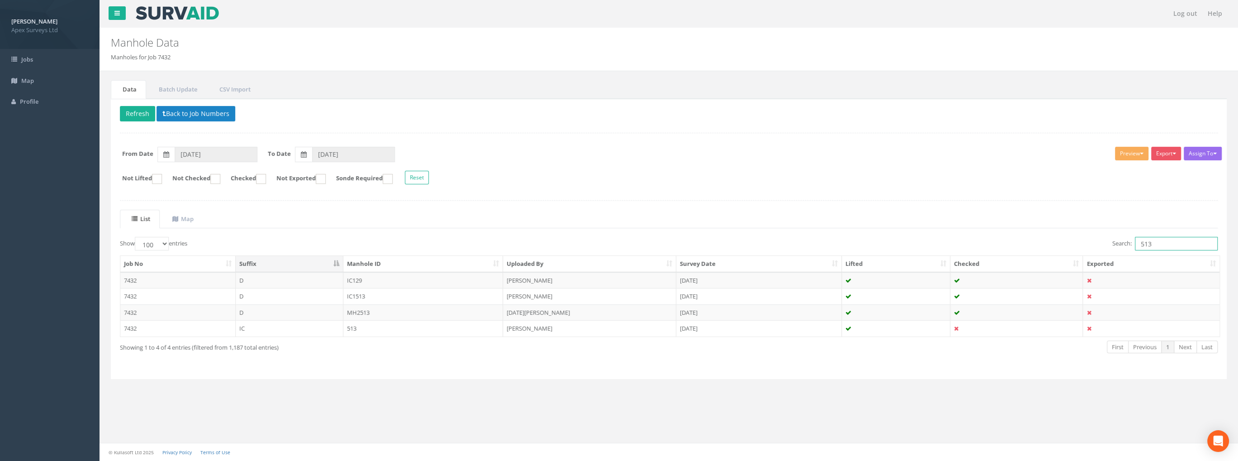
drag, startPoint x: 1165, startPoint y: 246, endPoint x: 1057, endPoint y: 244, distance: 108.2
click at [1057, 244] on div "Search: 513" at bounding box center [947, 245] width 543 height 16
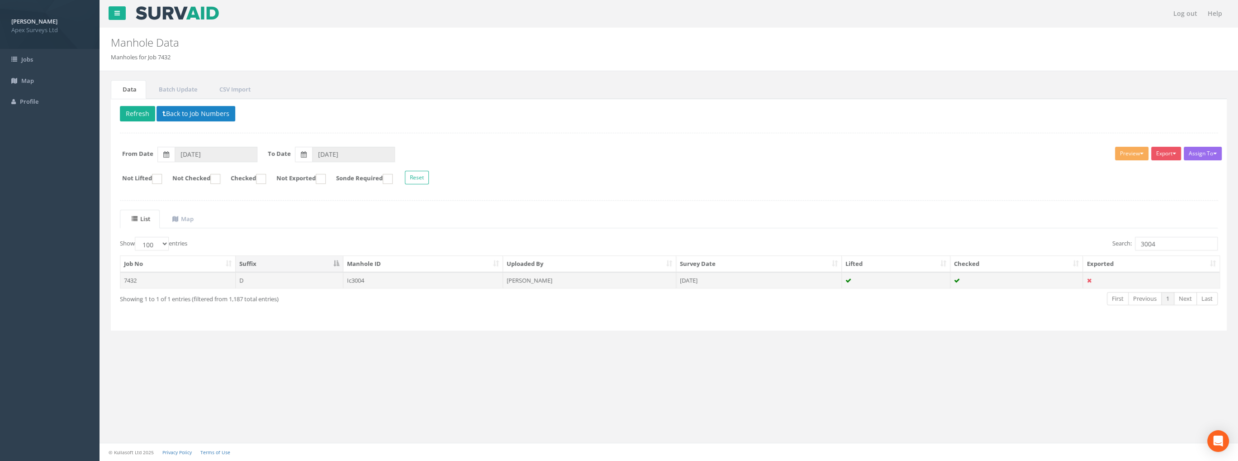
click at [352, 279] on td "Ic3004" at bounding box center [423, 280] width 160 height 16
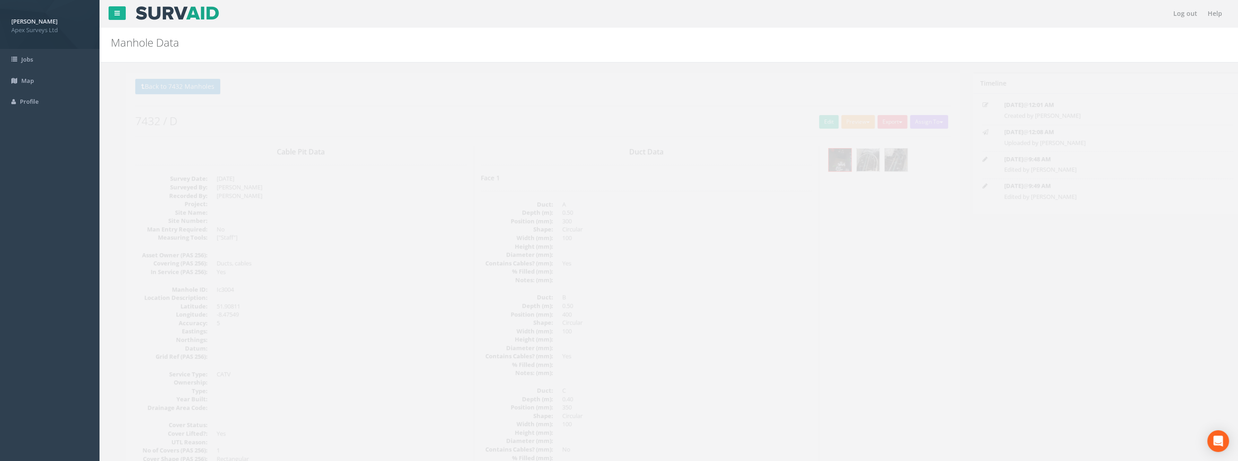
click at [855, 164] on img at bounding box center [853, 159] width 23 height 23
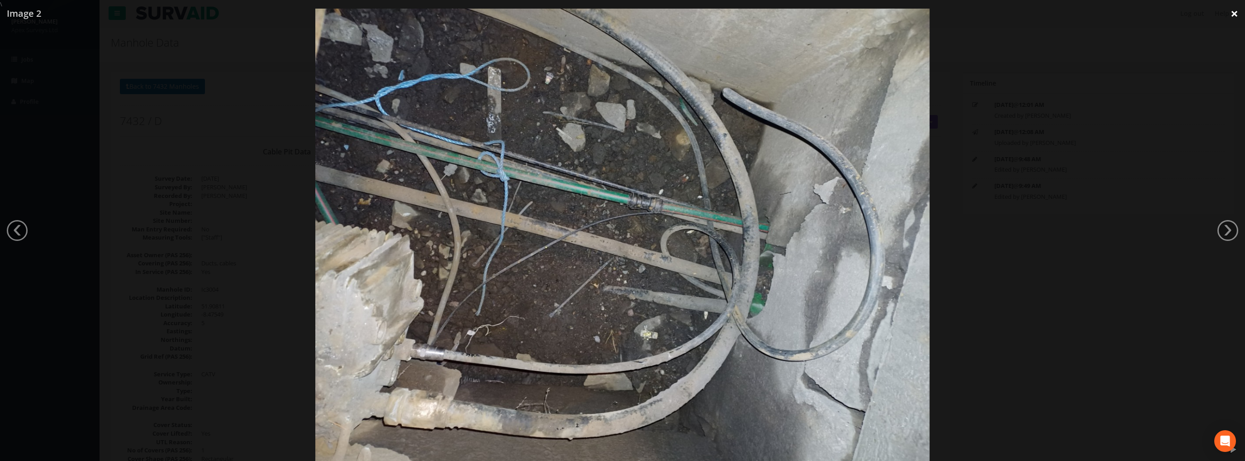
click at [1231, 15] on link "×" at bounding box center [1234, 13] width 21 height 27
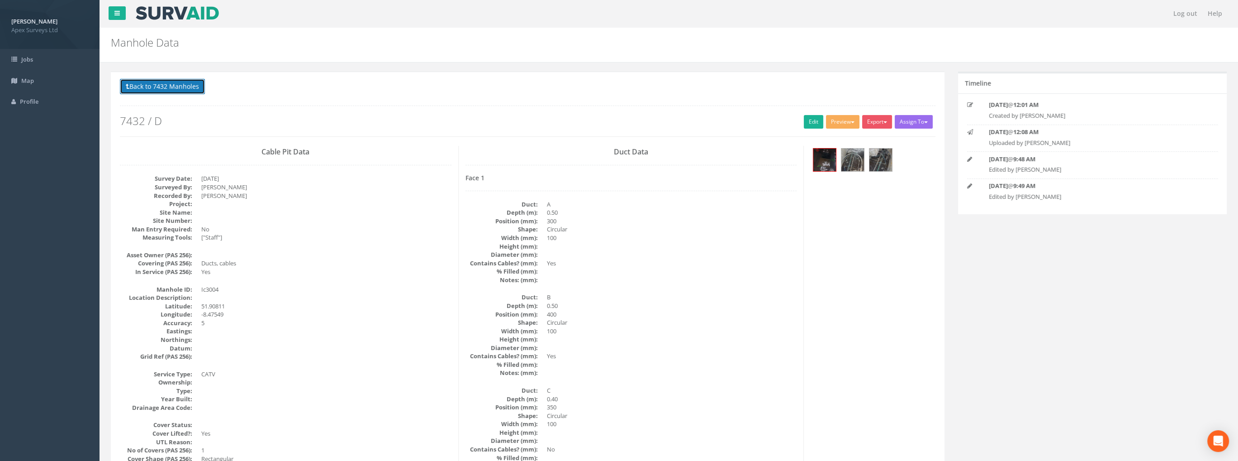
click at [182, 86] on button "Back to 7432 Manholes" at bounding box center [162, 86] width 85 height 15
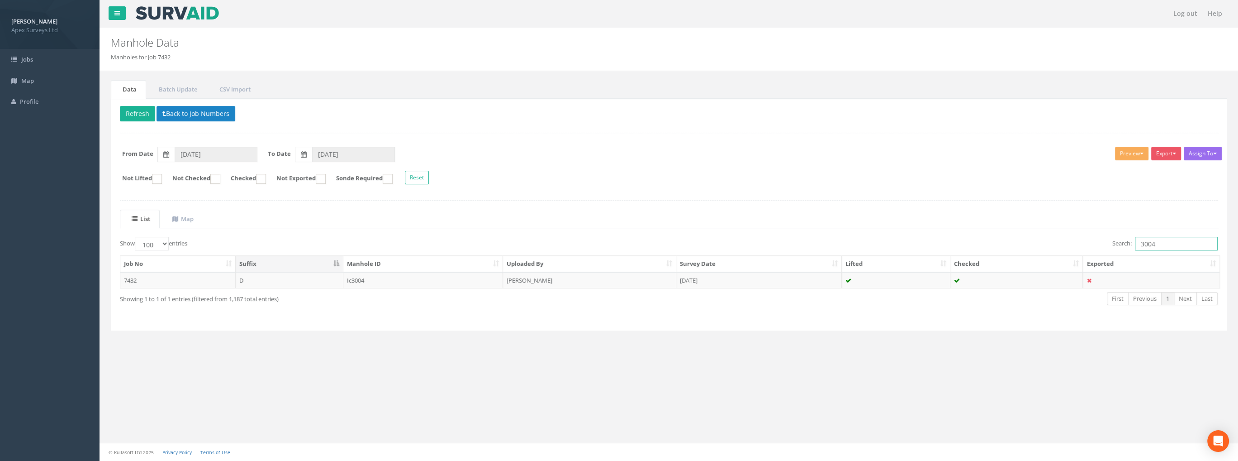
drag, startPoint x: 1157, startPoint y: 239, endPoint x: 1099, endPoint y: 247, distance: 58.4
click at [1100, 247] on div "Search: 3004" at bounding box center [947, 245] width 543 height 16
type input "2556"
click at [367, 279] on td "IC2556" at bounding box center [423, 280] width 160 height 16
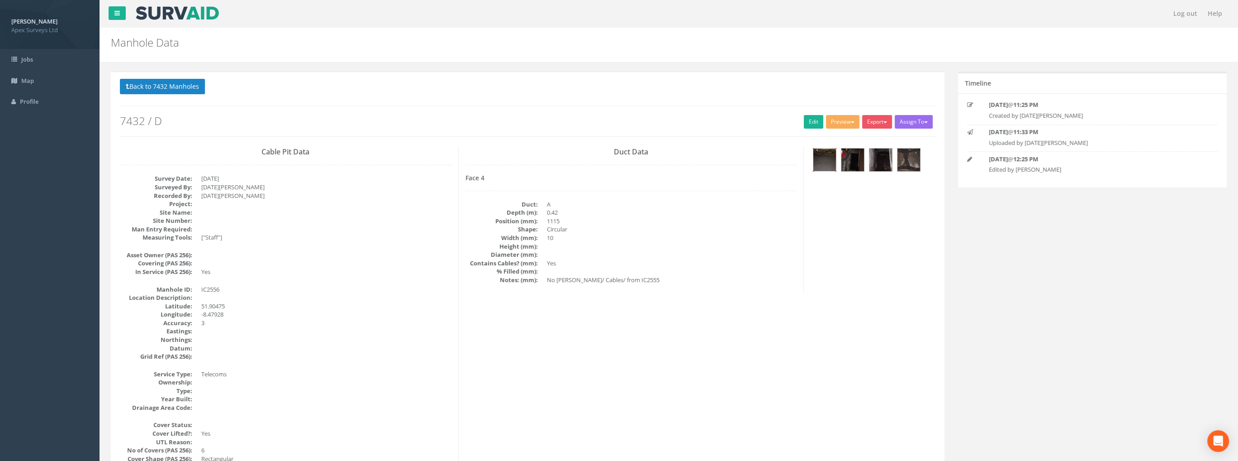
click at [828, 163] on img at bounding box center [825, 159] width 23 height 23
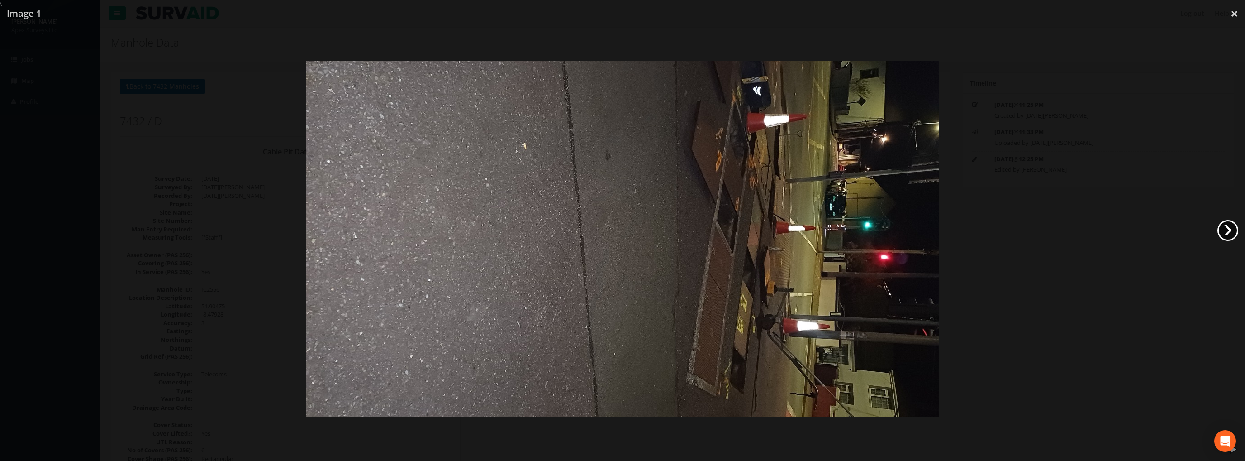
click at [1220, 233] on link "›" at bounding box center [1228, 230] width 21 height 21
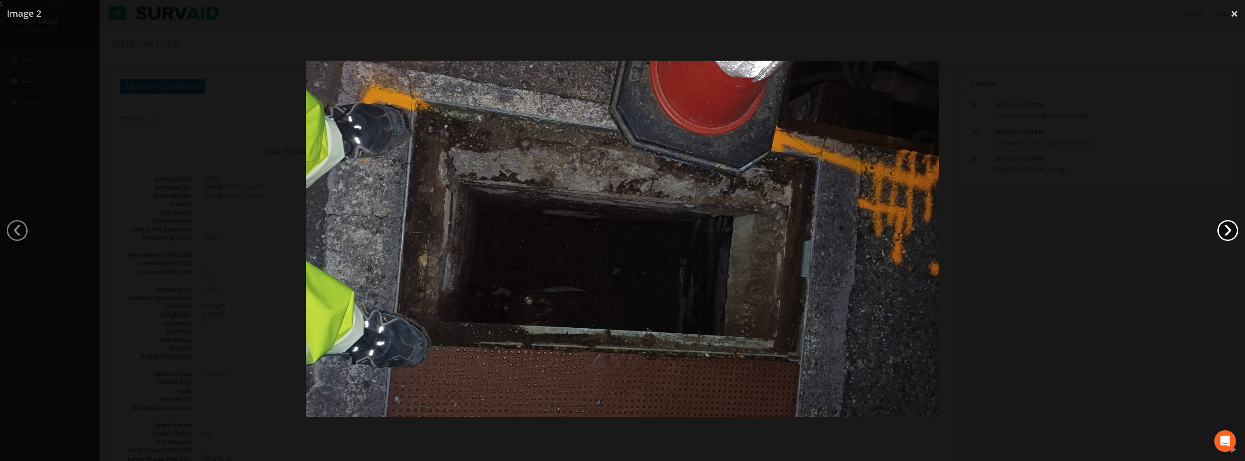
click at [1219, 233] on link "›" at bounding box center [1228, 230] width 21 height 21
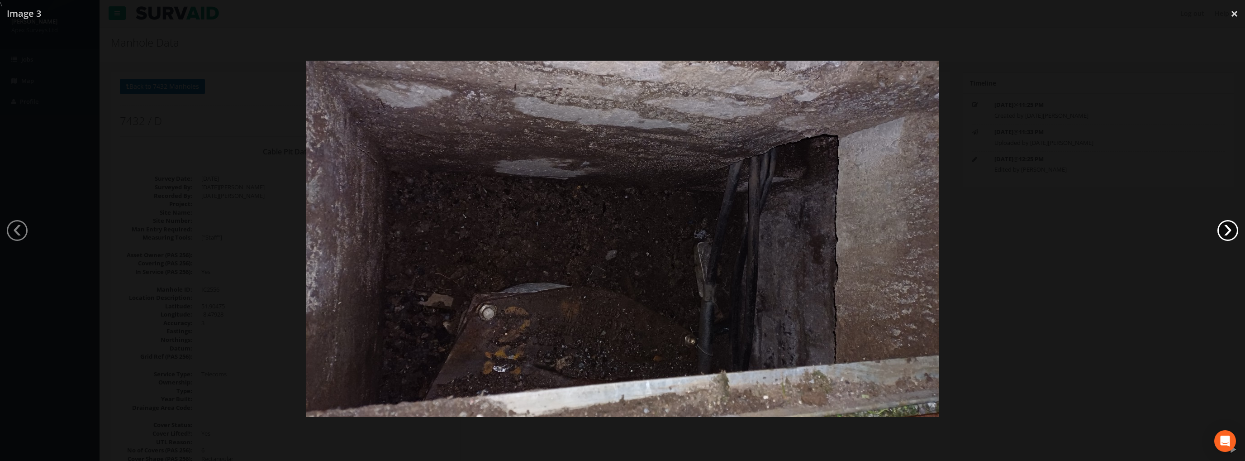
click at [1219, 233] on link "›" at bounding box center [1228, 230] width 21 height 21
